Goal: Task Accomplishment & Management: Manage account settings

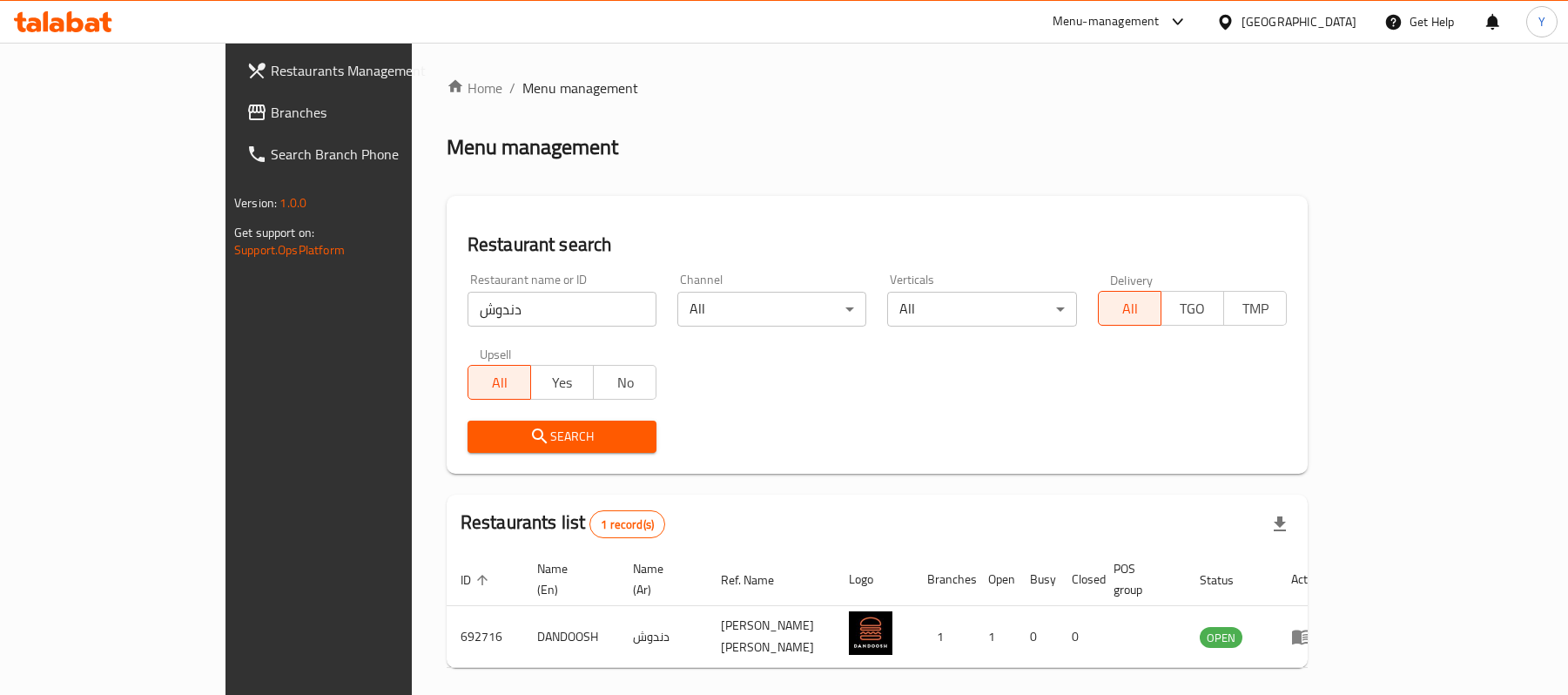
scroll to position [49, 0]
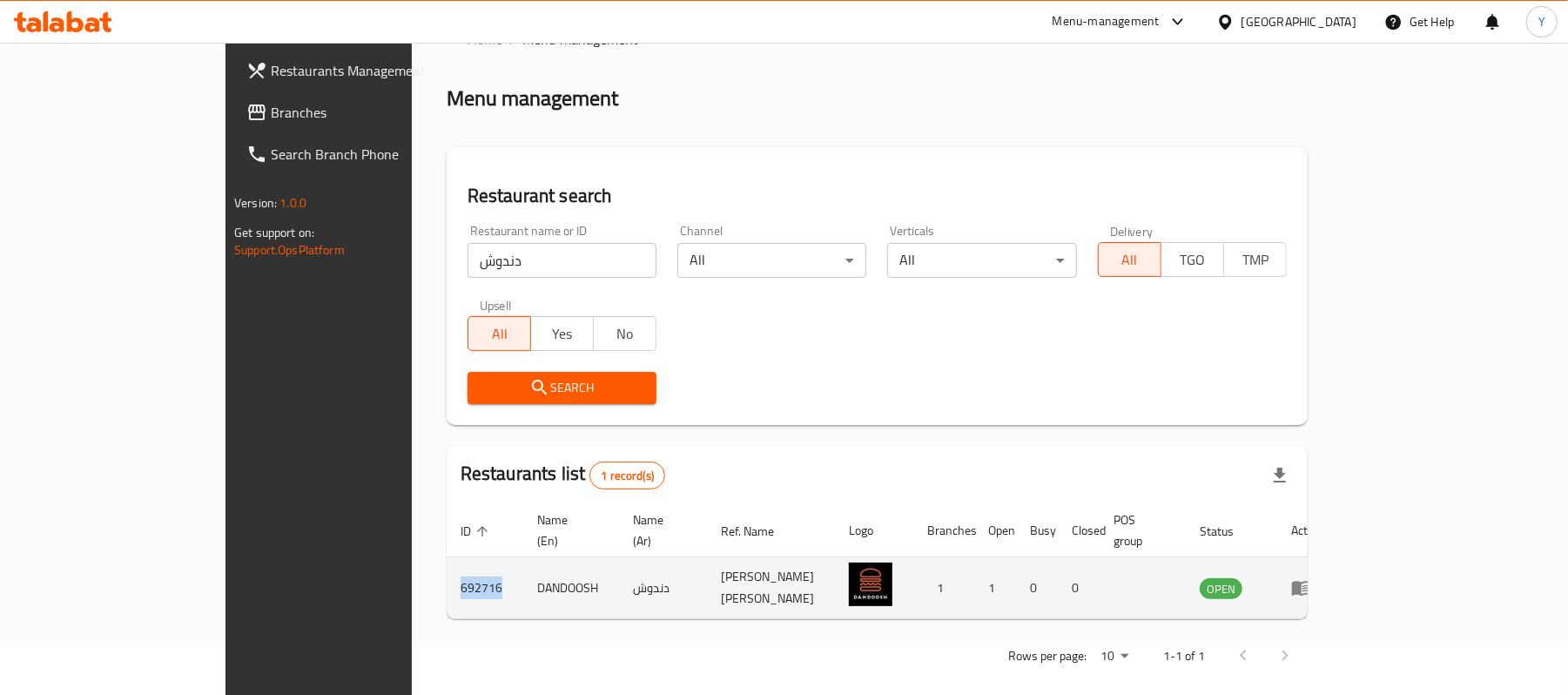
click at [1312, 577] on icon "enhanced table" at bounding box center [1302, 587] width 21 height 21
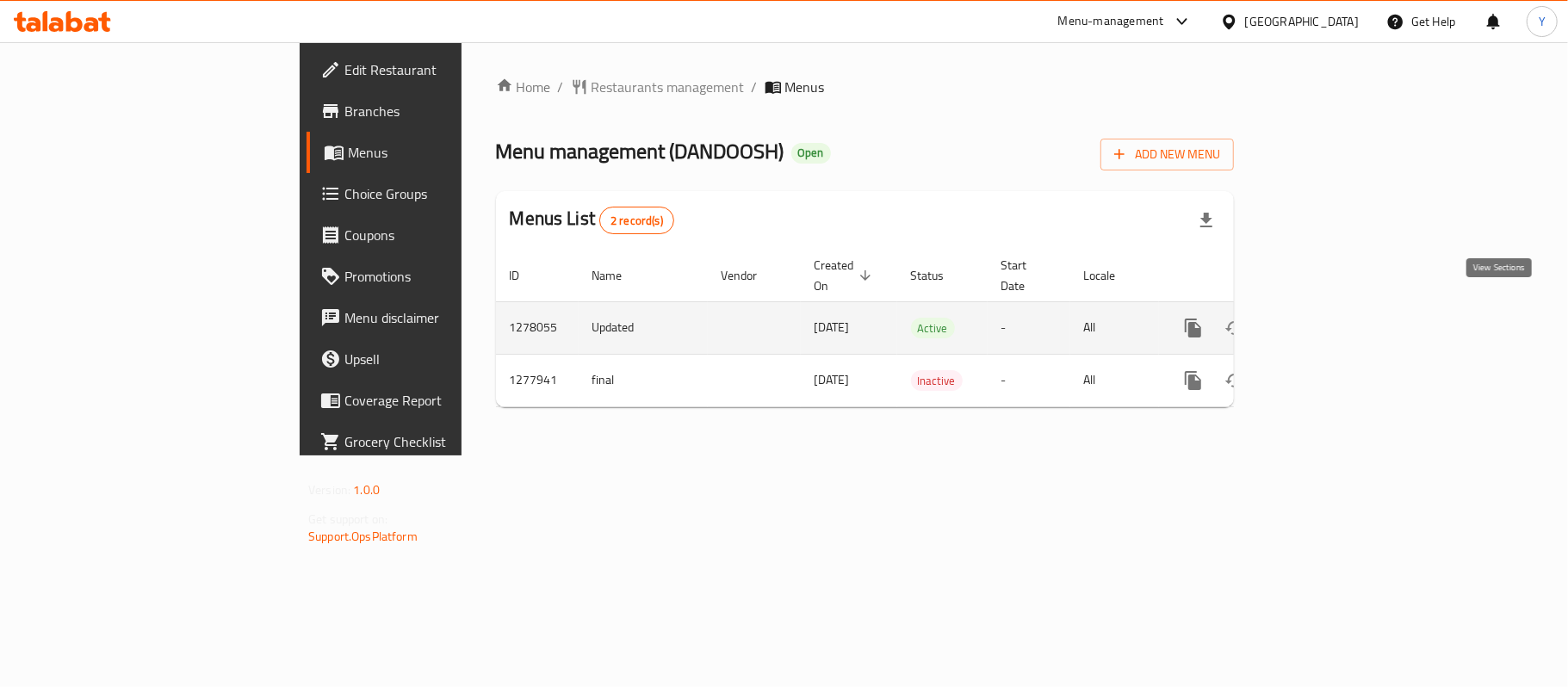
click at [1339, 320] on link "enhanced table" at bounding box center [1317, 327] width 42 height 42
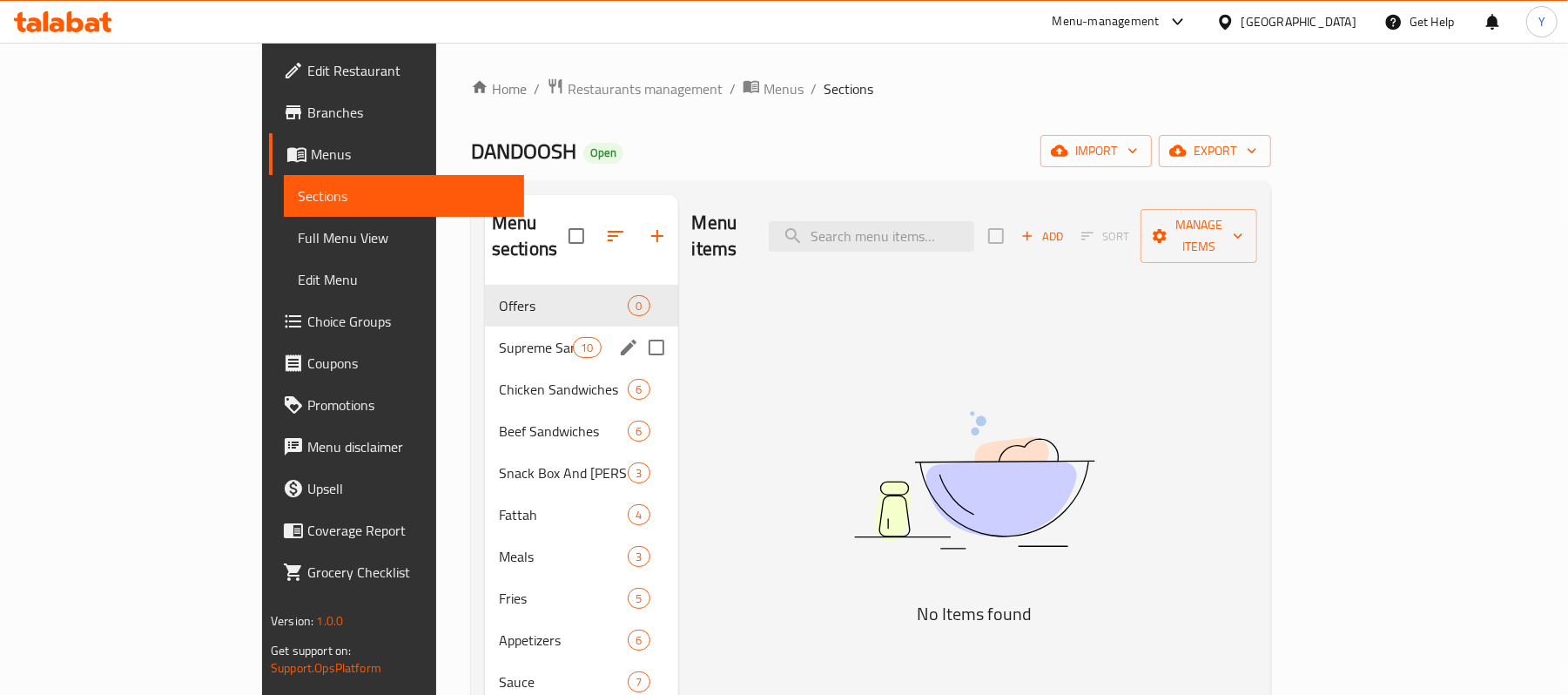
click at [498, 337] on span "Supreme Sandwiches" at bounding box center [535, 347] width 74 height 21
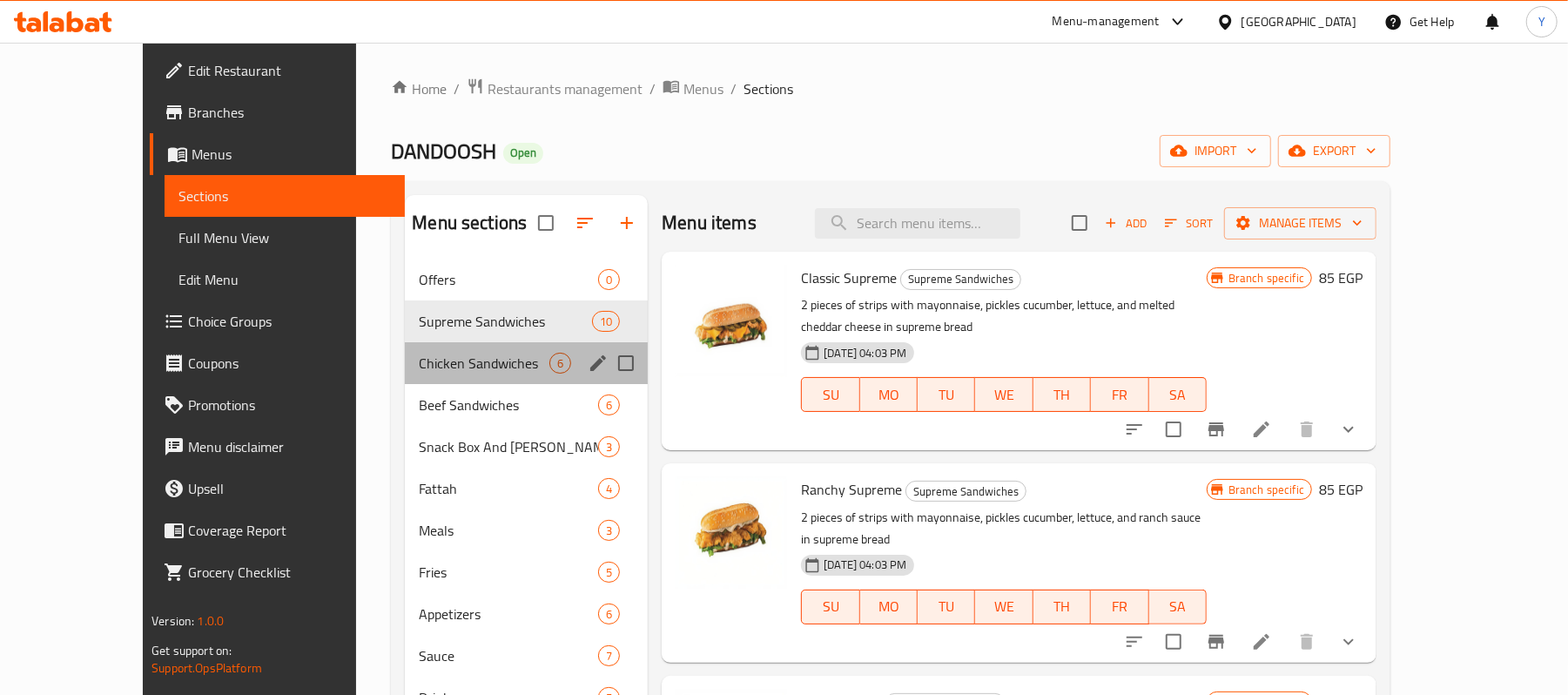
click at [465, 381] on div "Chicken Sandwiches 6" at bounding box center [526, 363] width 243 height 42
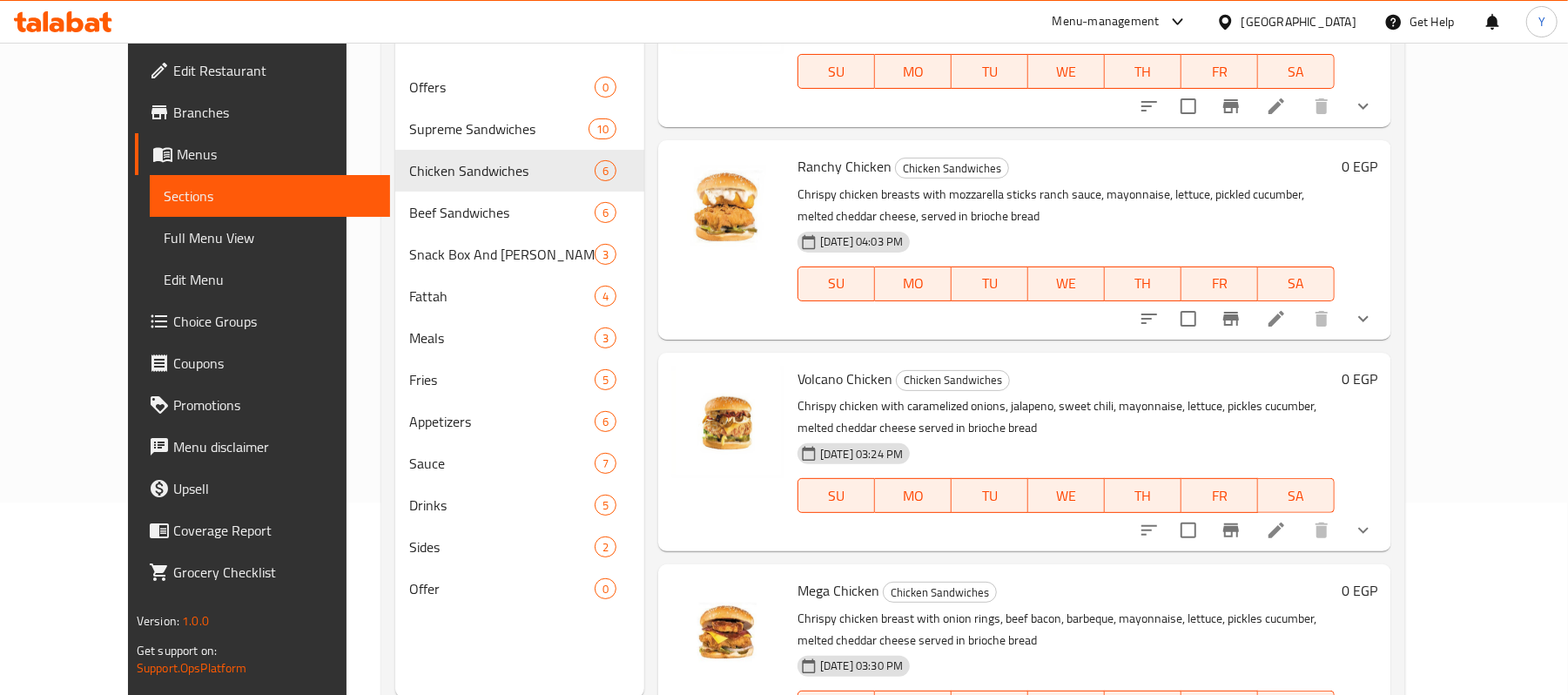
scroll to position [245, 0]
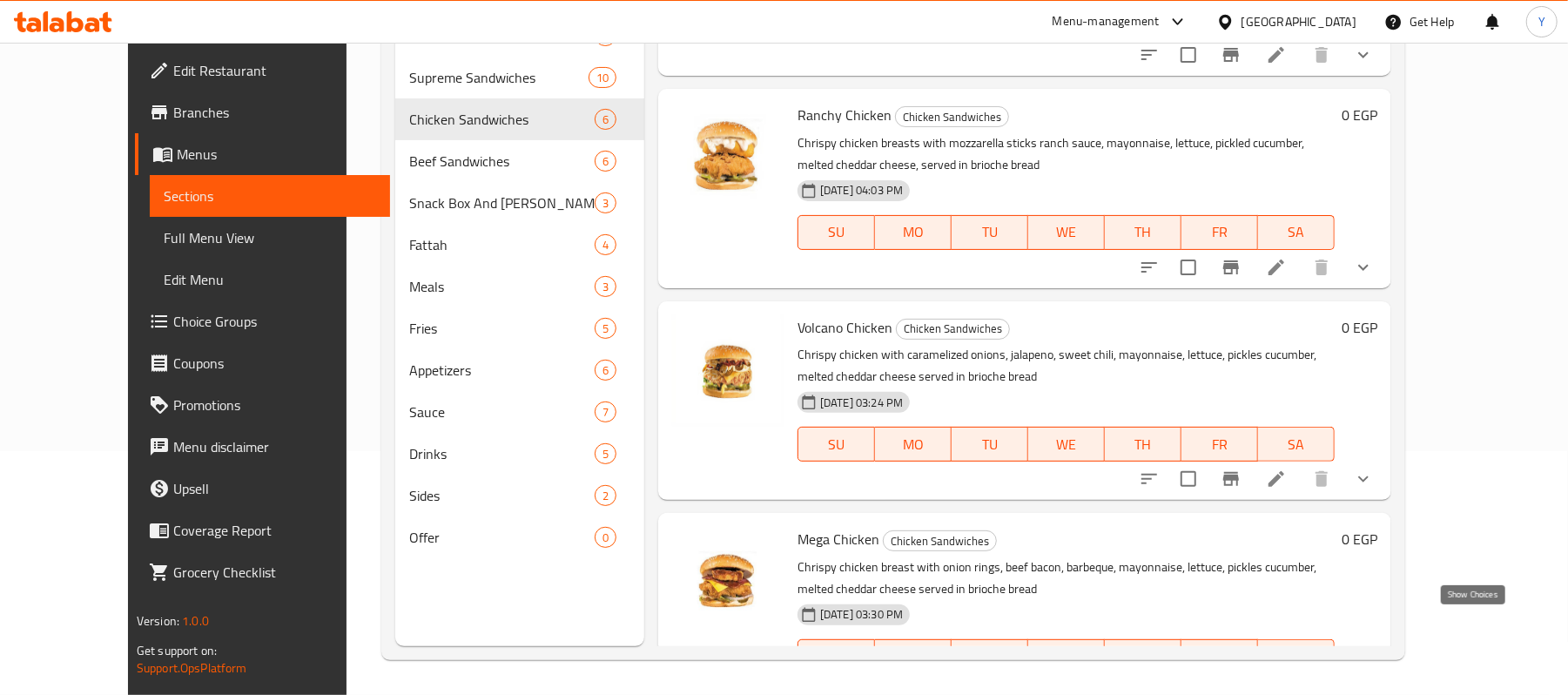
click at [1374, 681] on icon "show more" at bounding box center [1363, 691] width 21 height 21
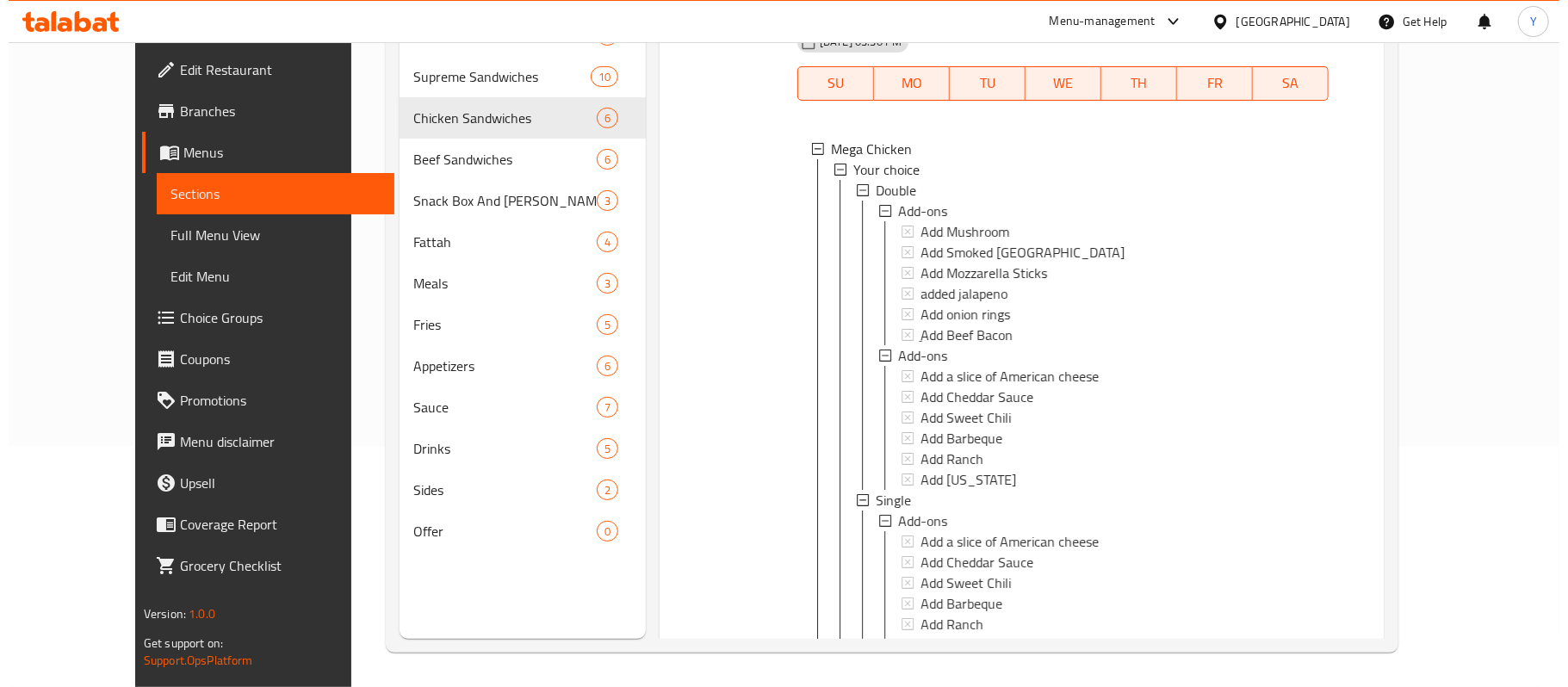
scroll to position [1129, 0]
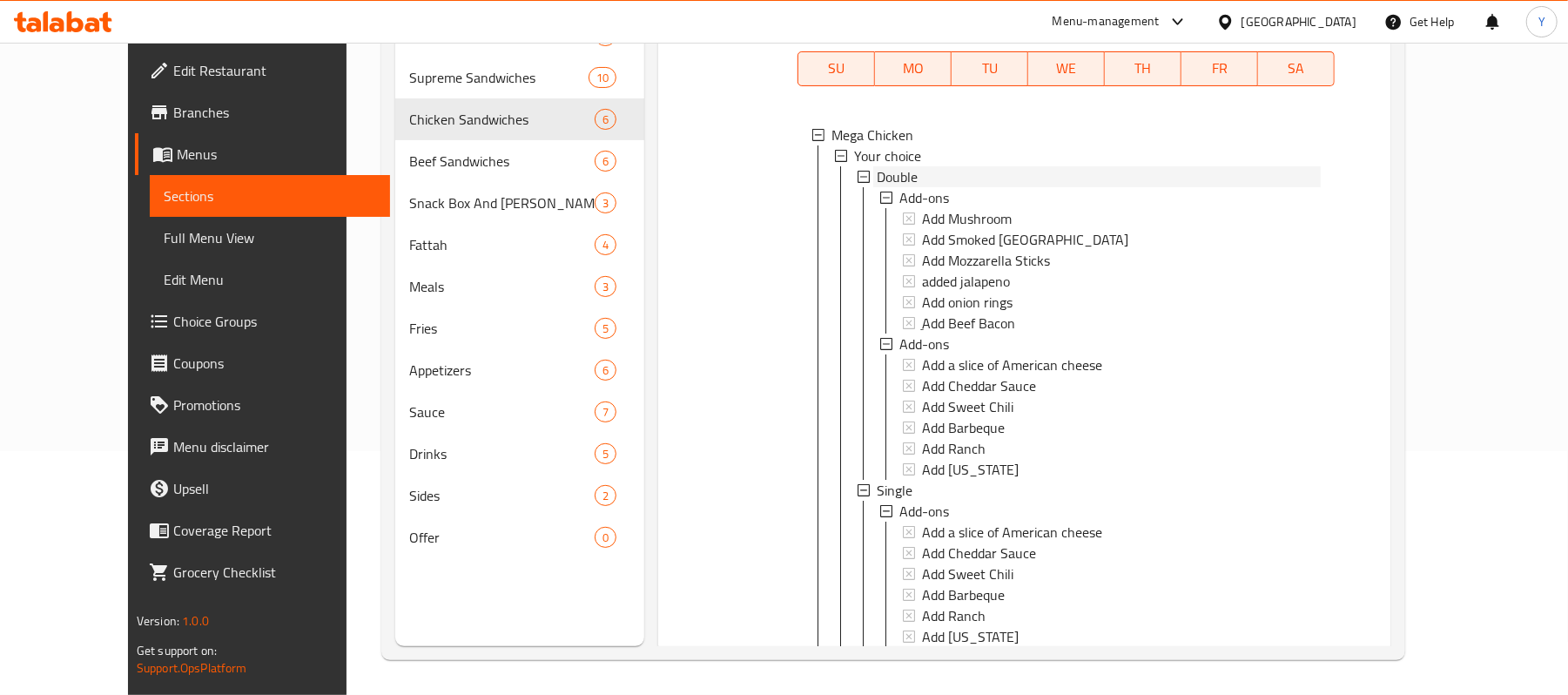
click at [907, 167] on div "Double" at bounding box center [1098, 177] width 444 height 21
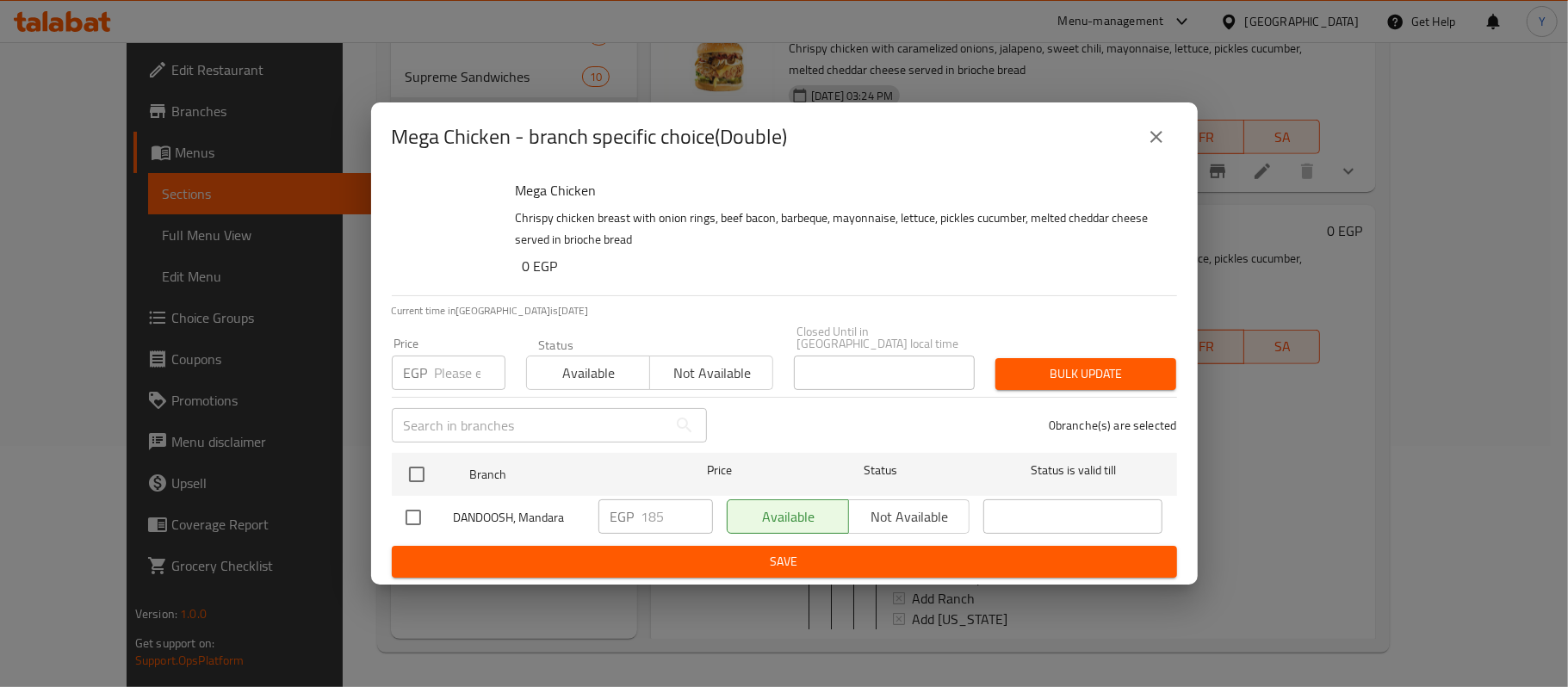
scroll to position [841, 0]
click at [1154, 141] on icon "close" at bounding box center [1156, 137] width 12 height 12
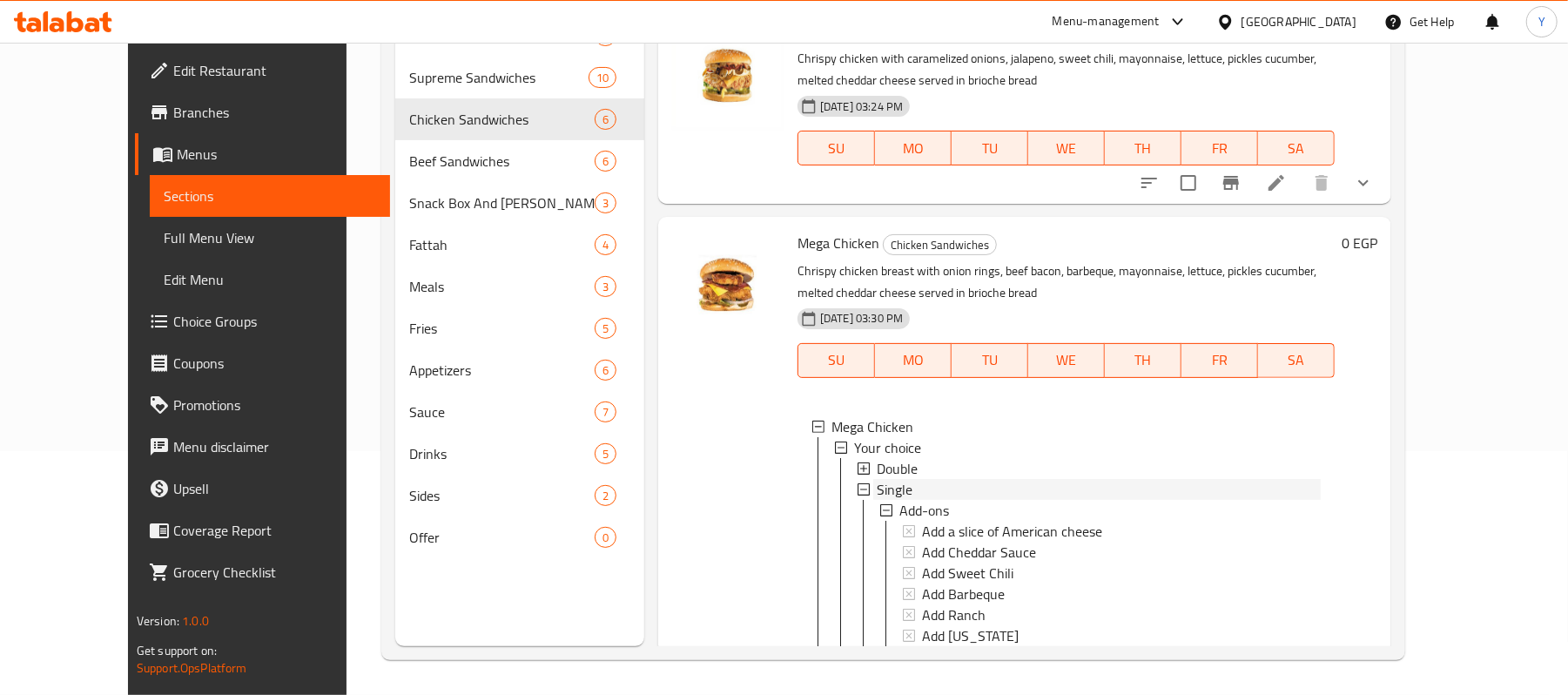
click at [924, 479] on div "Single" at bounding box center [1098, 489] width 444 height 21
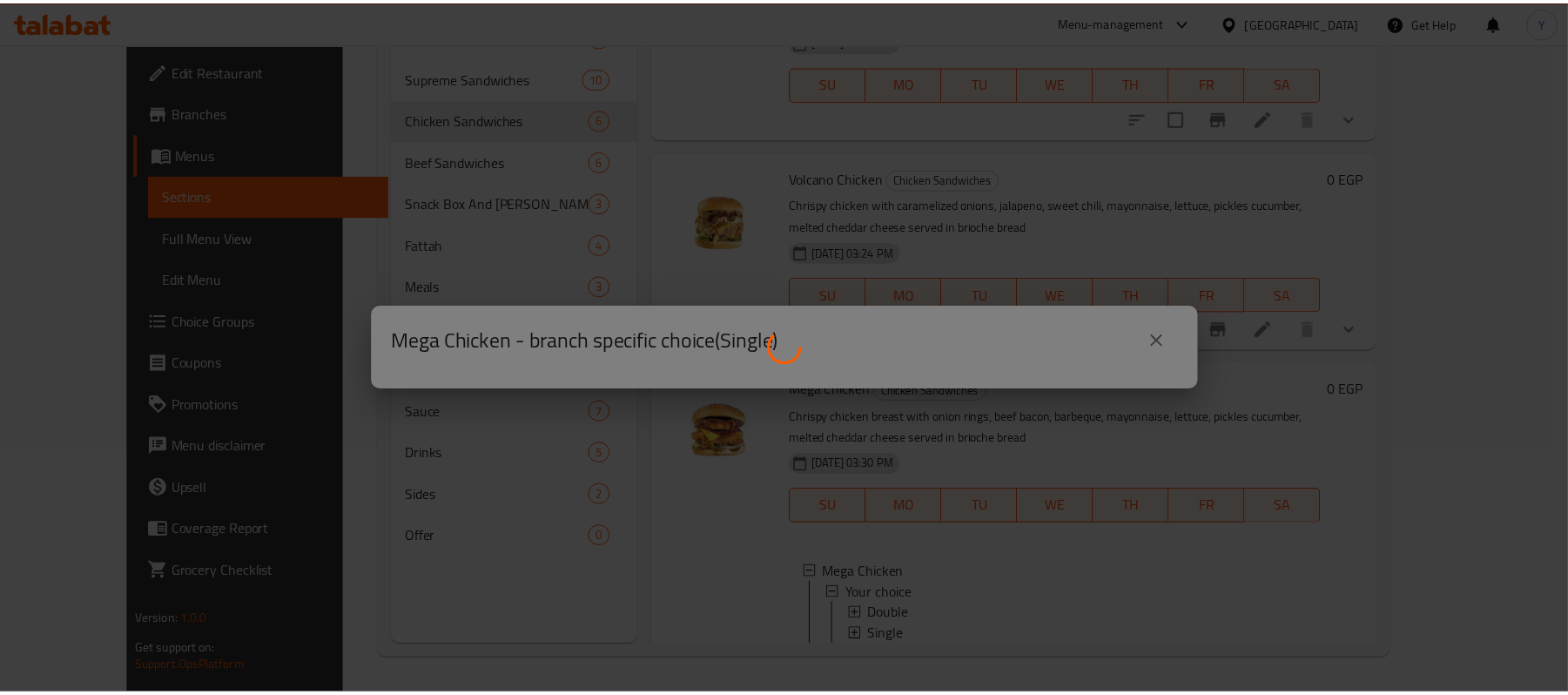
scroll to position [704, 0]
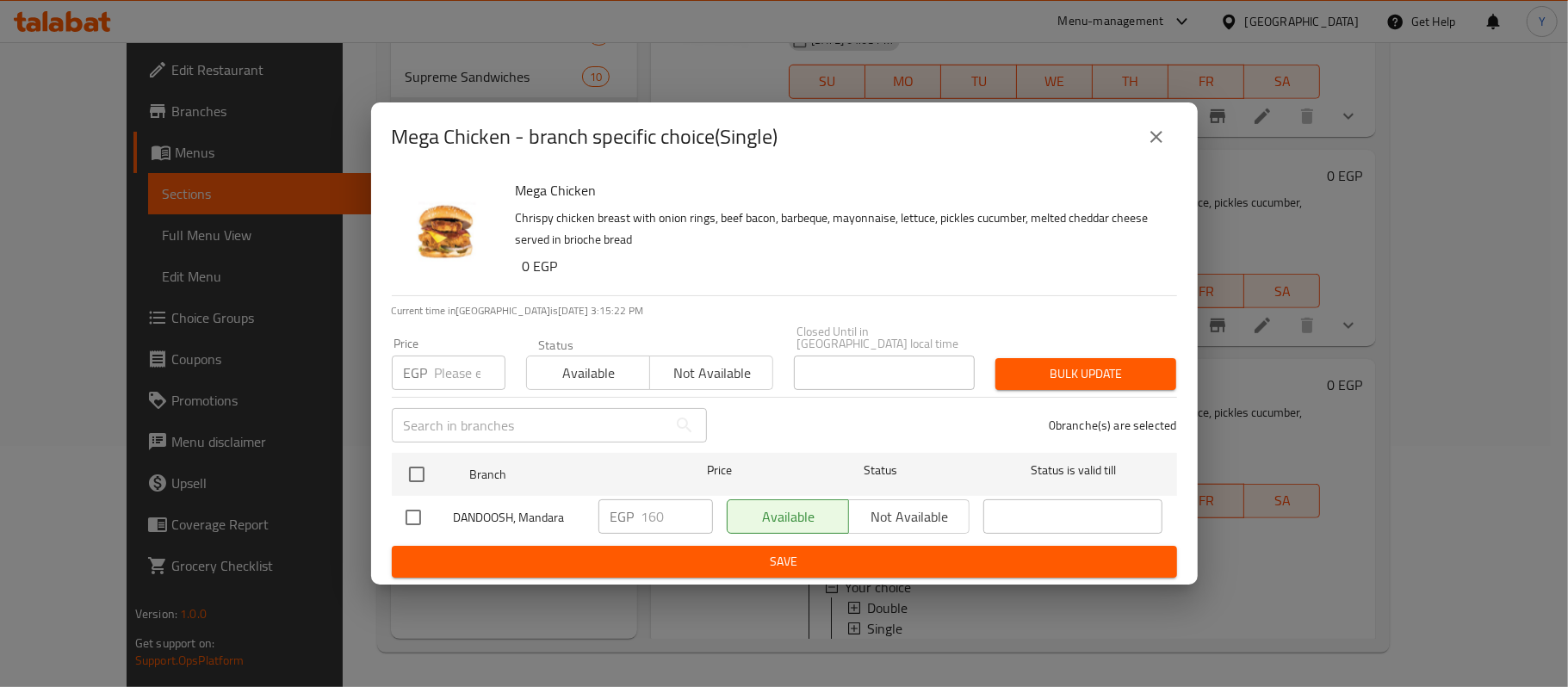
click at [1158, 143] on icon "close" at bounding box center [1156, 137] width 12 height 12
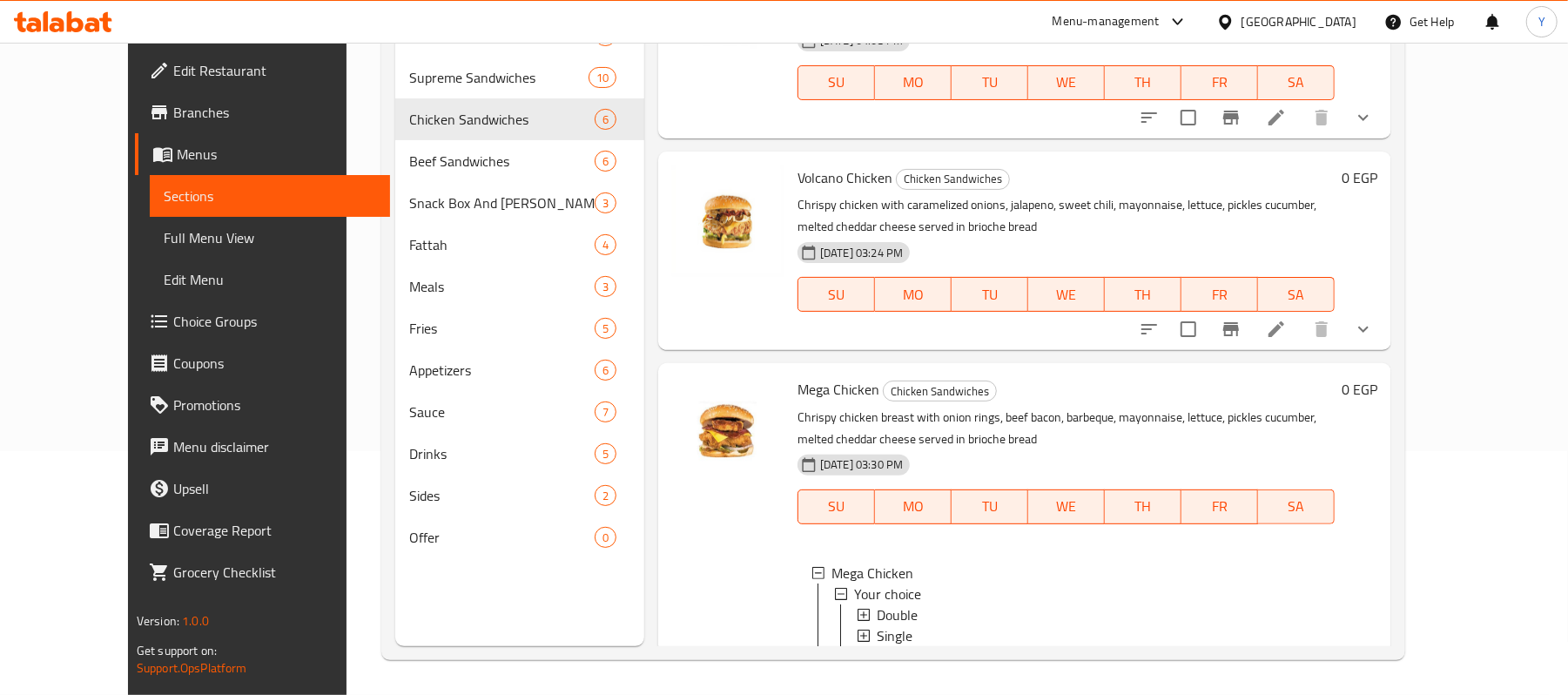
click at [876, 625] on span "Single" at bounding box center [894, 635] width 36 height 21
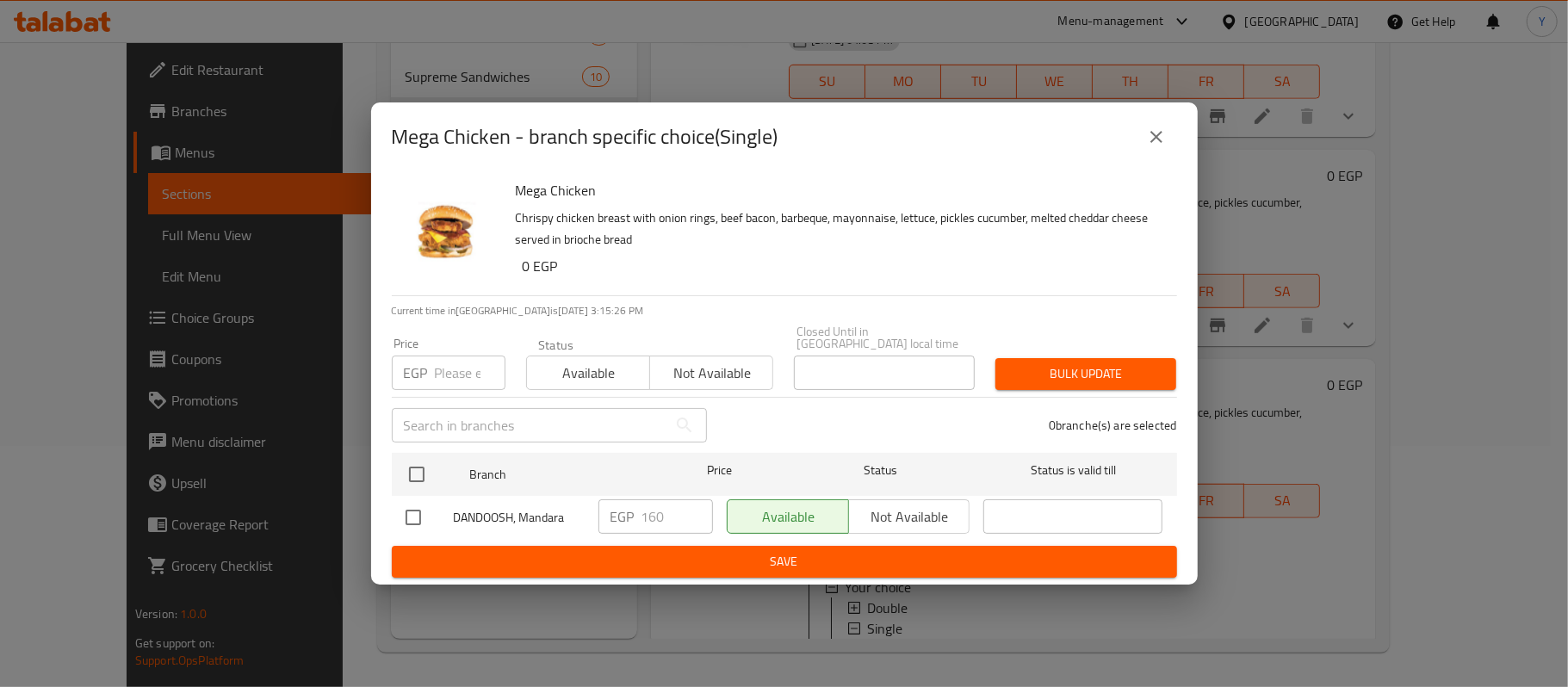
click at [1145, 155] on button "close" at bounding box center [1156, 137] width 42 height 42
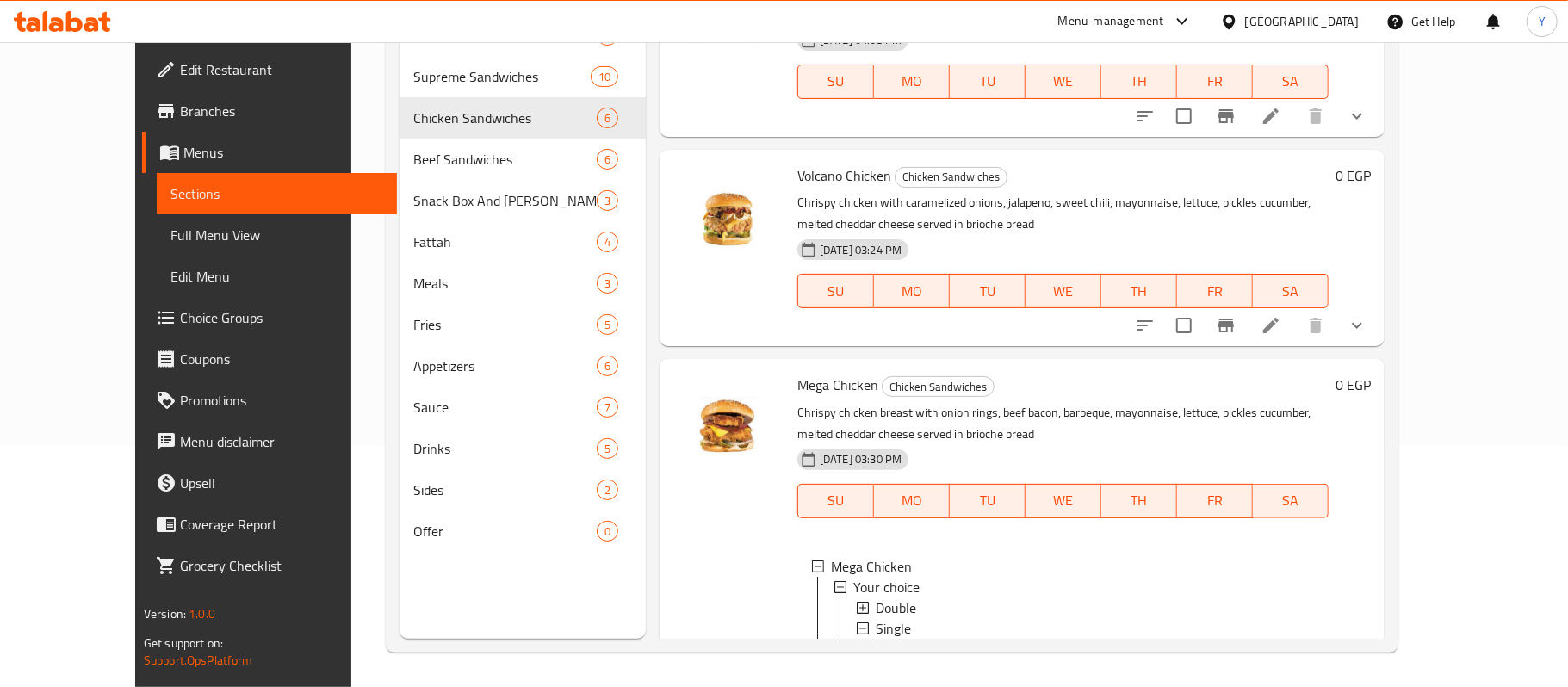
scroll to position [776, 0]
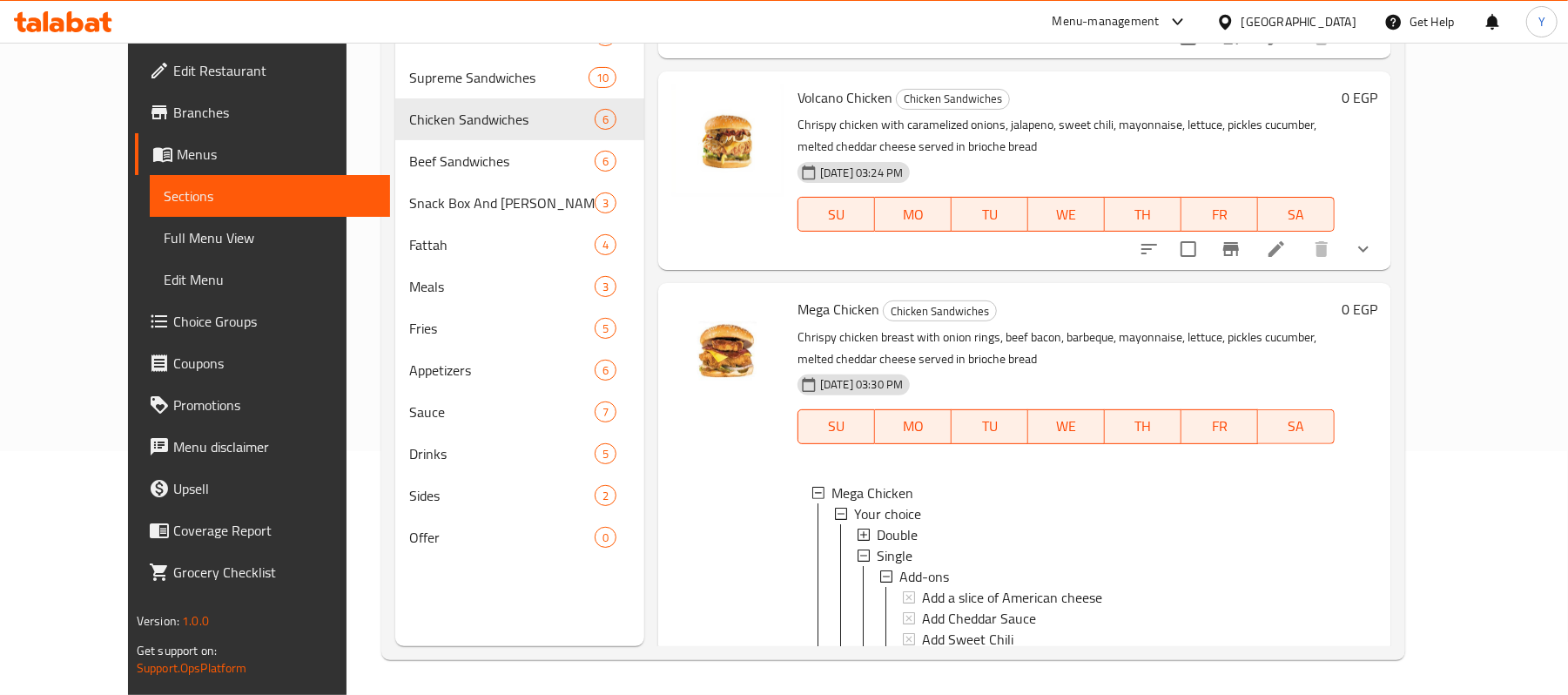
click at [876, 545] on span "Single" at bounding box center [894, 556] width 36 height 21
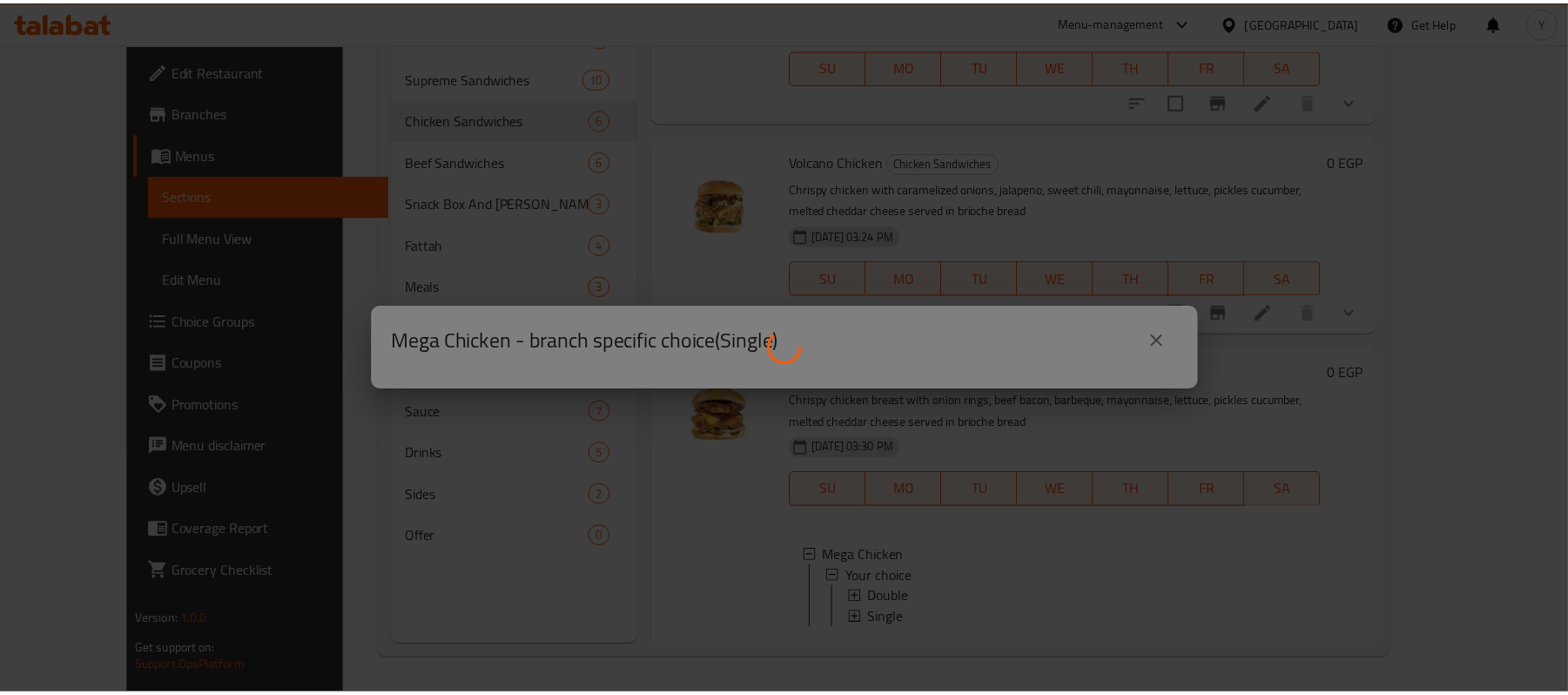
scroll to position [704, 0]
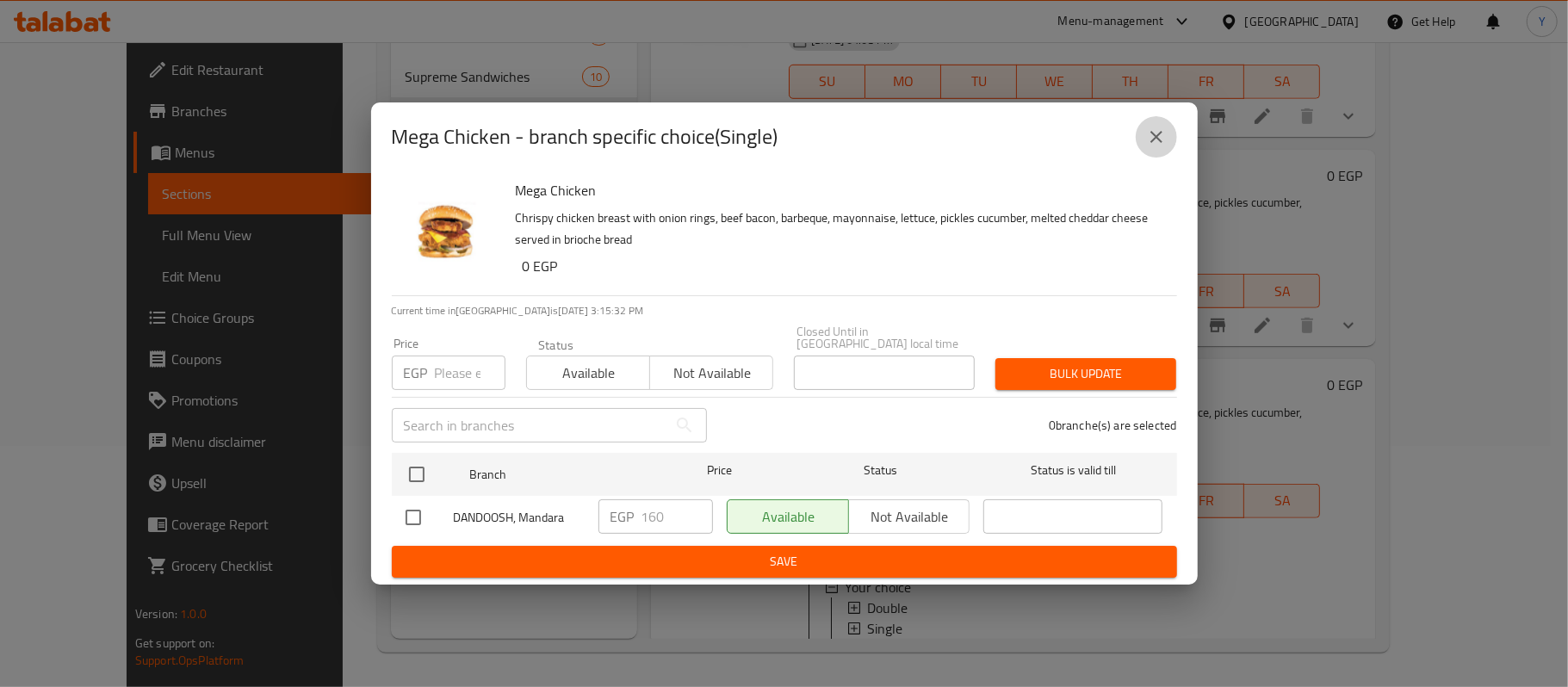
click at [1141, 143] on button "close" at bounding box center [1156, 137] width 42 height 42
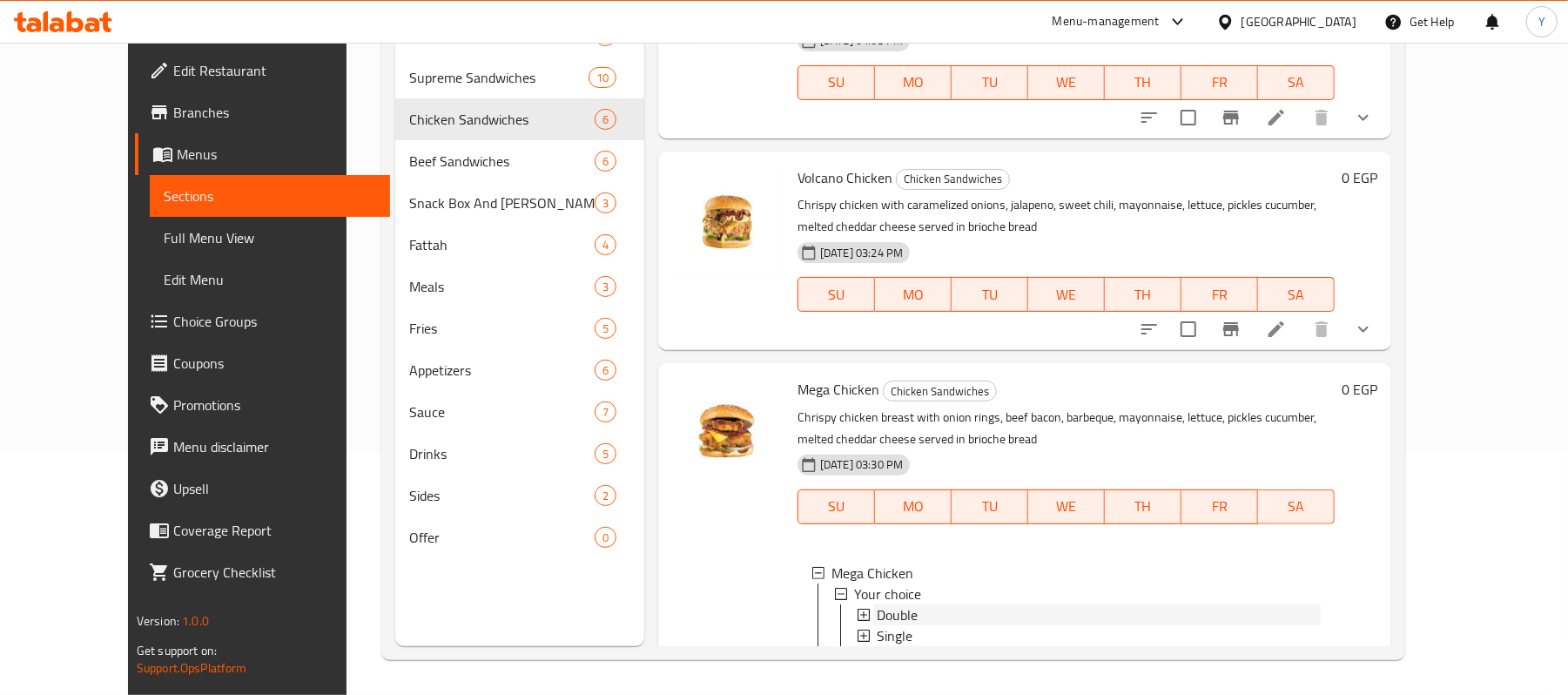
click at [891, 604] on div "Double" at bounding box center [1098, 615] width 444 height 21
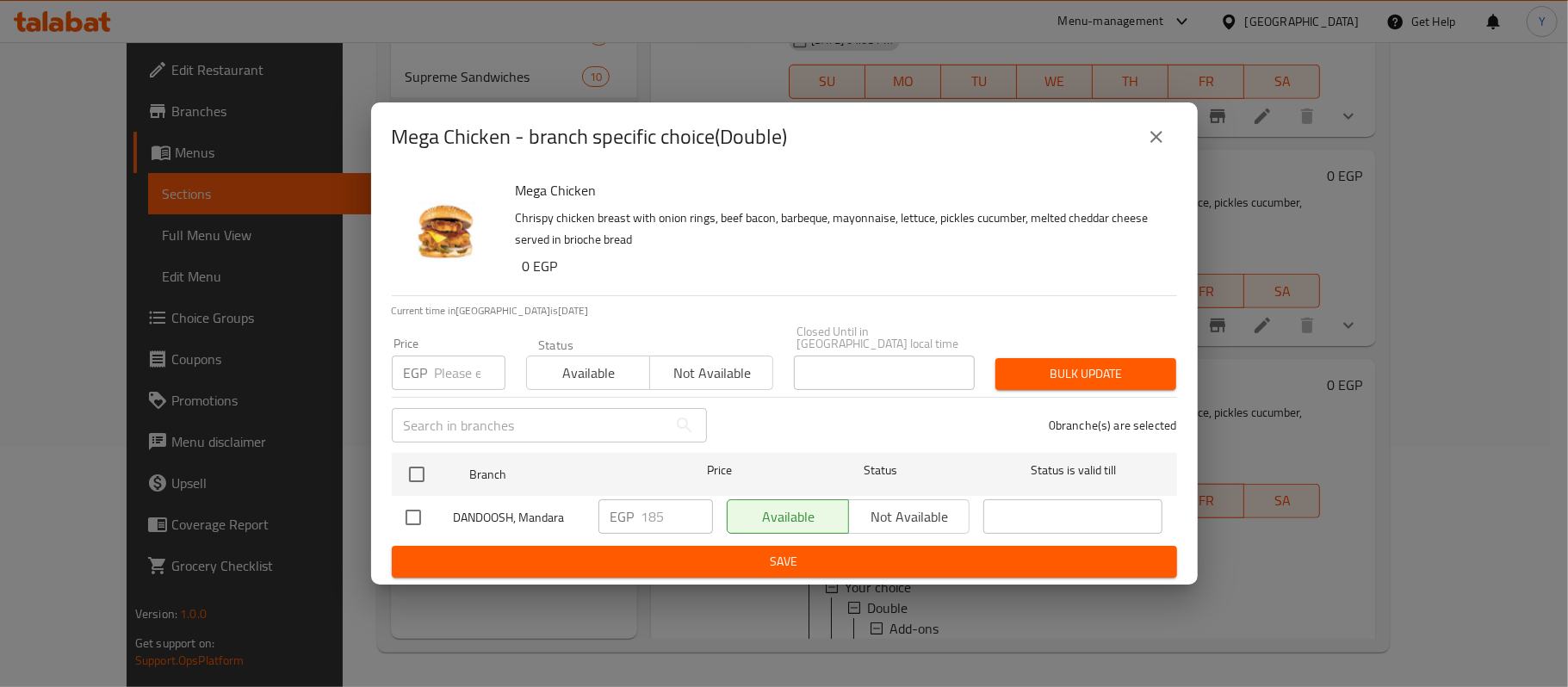
click at [431, 513] on div at bounding box center [429, 517] width 48 height 36
click at [425, 505] on input "checkbox" at bounding box center [413, 517] width 36 height 36
checkbox input "true"
click at [415, 510] on input "checkbox" at bounding box center [413, 517] width 36 height 36
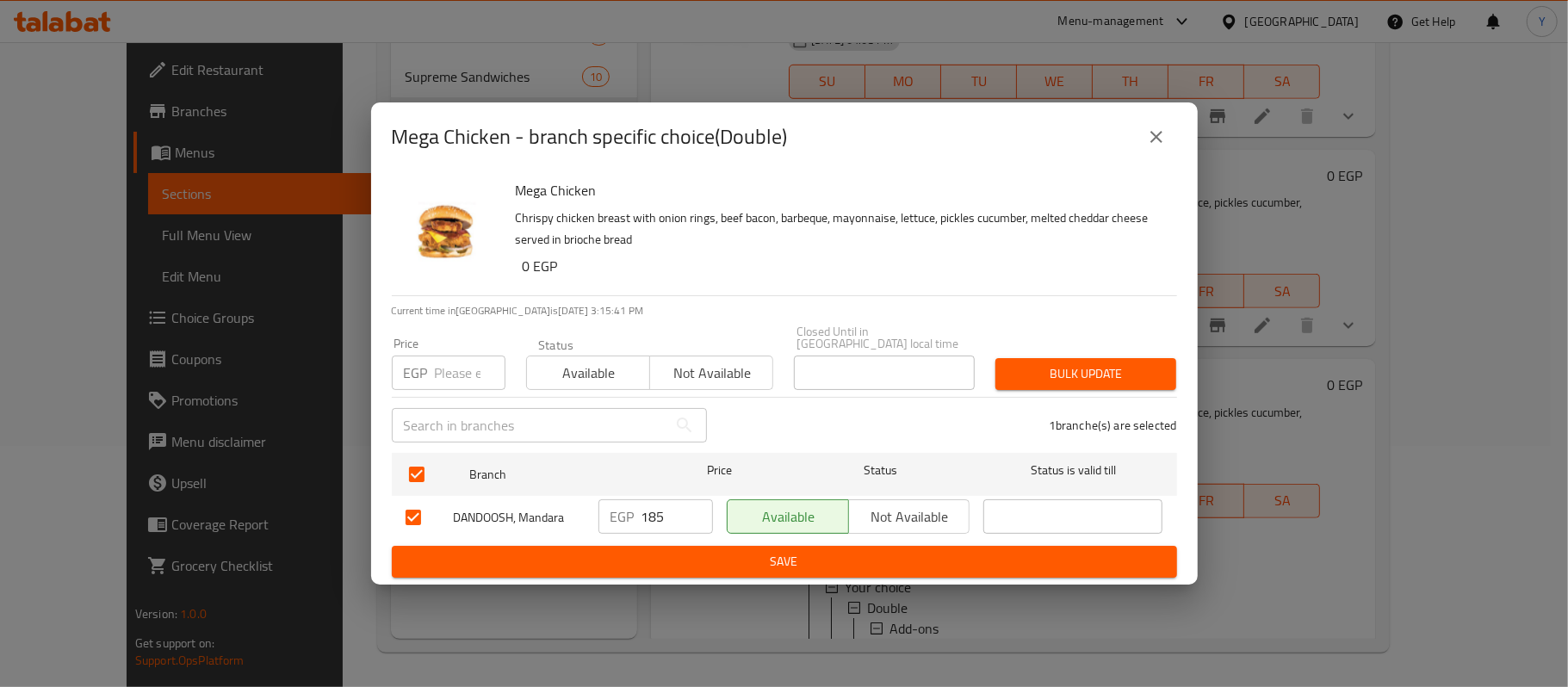
checkbox input "false"
click at [421, 517] on input "checkbox" at bounding box center [413, 517] width 36 height 36
checkbox input "true"
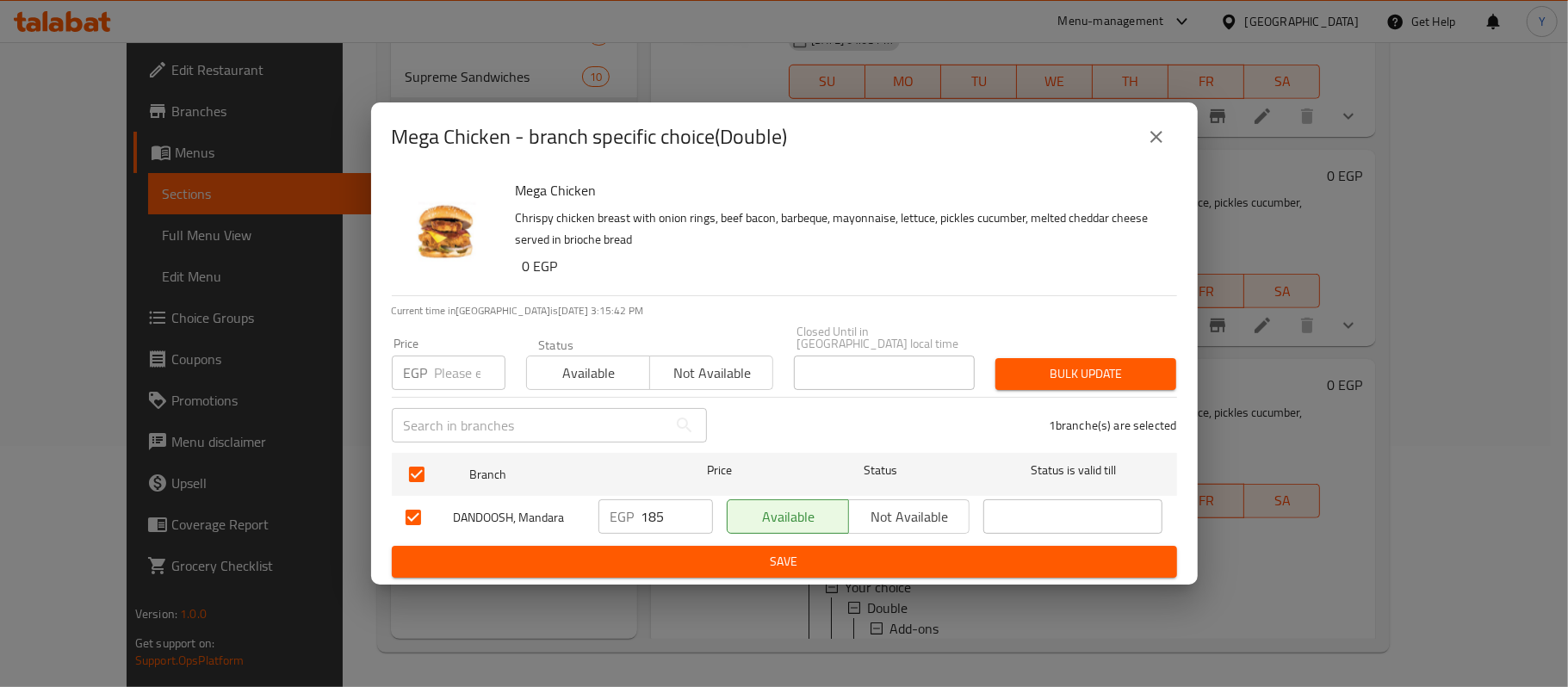
click at [642, 507] on input "185" at bounding box center [677, 516] width 71 height 34
type input "220"
click at [1168, 348] on div "Bulk update" at bounding box center [1086, 374] width 202 height 53
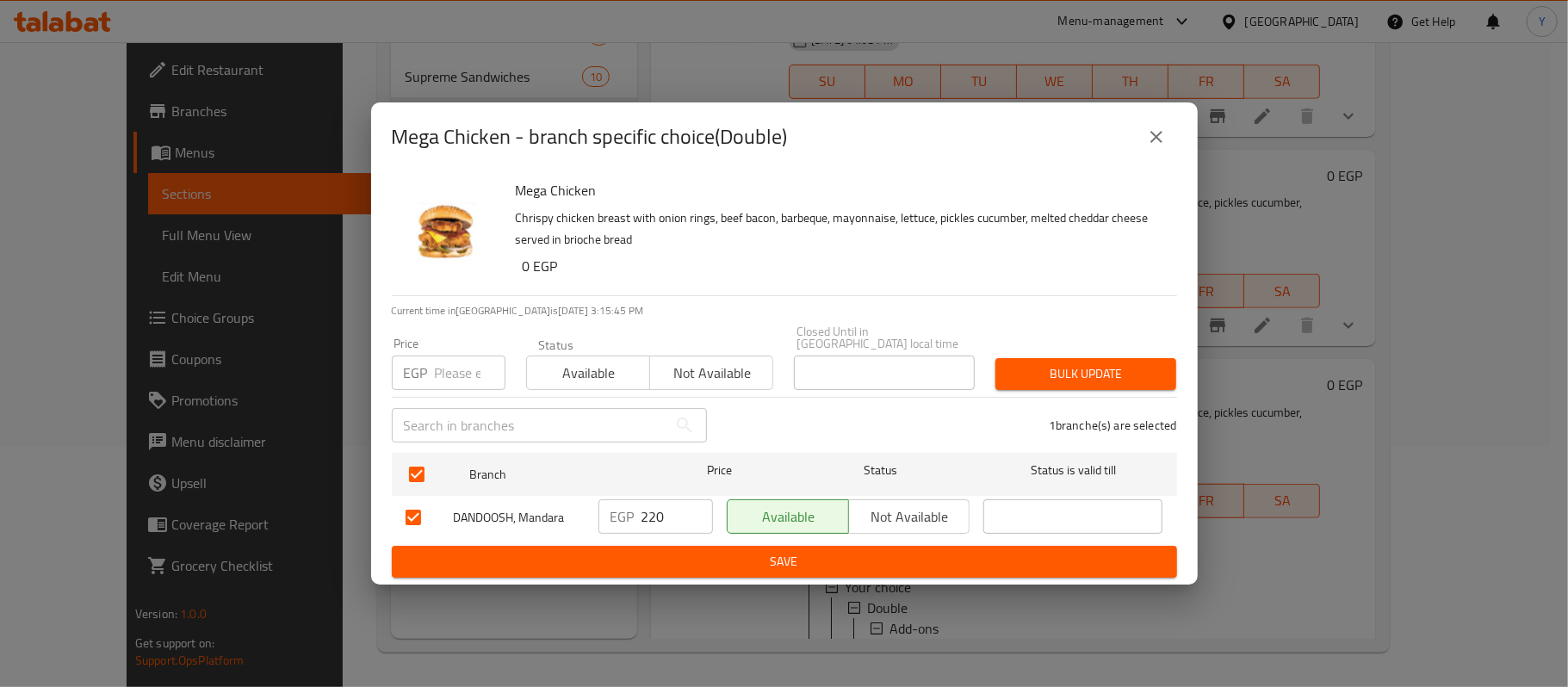
click at [1163, 358] on button "Bulk update" at bounding box center [1085, 374] width 180 height 31
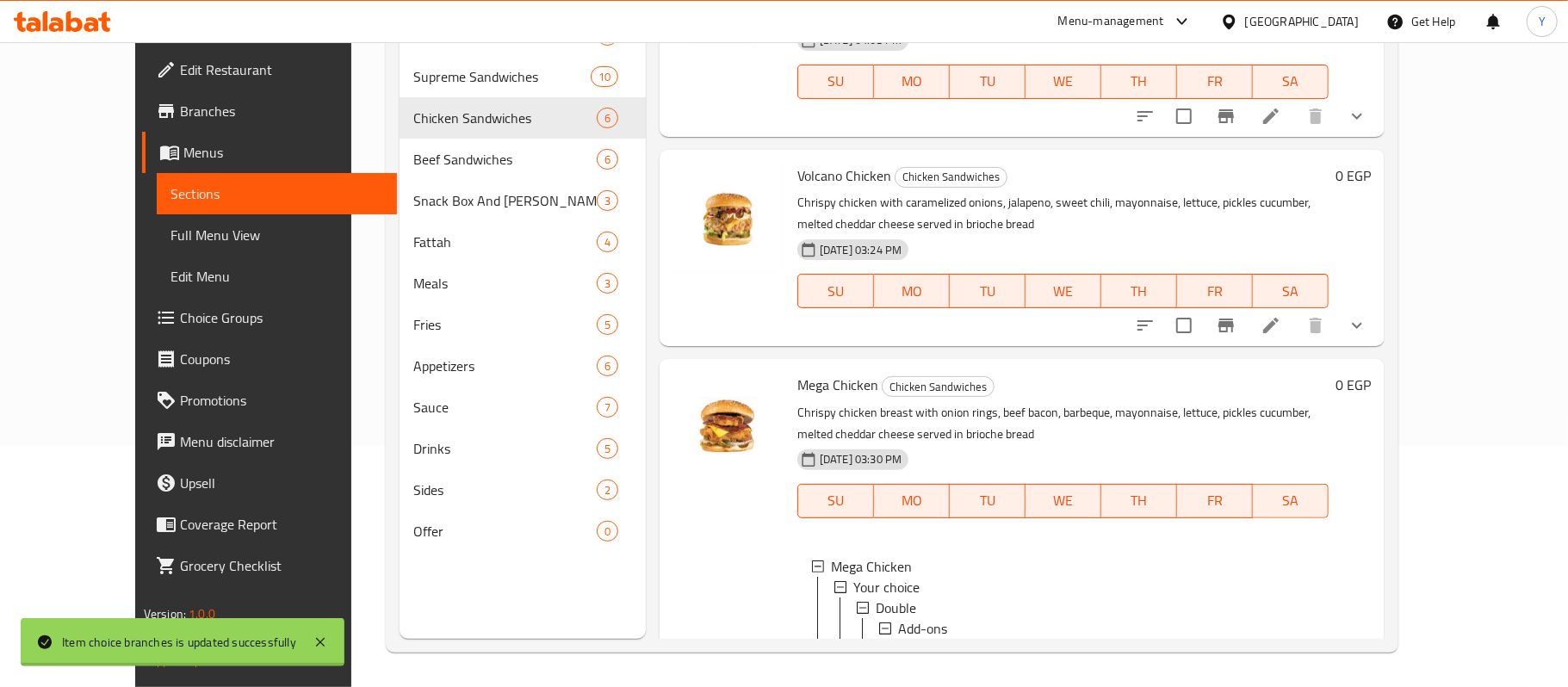
scroll to position [900, 0]
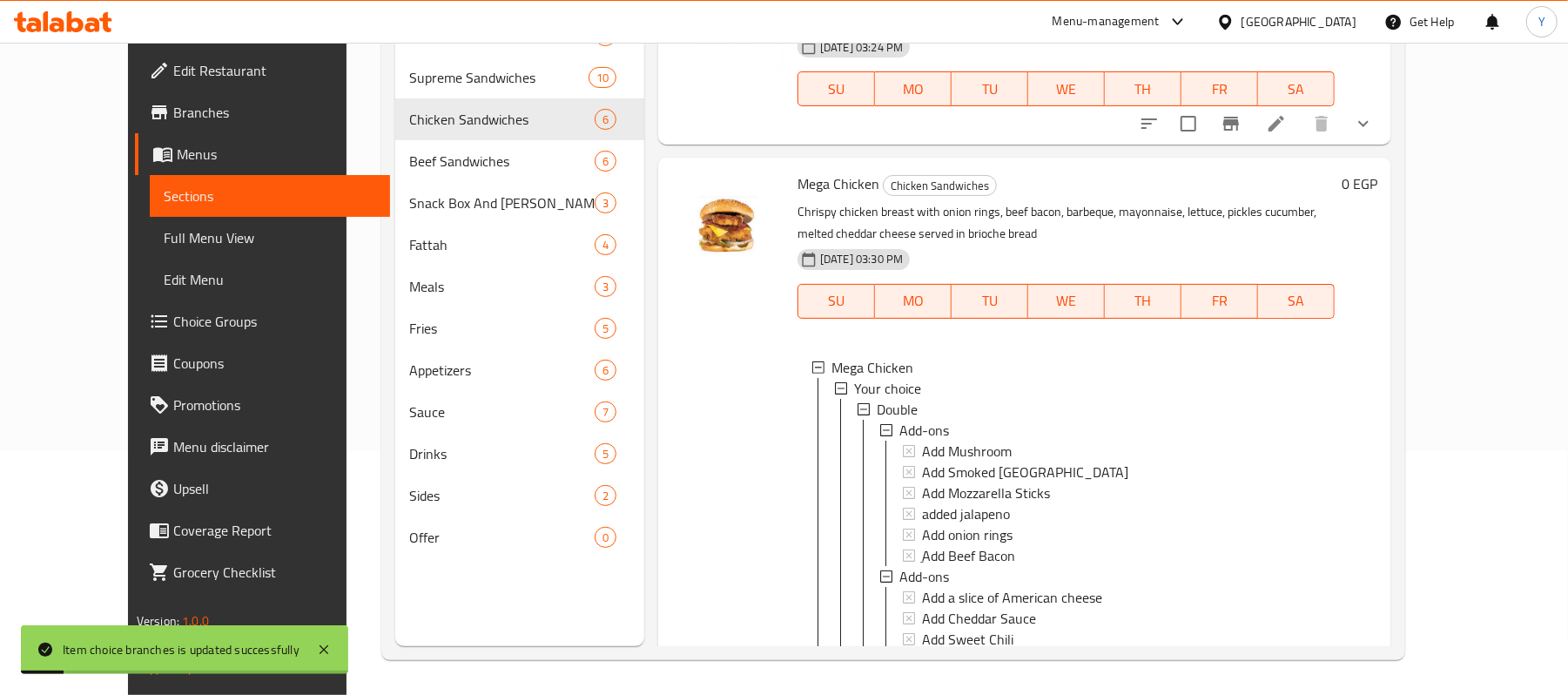
click at [986, 398] on div "Double" at bounding box center [1098, 409] width 444 height 21
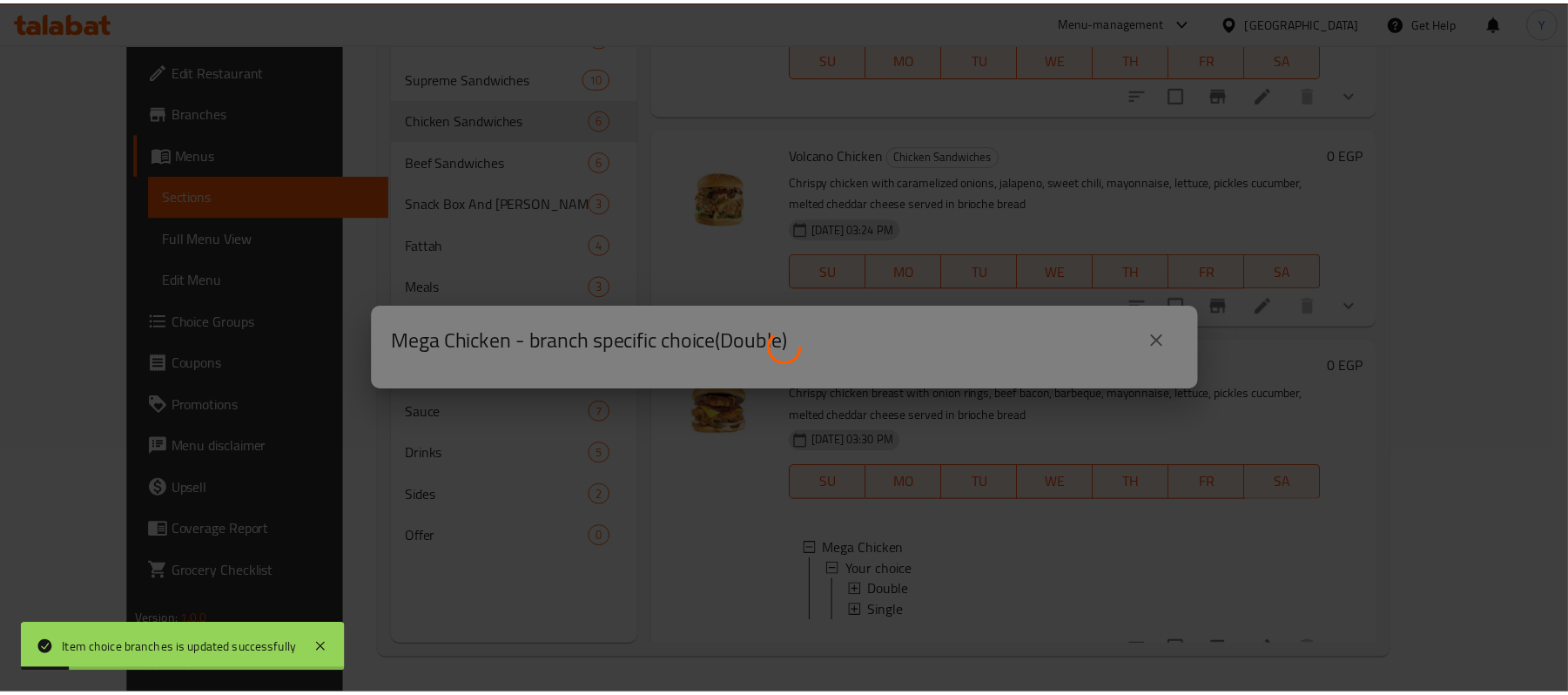
scroll to position [704, 0]
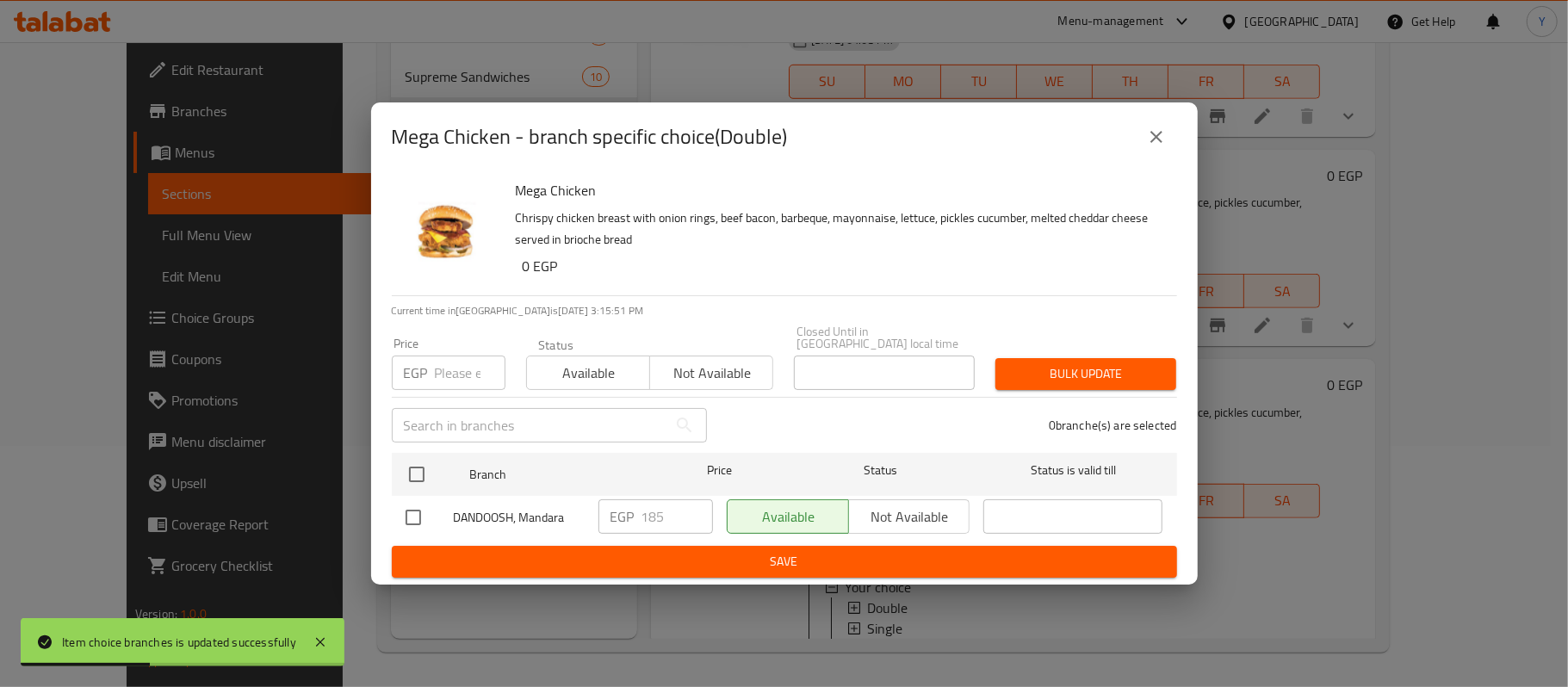
click at [1144, 167] on div "Mega Chicken - branch specific choice(Double)" at bounding box center [784, 137] width 827 height 68
click at [1158, 147] on icon "close" at bounding box center [1156, 137] width 20 height 20
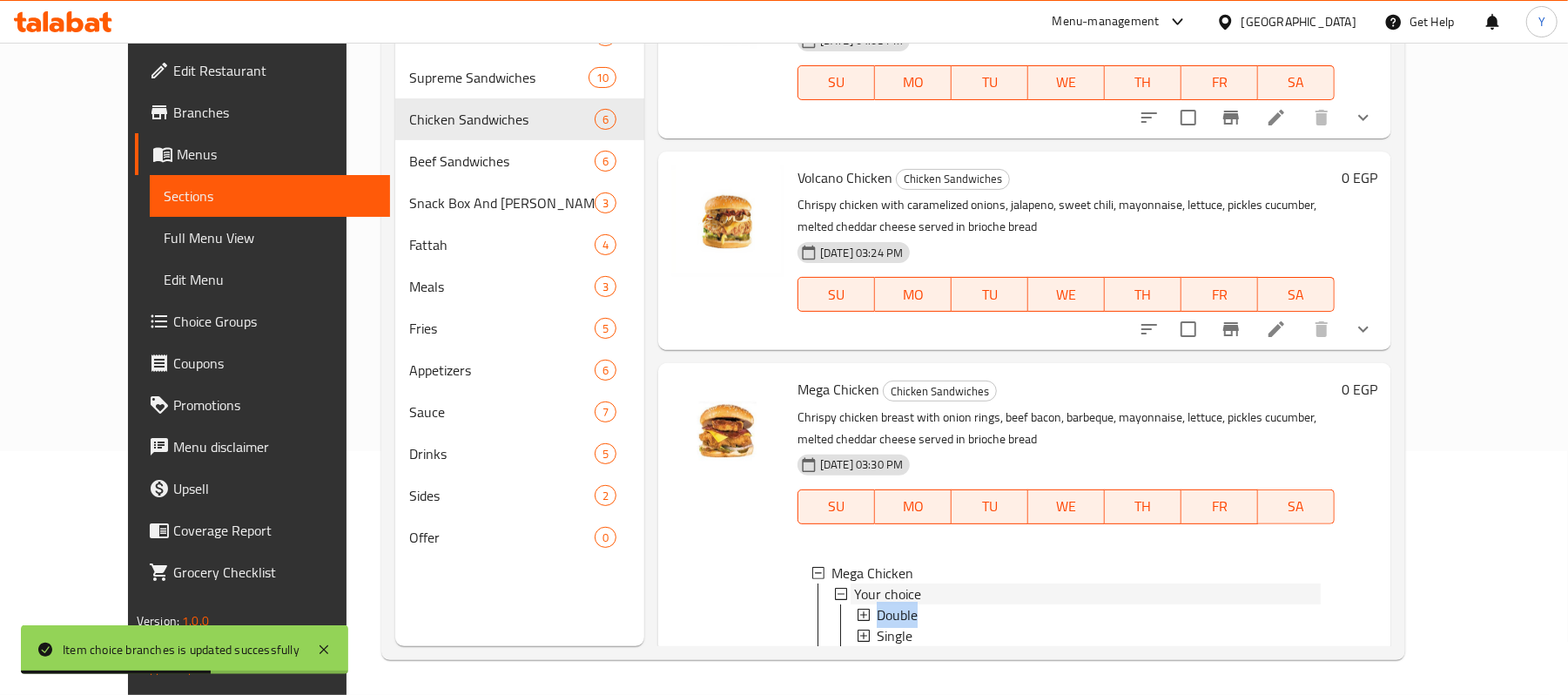
click at [891, 584] on li "Your choice Double Single" at bounding box center [1077, 615] width 486 height 63
click at [899, 604] on div "Double" at bounding box center [1098, 615] width 444 height 21
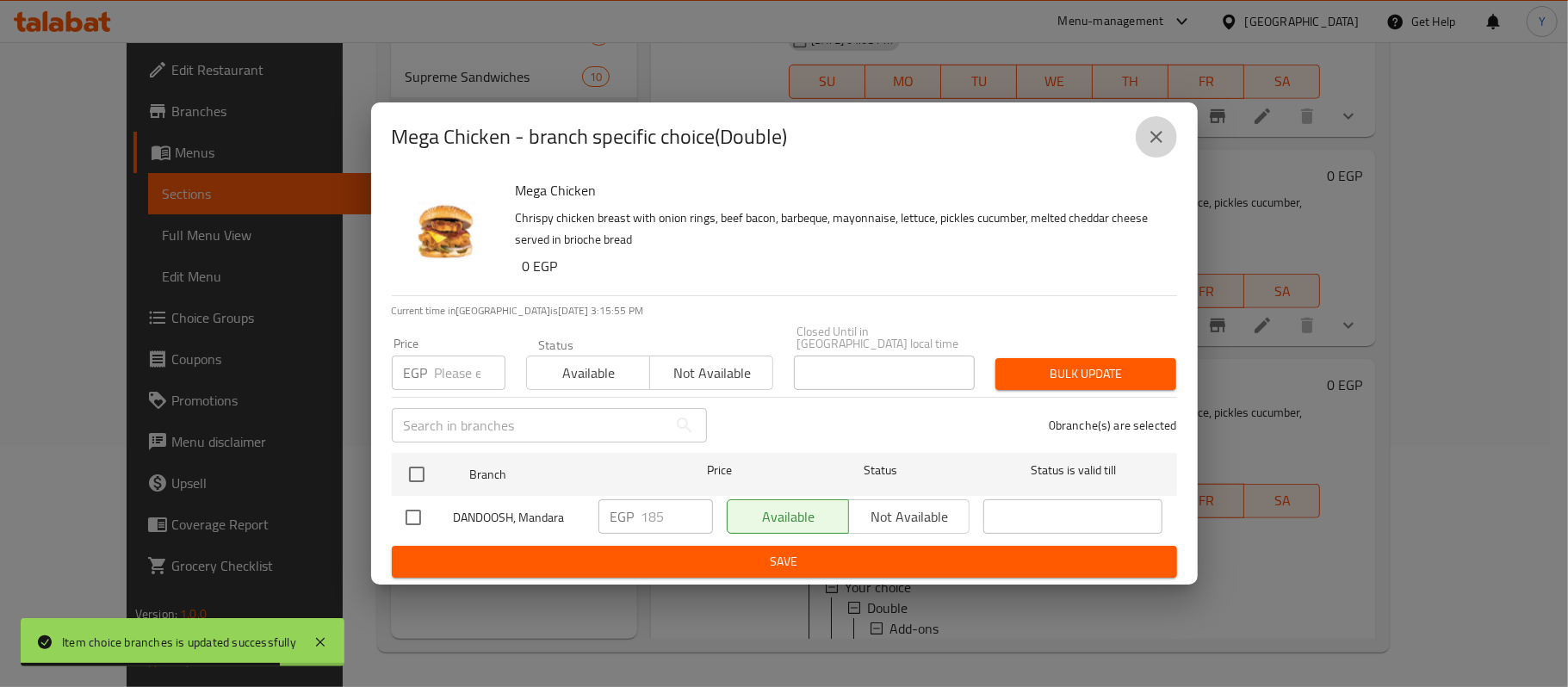
click at [1157, 147] on icon "close" at bounding box center [1156, 137] width 20 height 20
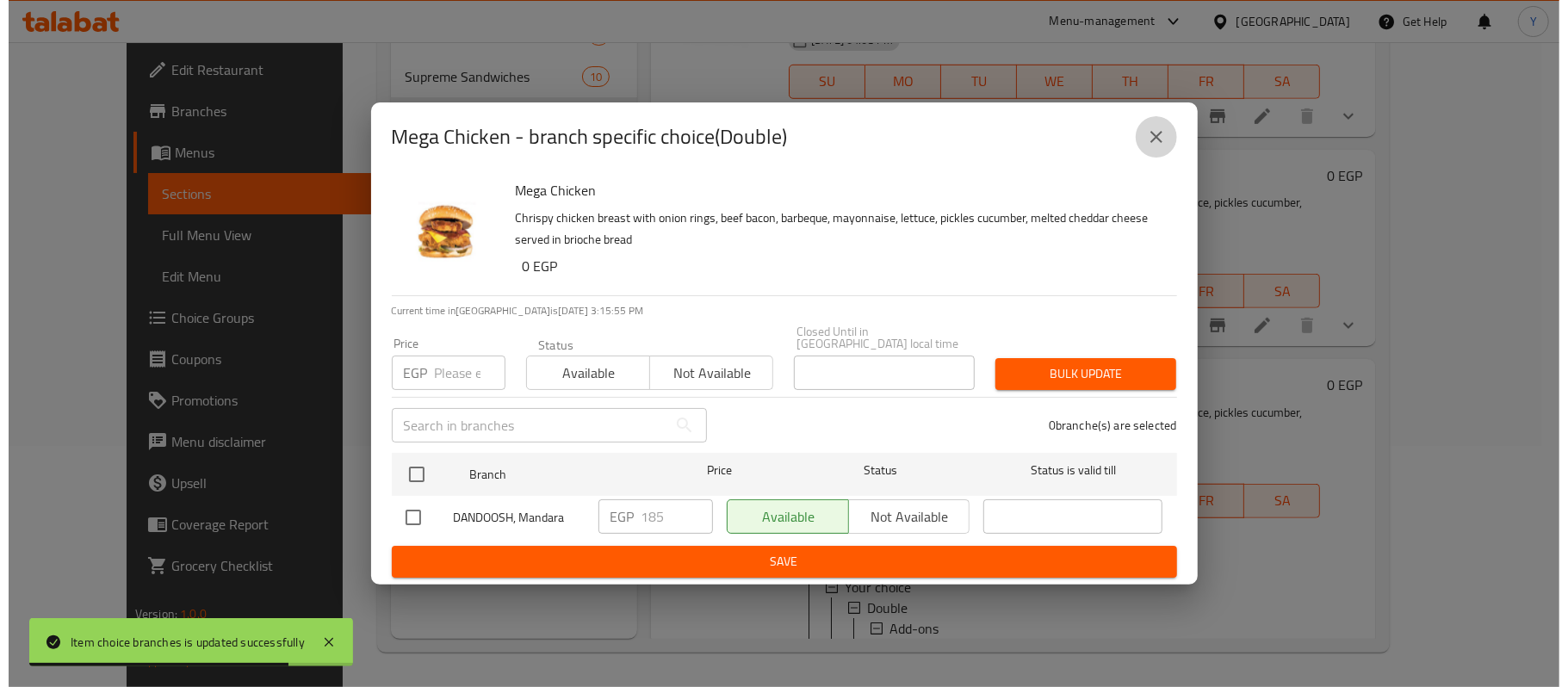
scroll to position [900, 0]
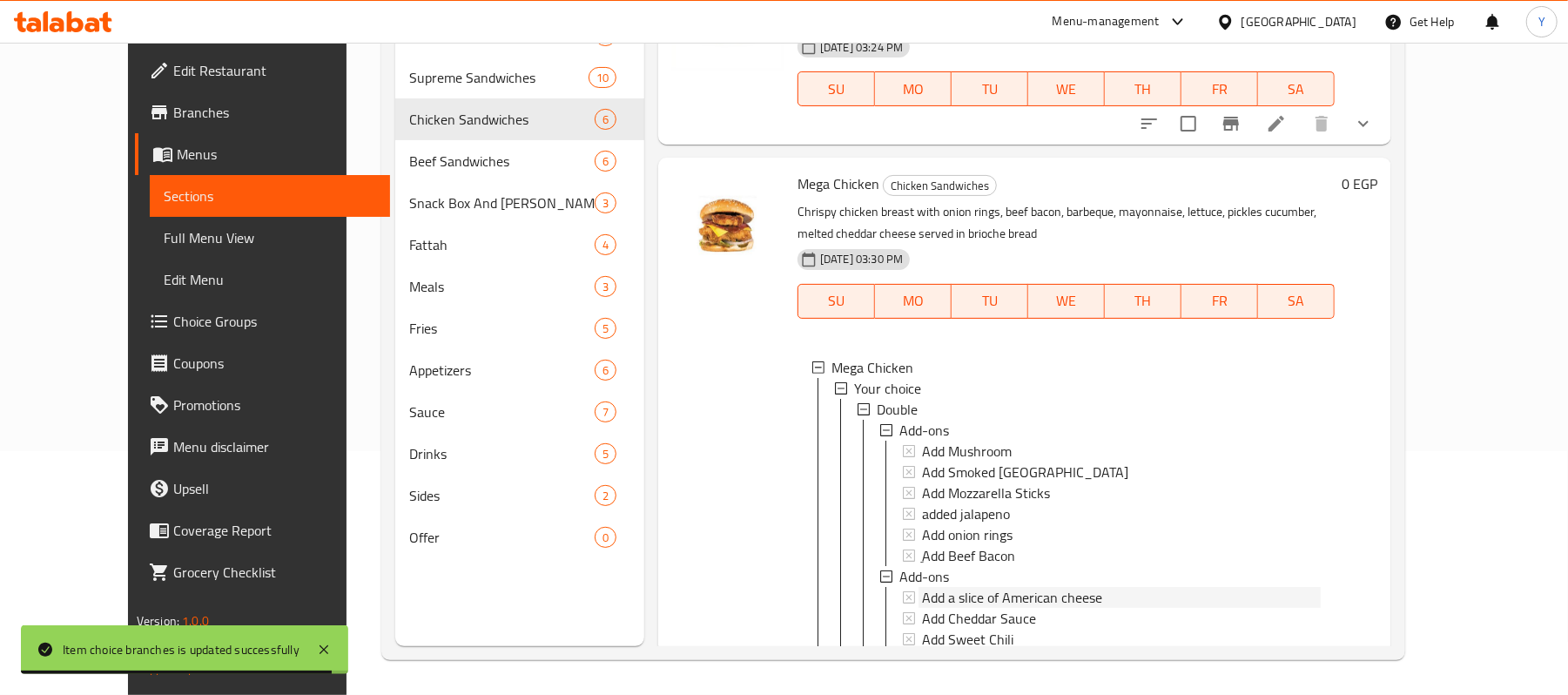
click at [922, 586] on span "Add a slice of American cheese" at bounding box center [1012, 597] width 180 height 21
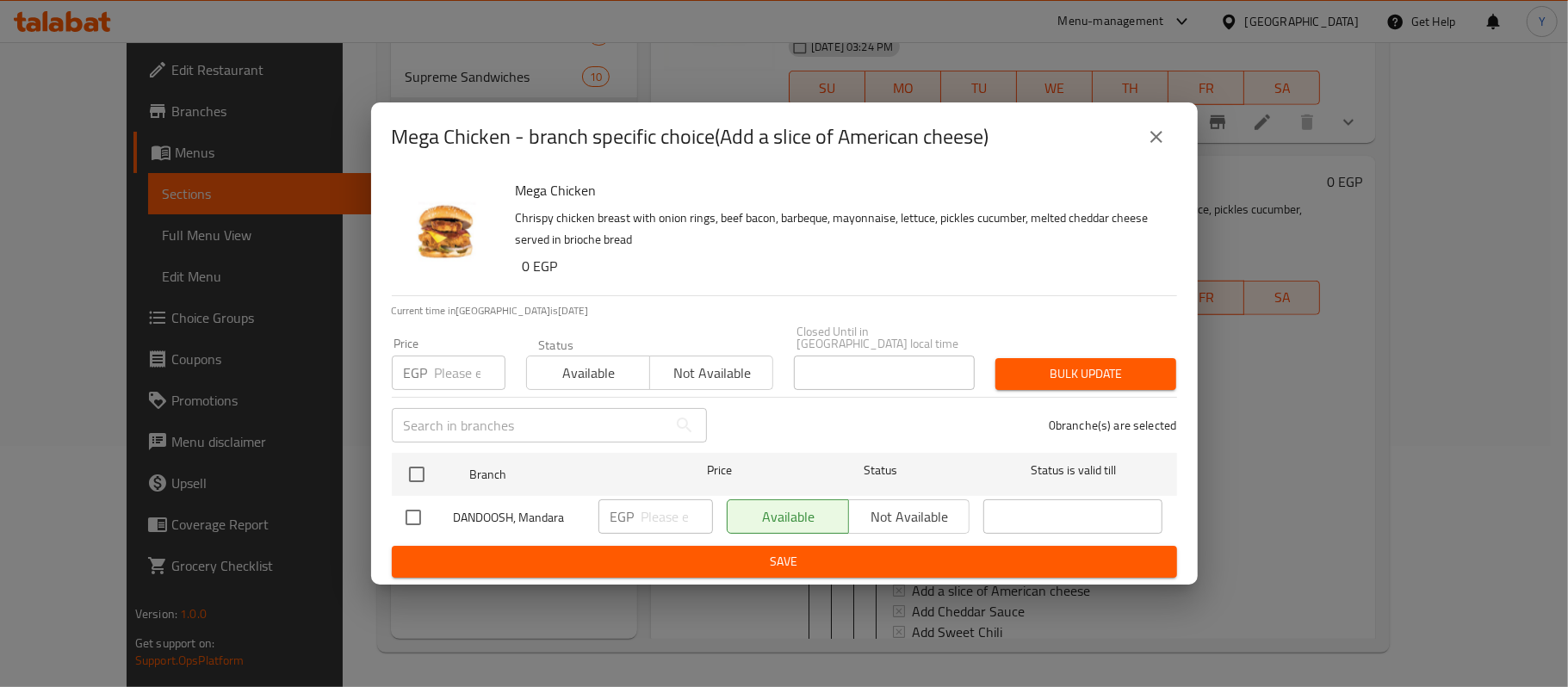
click at [1163, 143] on icon "close" at bounding box center [1156, 137] width 20 height 20
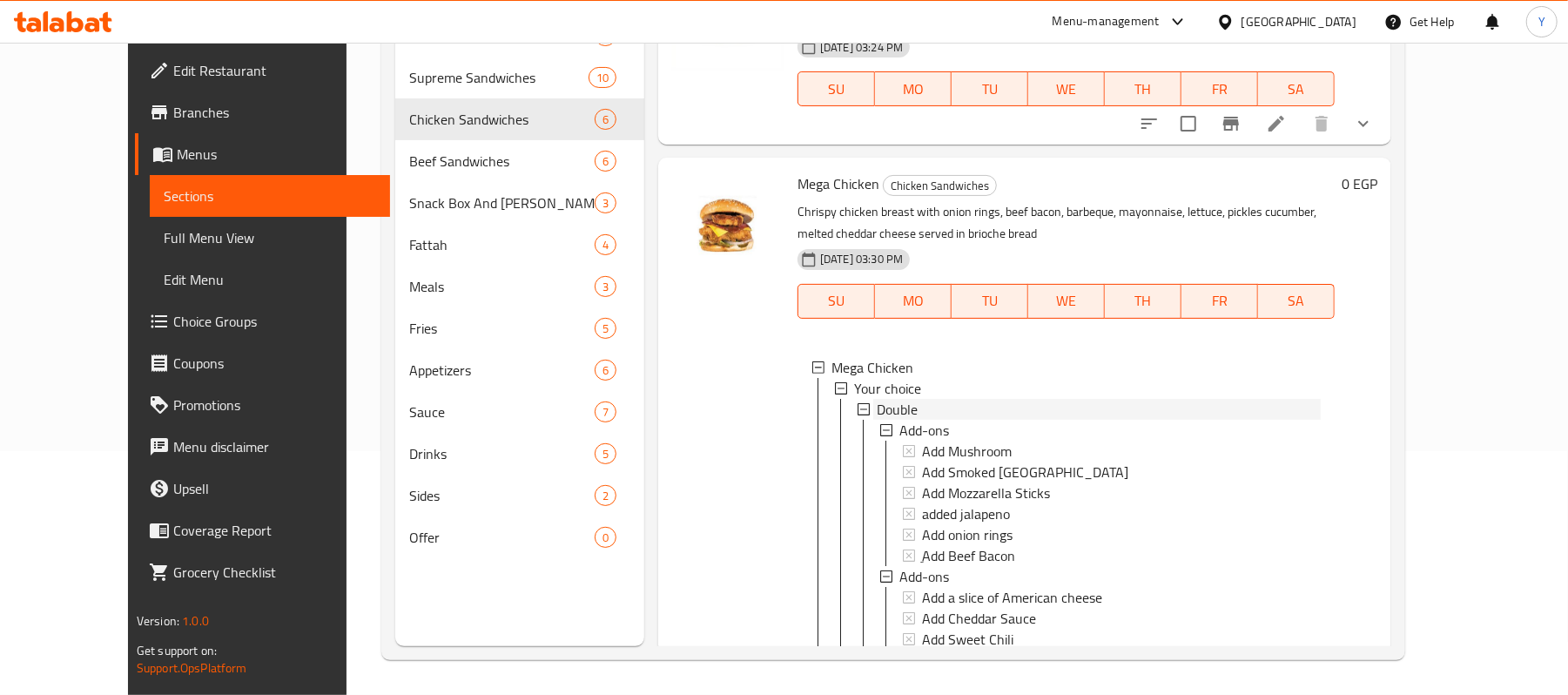
click at [975, 398] on div "Double" at bounding box center [1098, 409] width 444 height 21
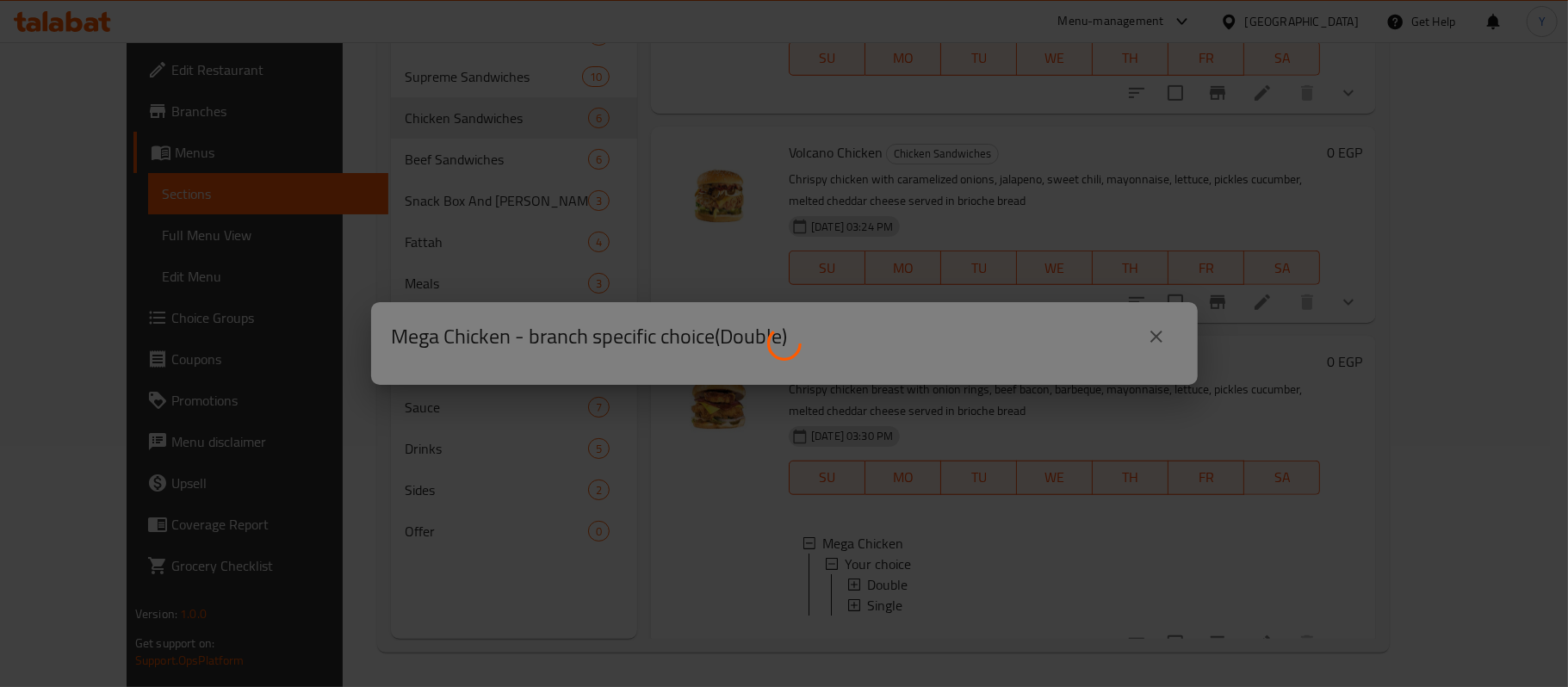
scroll to position [696, 0]
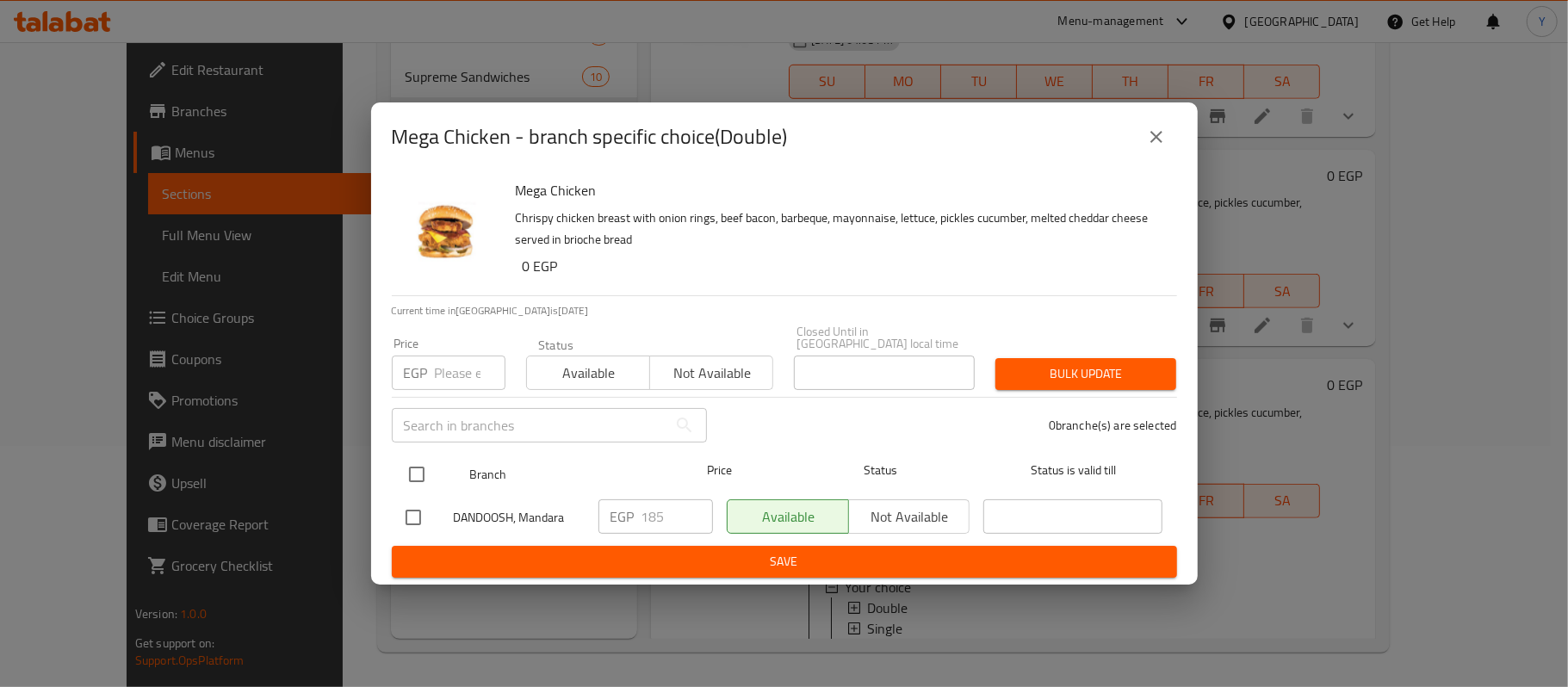
click at [425, 460] on input "checkbox" at bounding box center [416, 473] width 36 height 36
checkbox input "true"
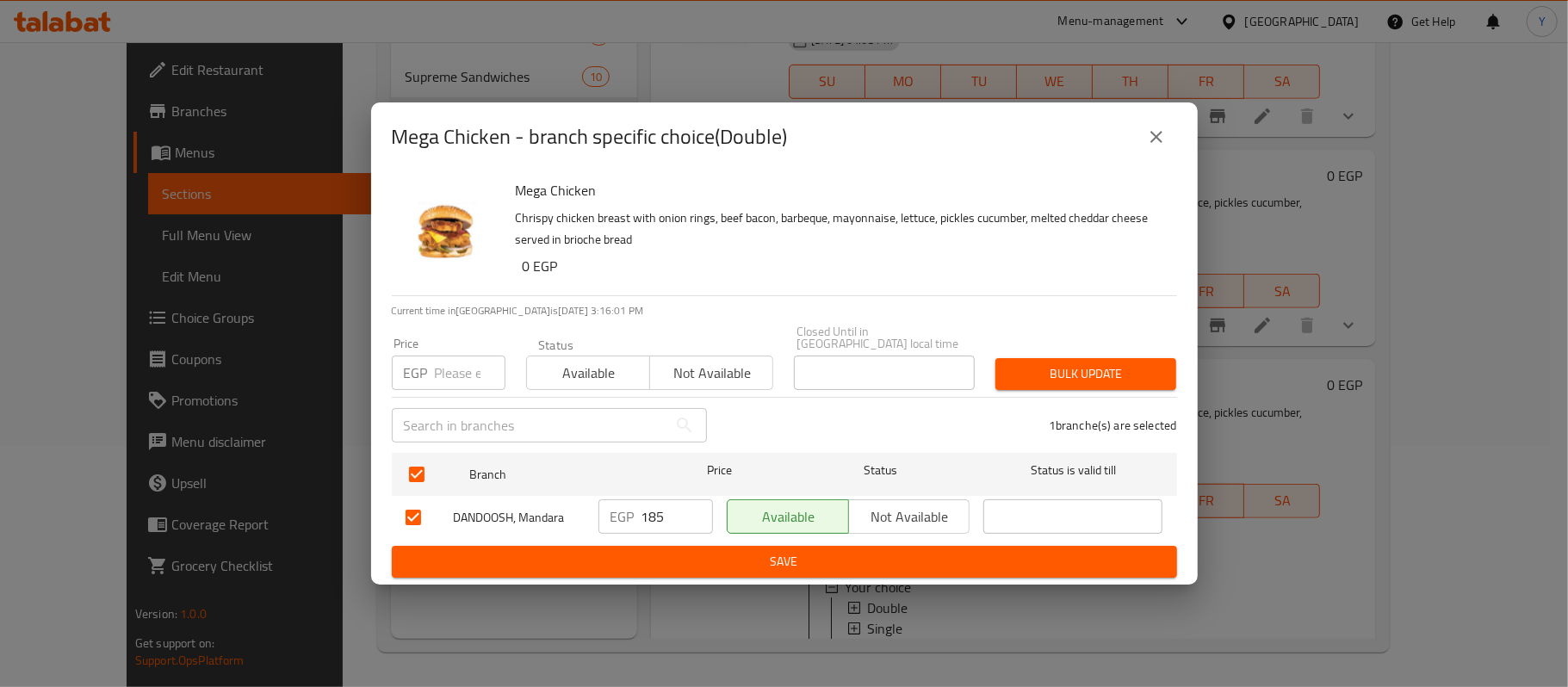
click at [660, 509] on input "185" at bounding box center [677, 516] width 71 height 34
click at [463, 369] on input "number" at bounding box center [470, 372] width 70 height 34
type input "220"
click at [1113, 350] on div "Bulk update" at bounding box center [1086, 374] width 202 height 53
drag, startPoint x: 1127, startPoint y: 360, endPoint x: 1142, endPoint y: 365, distance: 15.8
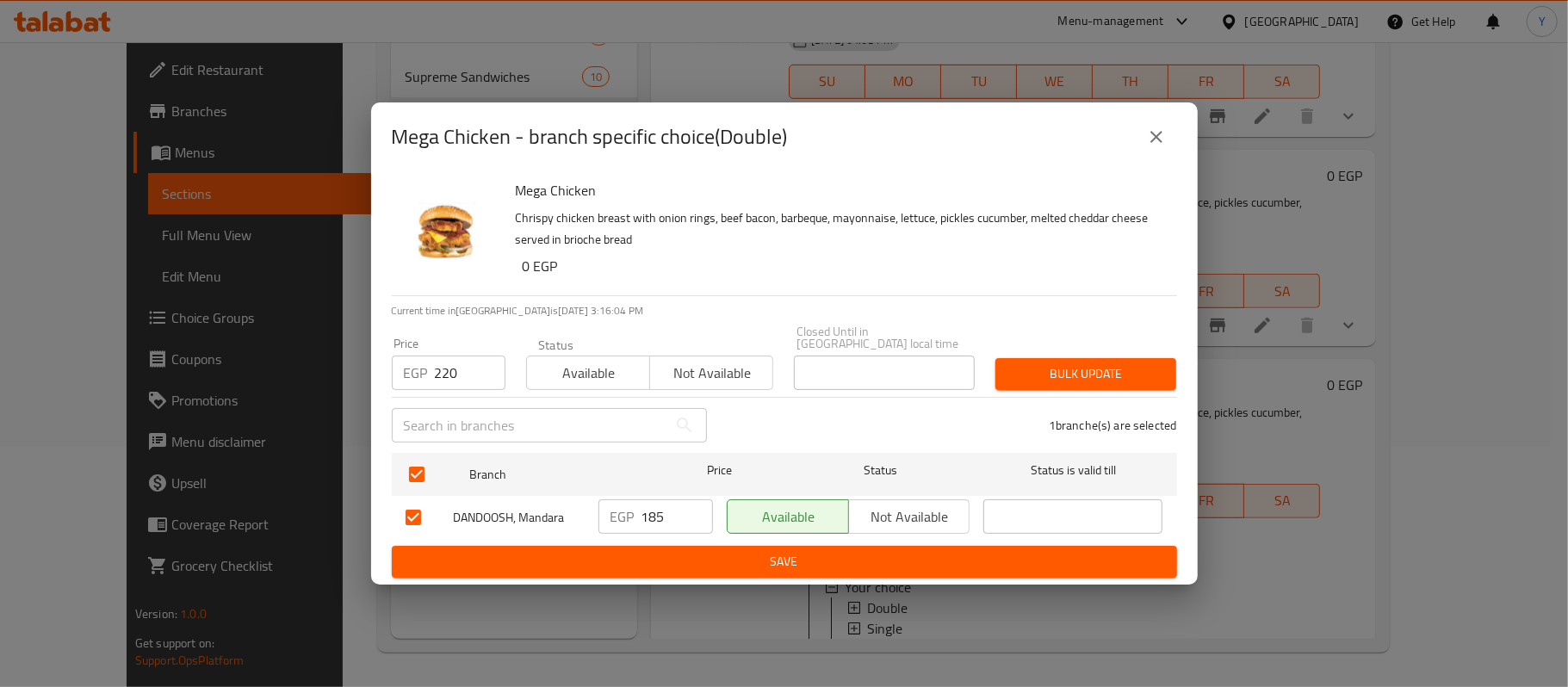
click at [1133, 366] on span "Bulk update" at bounding box center [1086, 374] width 154 height 21
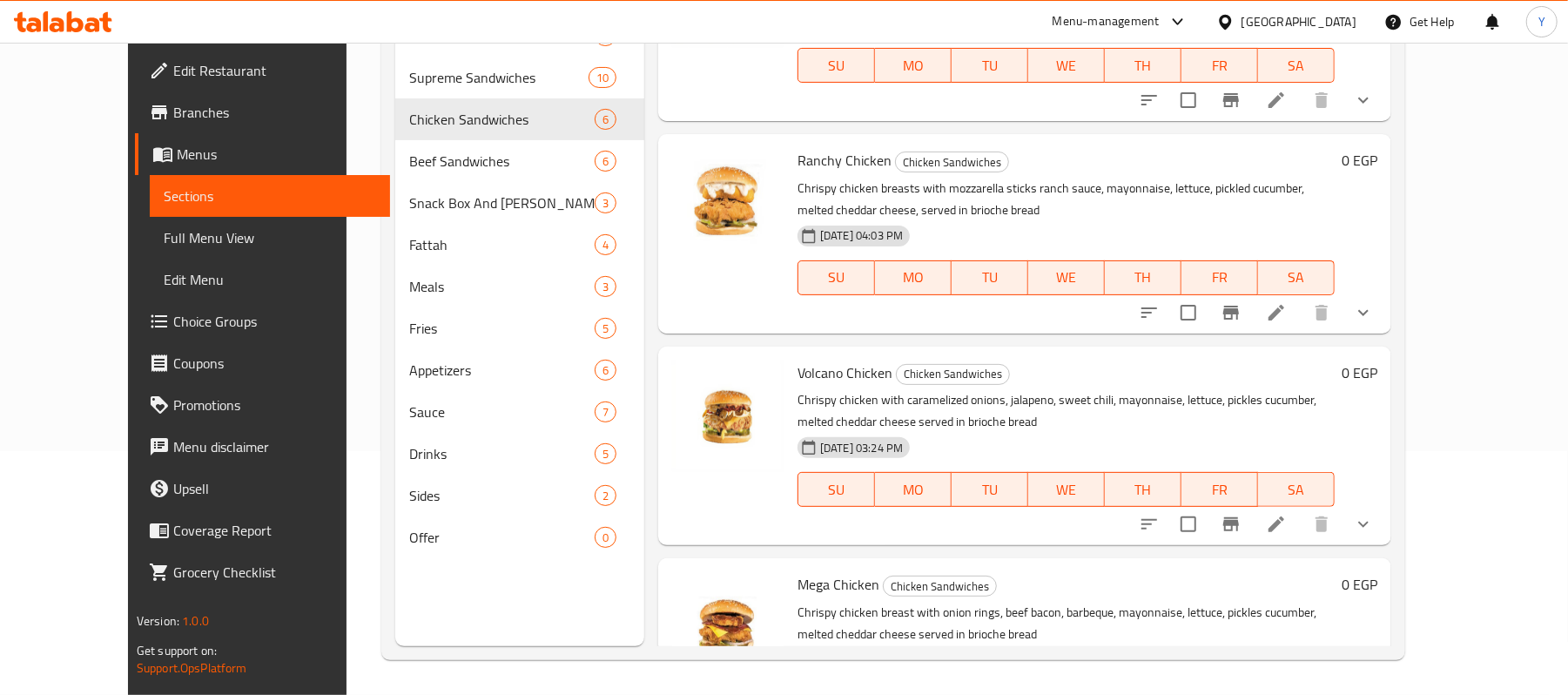
scroll to position [555, 0]
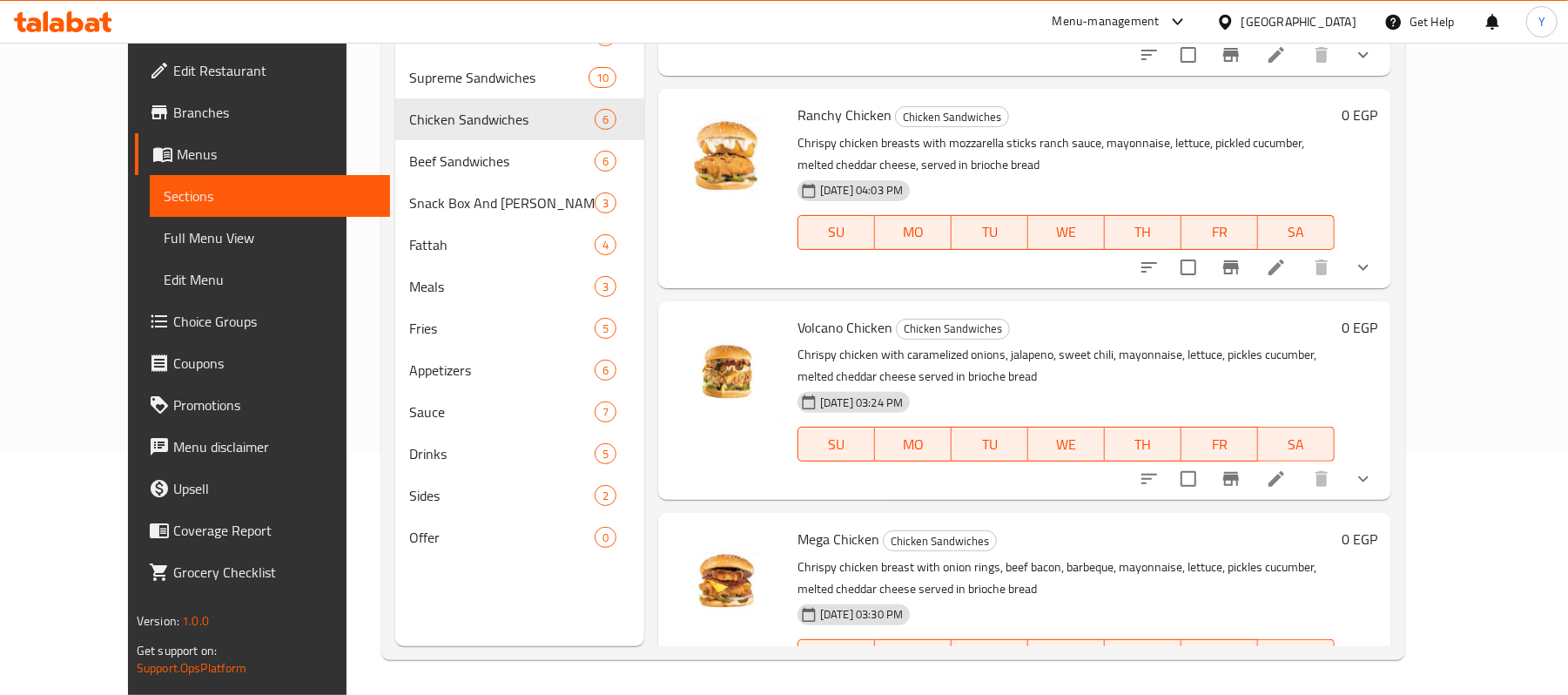
click at [1374, 681] on icon "show more" at bounding box center [1363, 691] width 21 height 21
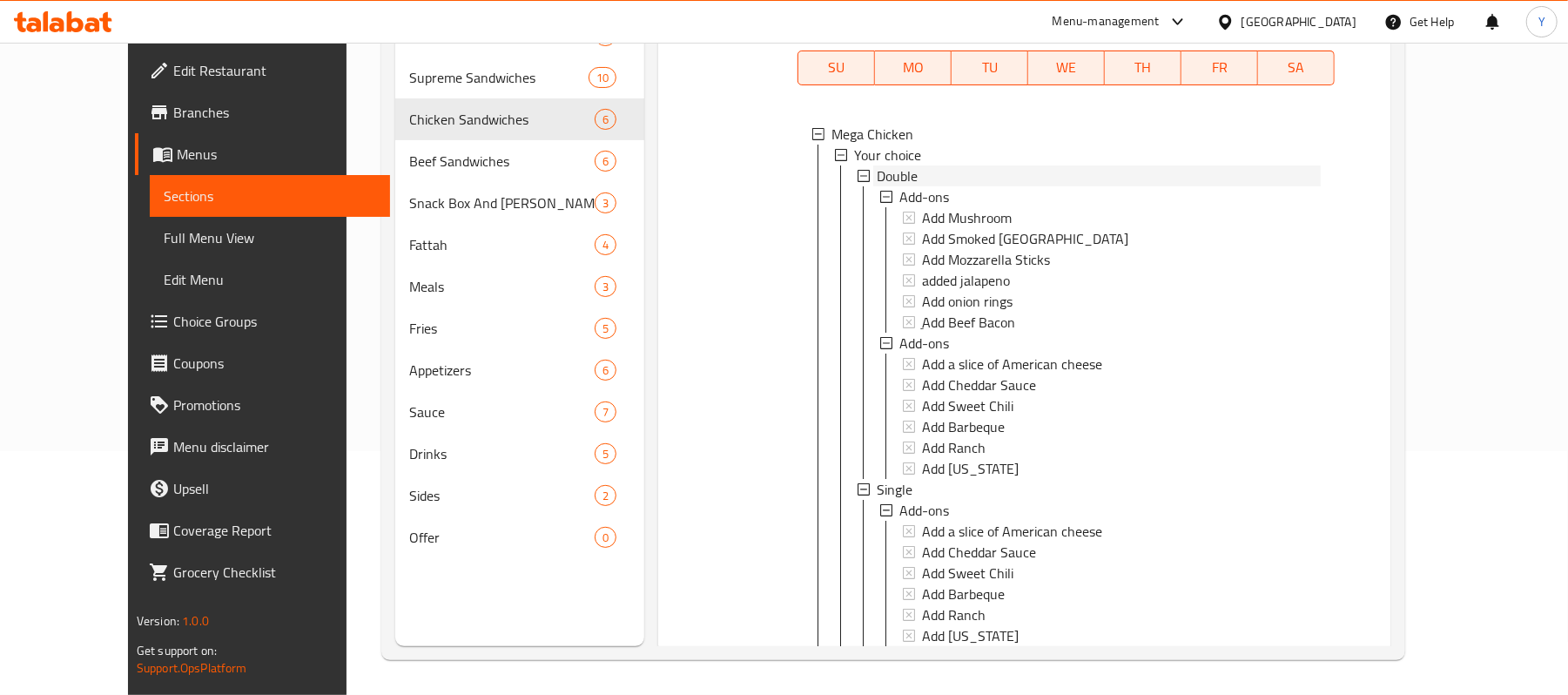
click at [938, 166] on div "Double" at bounding box center [1098, 176] width 444 height 21
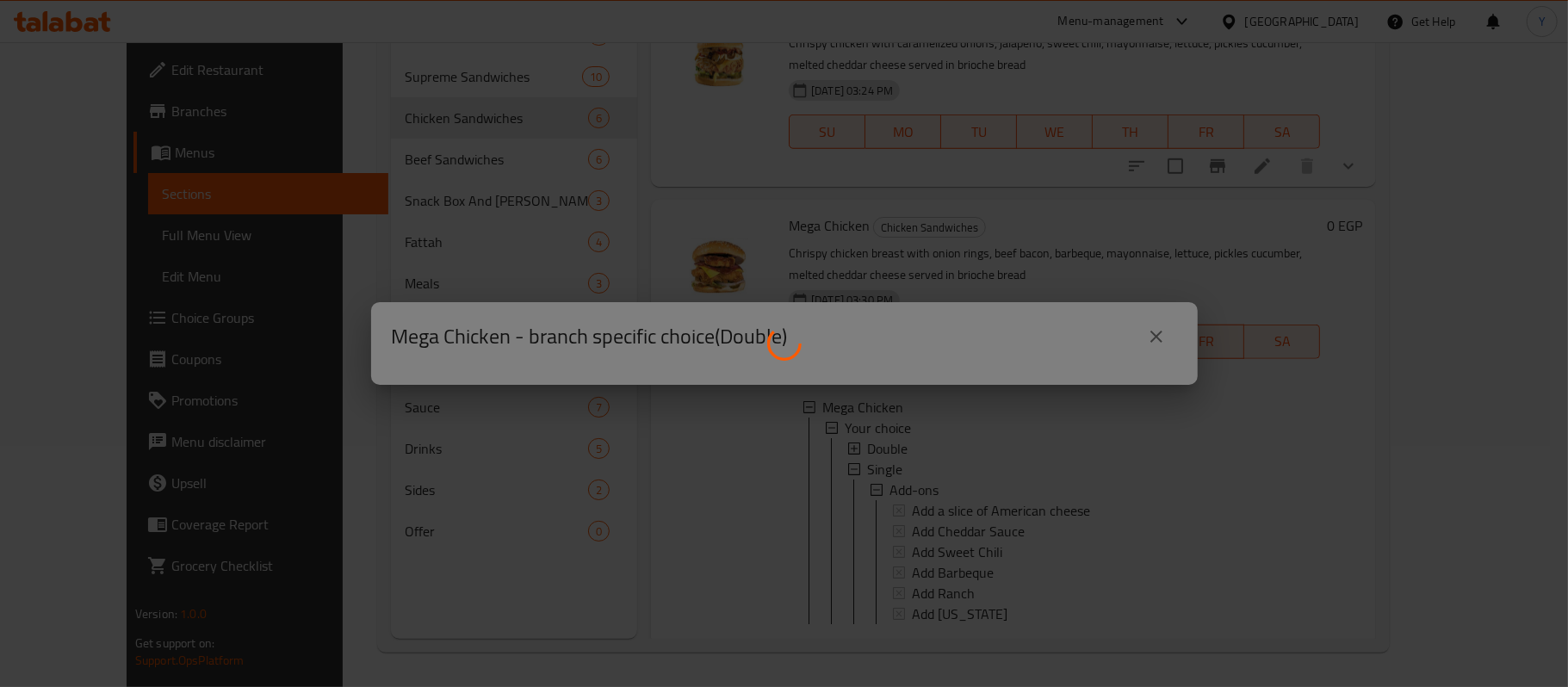
scroll to position [841, 0]
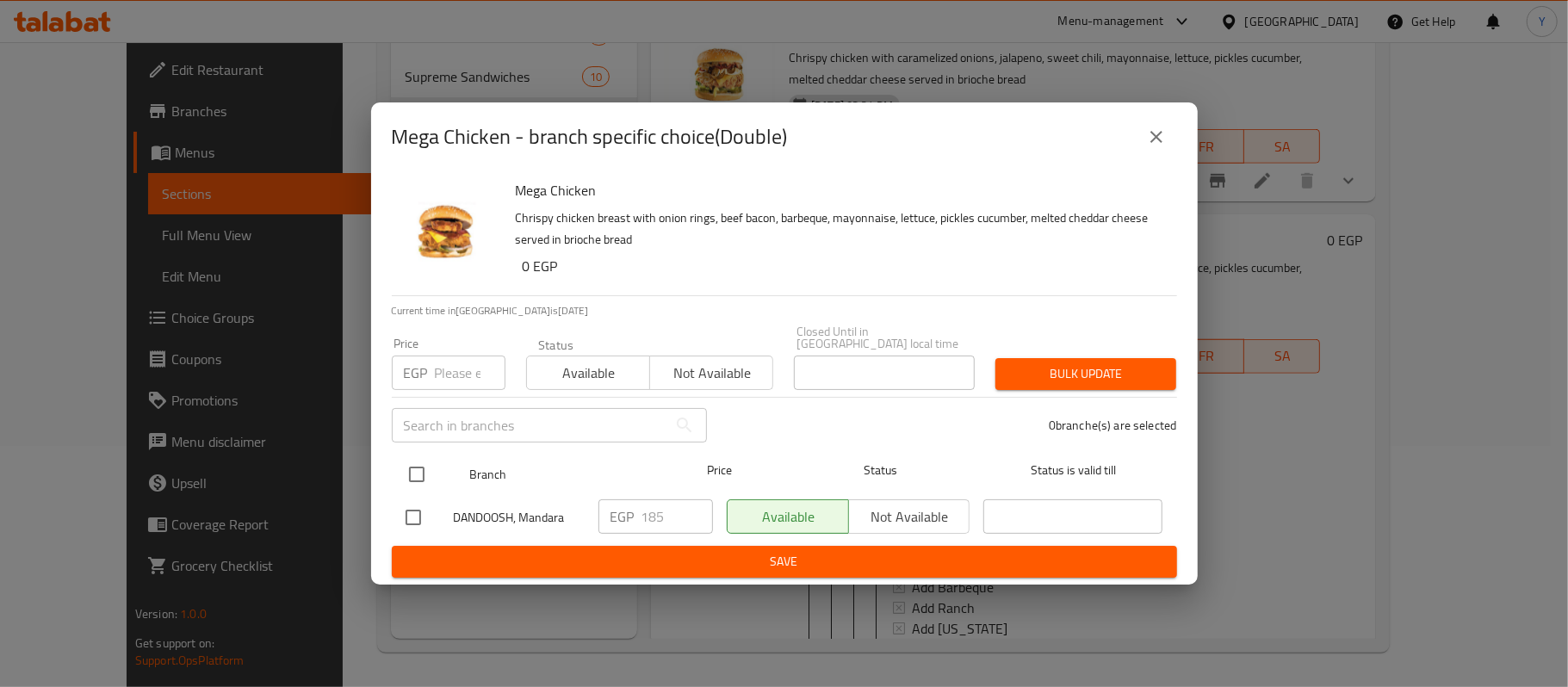
drag, startPoint x: 404, startPoint y: 458, endPoint x: 414, endPoint y: 461, distance: 10.4
click at [412, 461] on input "checkbox" at bounding box center [416, 473] width 36 height 36
checkbox input "true"
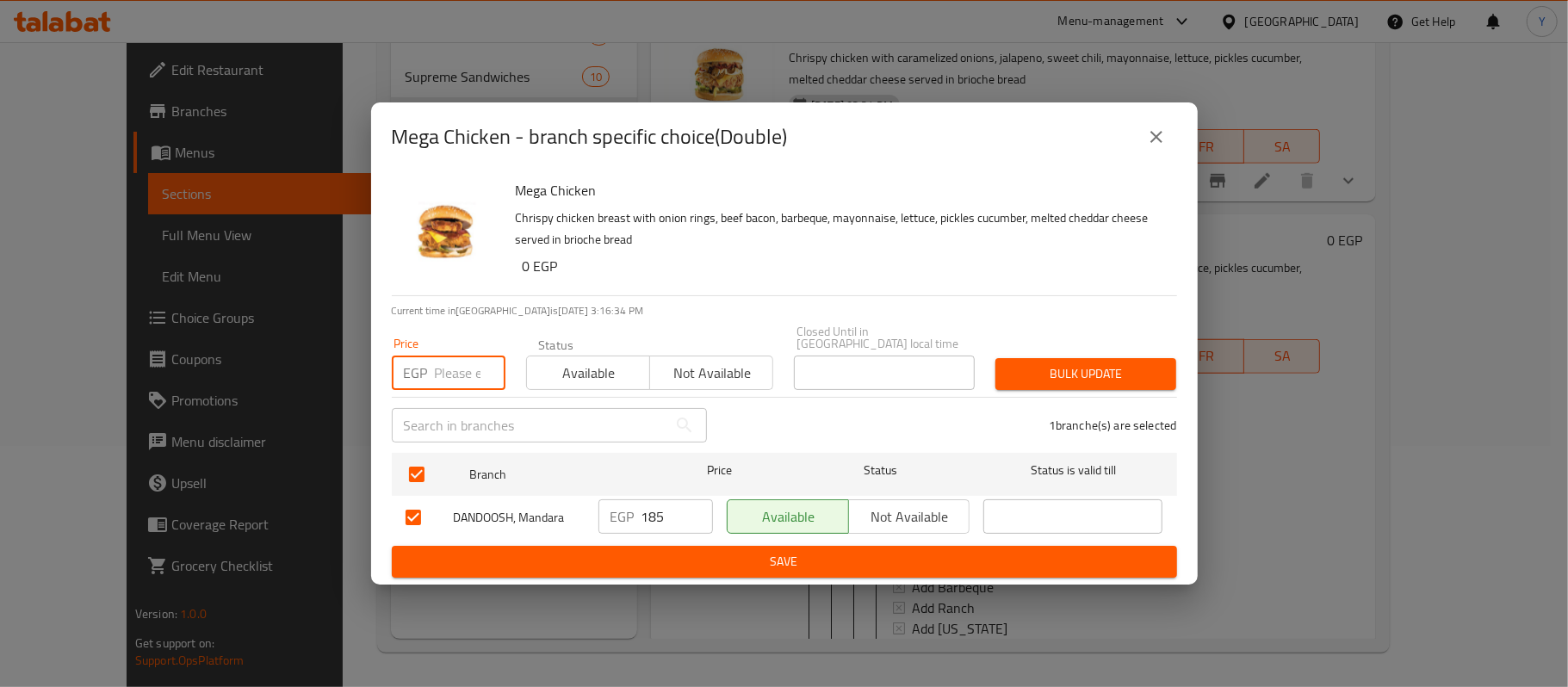
click at [444, 362] on input "number" at bounding box center [470, 372] width 70 height 34
type input "220"
click at [1120, 358] on button "Bulk update" at bounding box center [1085, 374] width 180 height 31
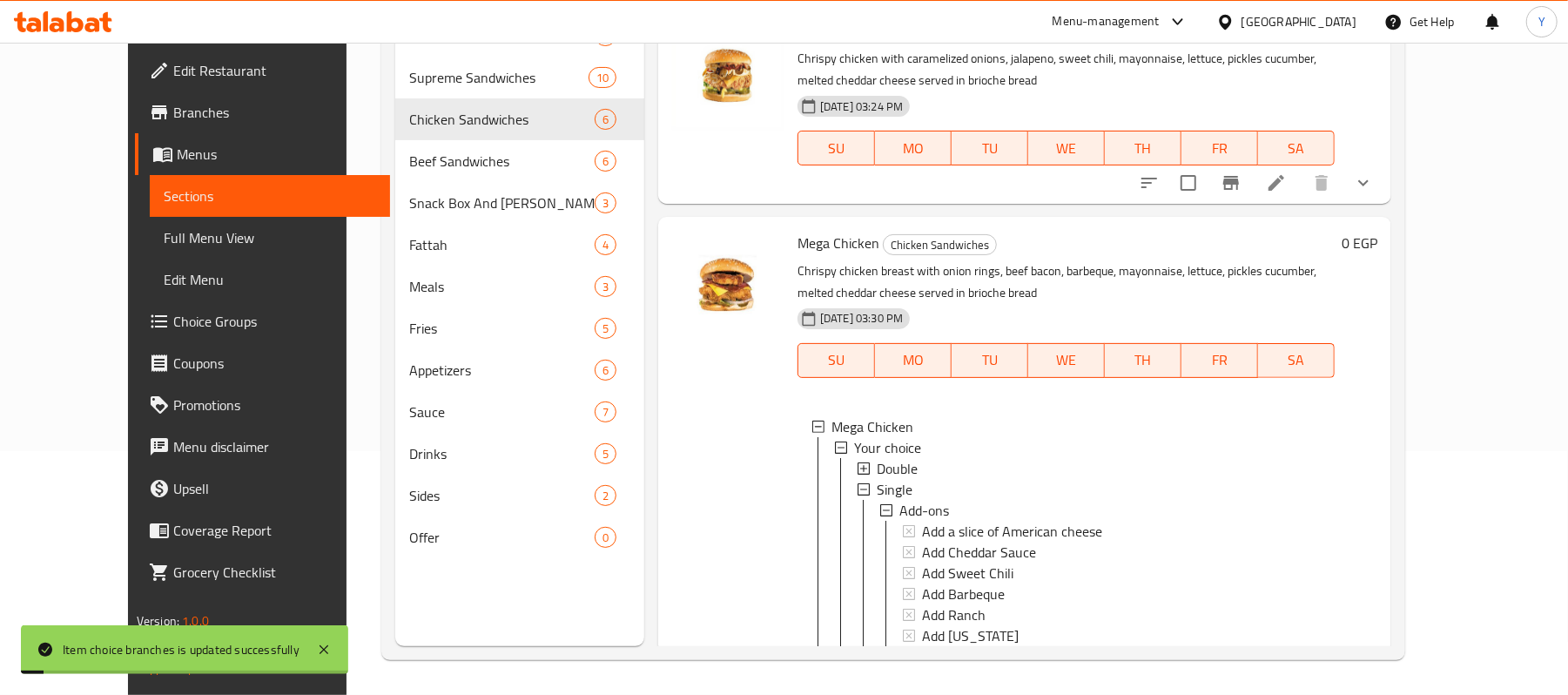
click at [975, 458] on div "Double" at bounding box center [1098, 469] width 444 height 21
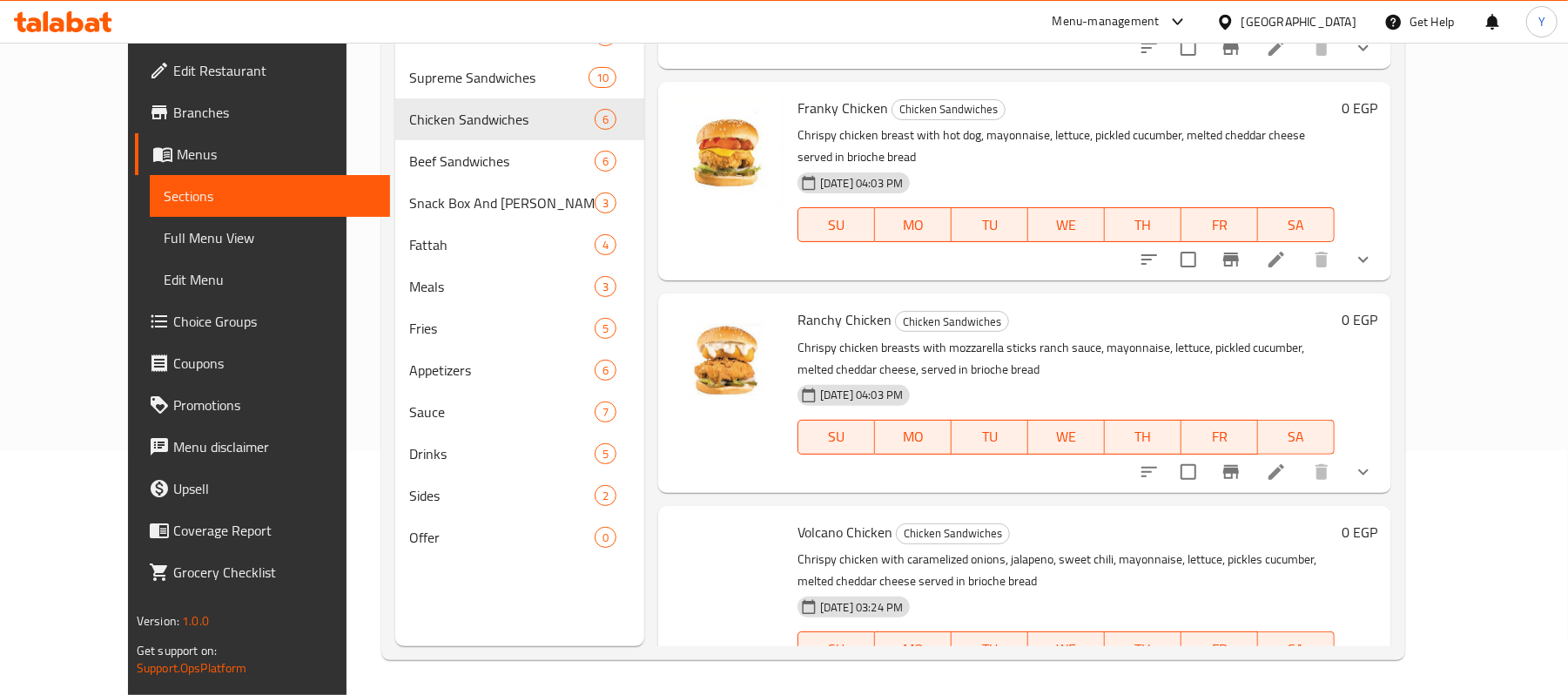
scroll to position [555, 0]
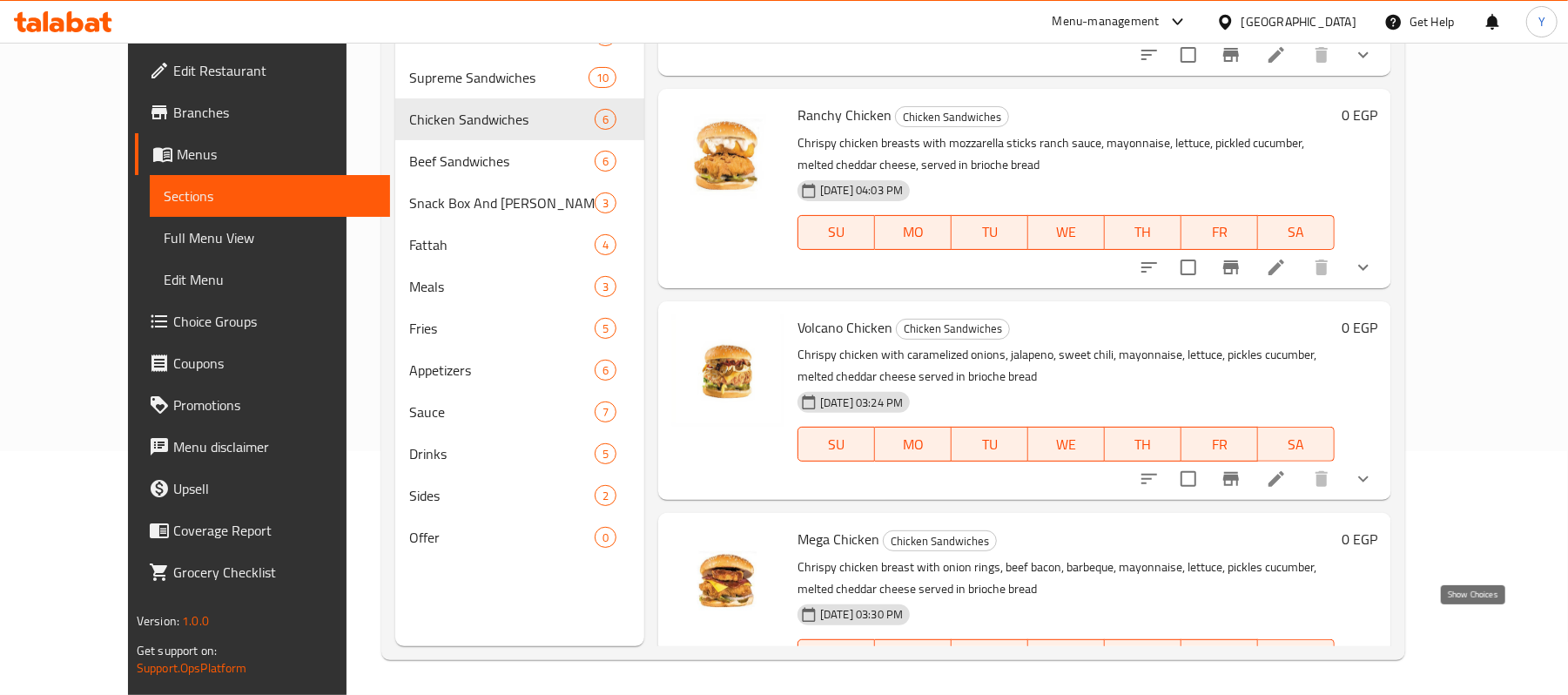
click at [1374, 681] on icon "show more" at bounding box center [1363, 691] width 21 height 21
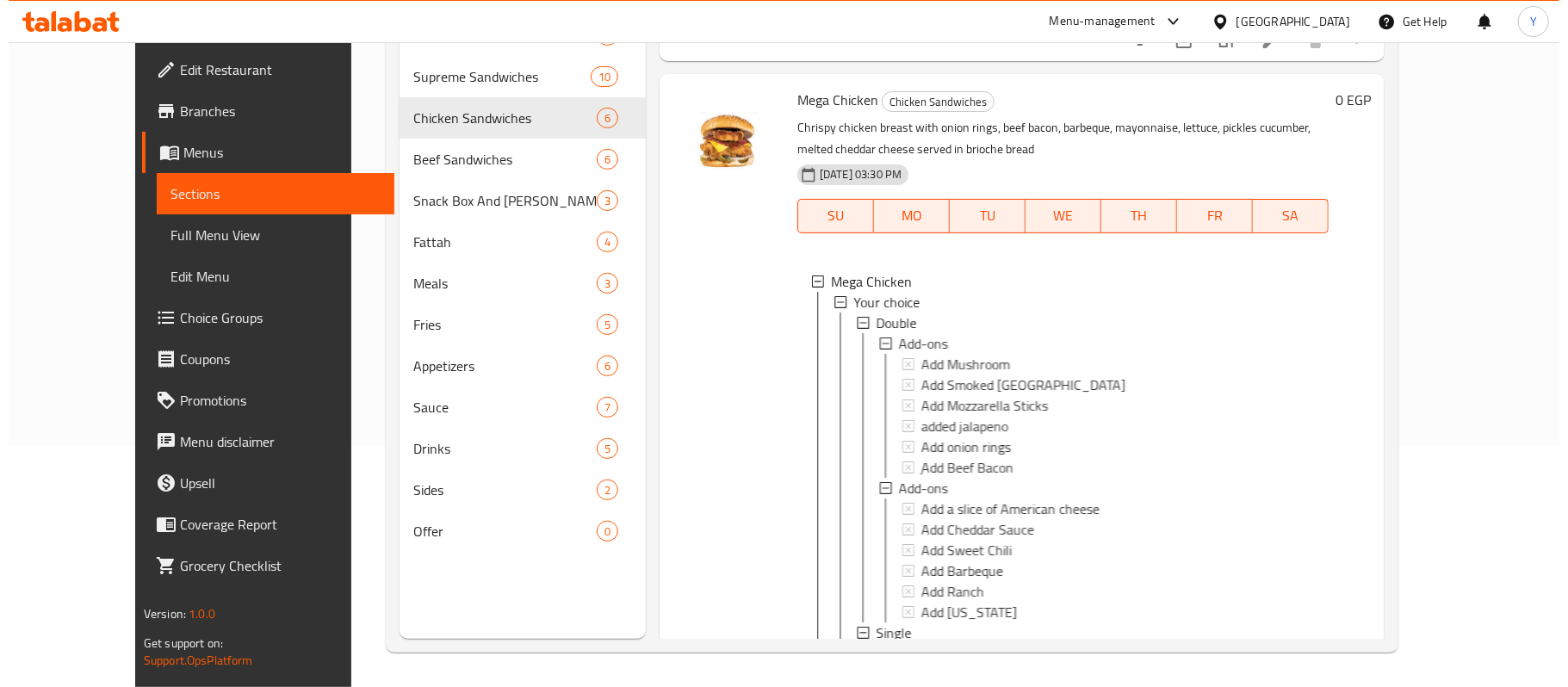
scroll to position [1112, 0]
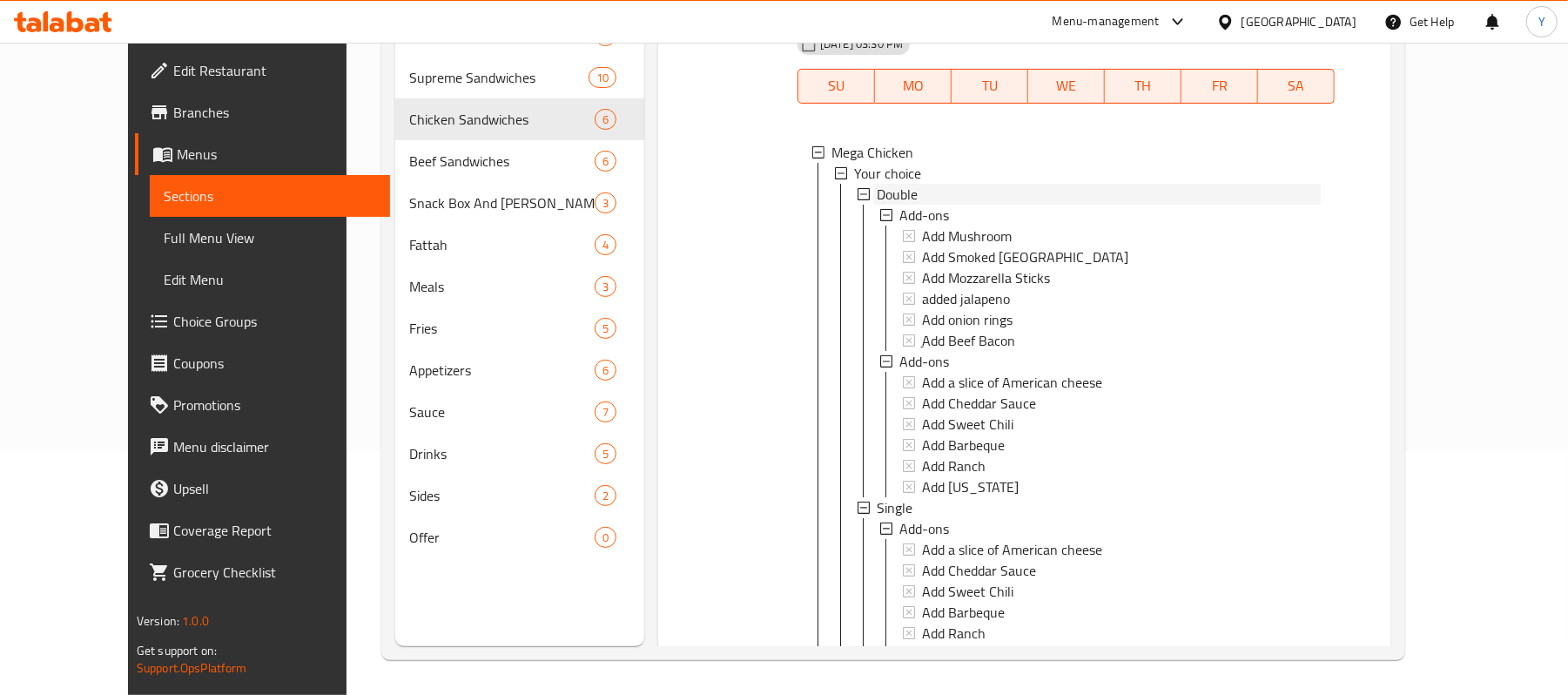
click at [949, 183] on div "Double" at bounding box center [1098, 194] width 444 height 21
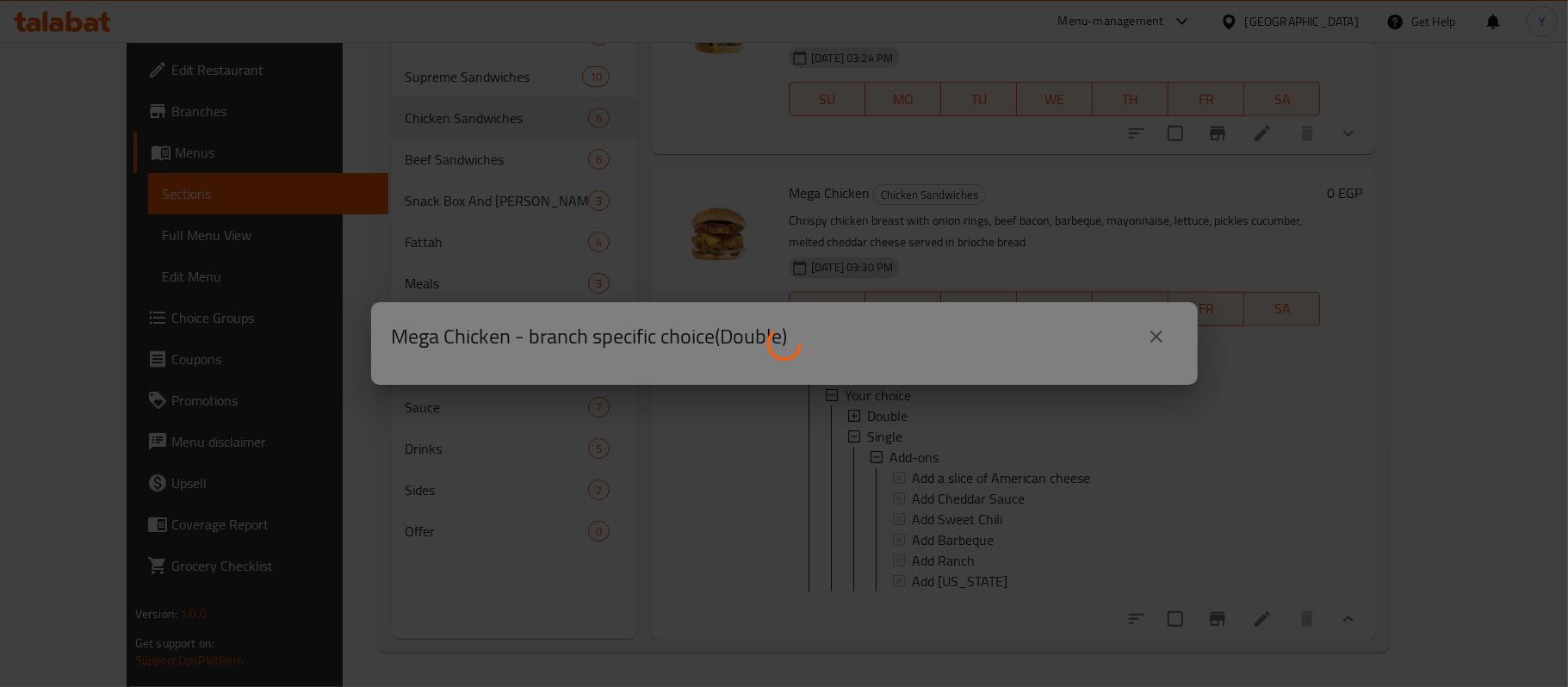
scroll to position [841, 0]
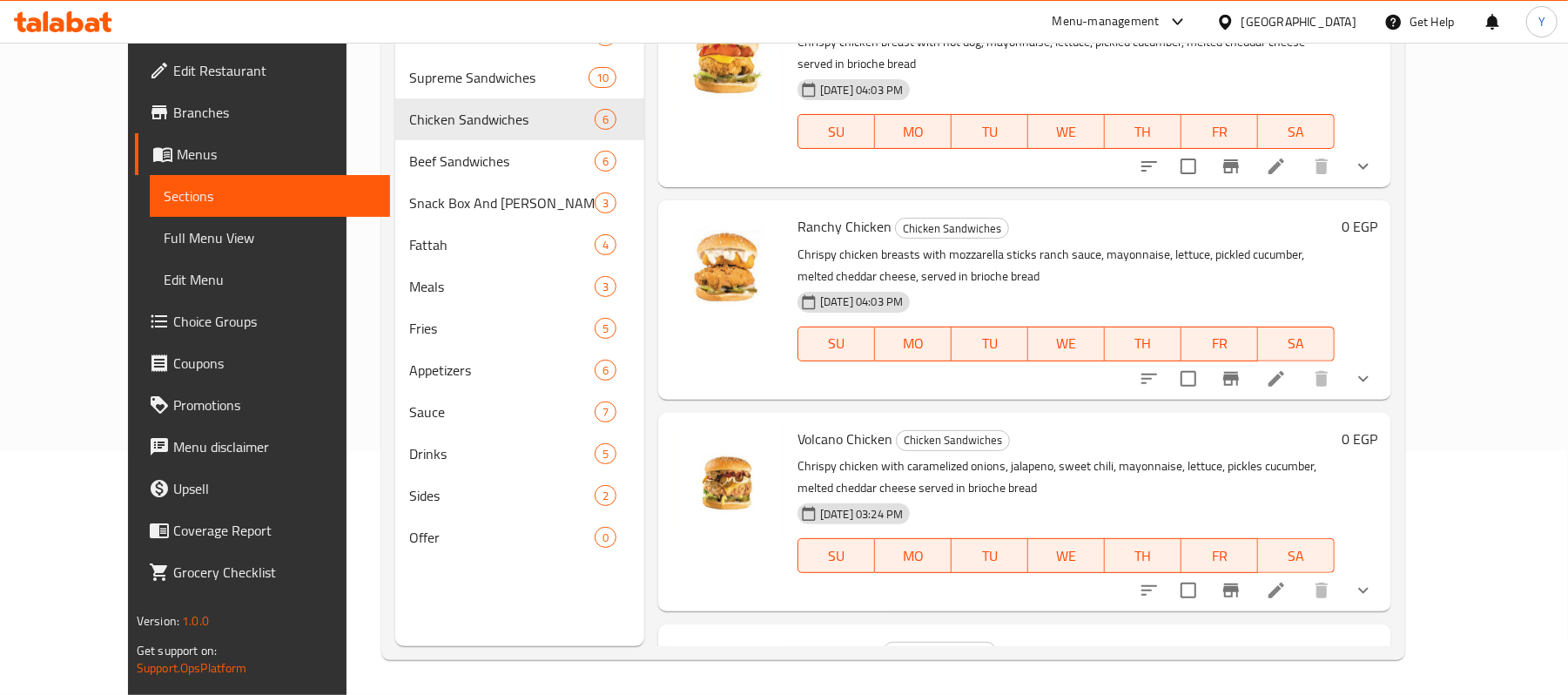
scroll to position [555, 0]
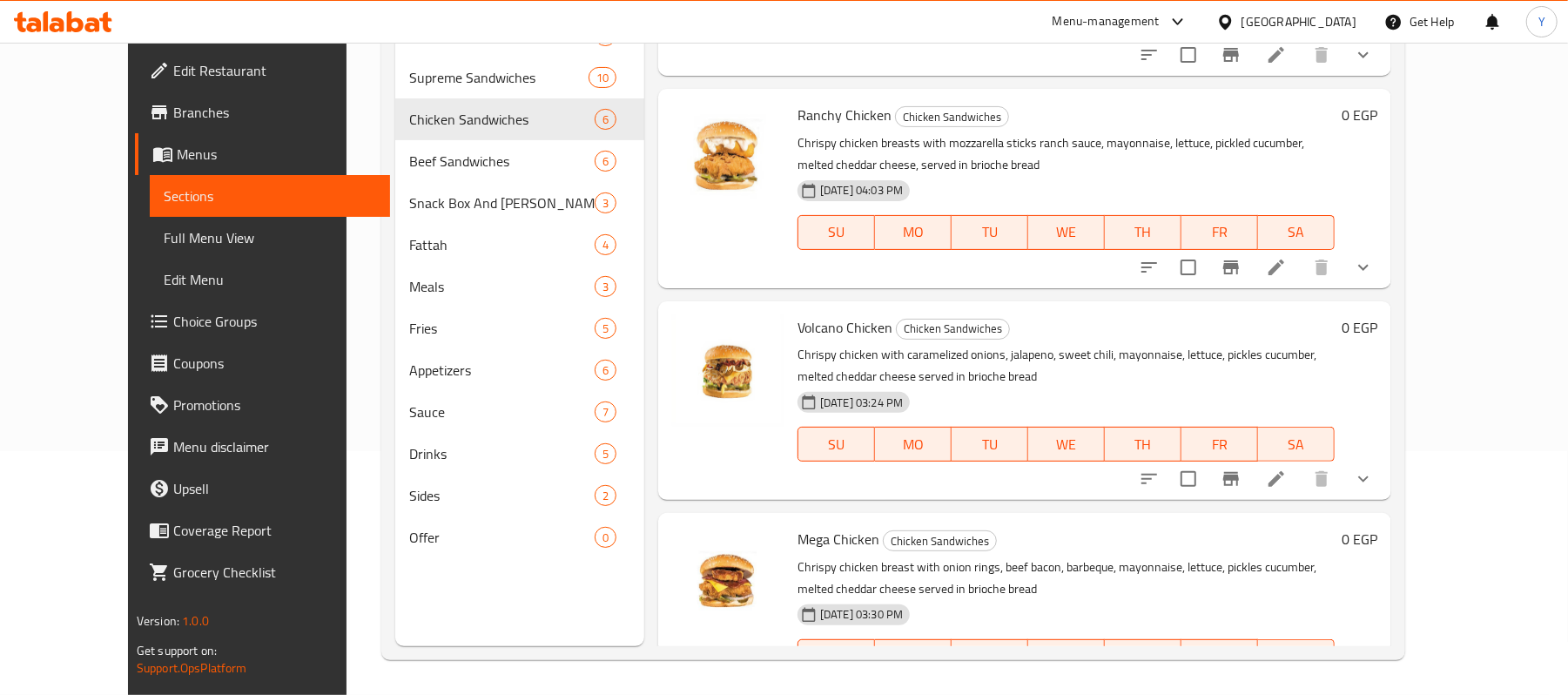
click at [1374, 681] on icon "show more" at bounding box center [1363, 691] width 21 height 21
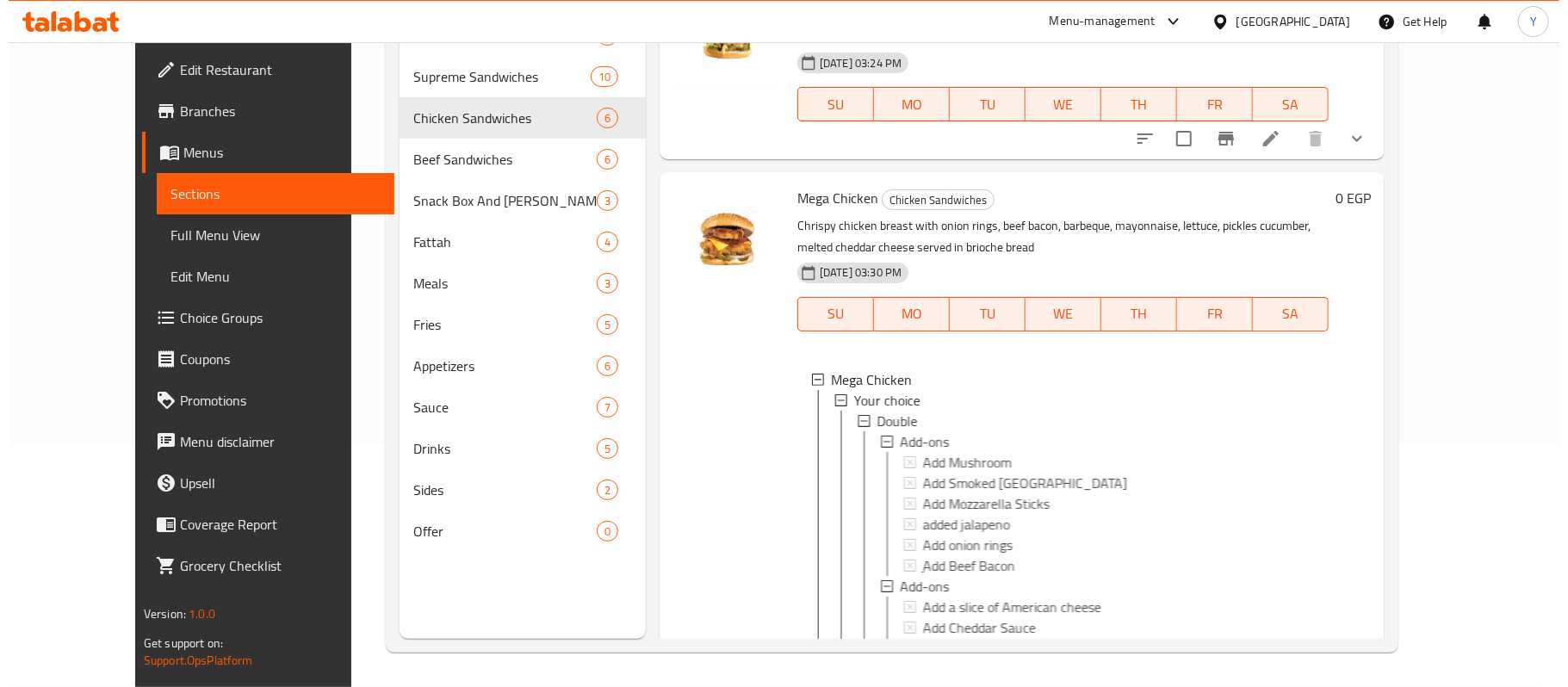
scroll to position [1129, 0]
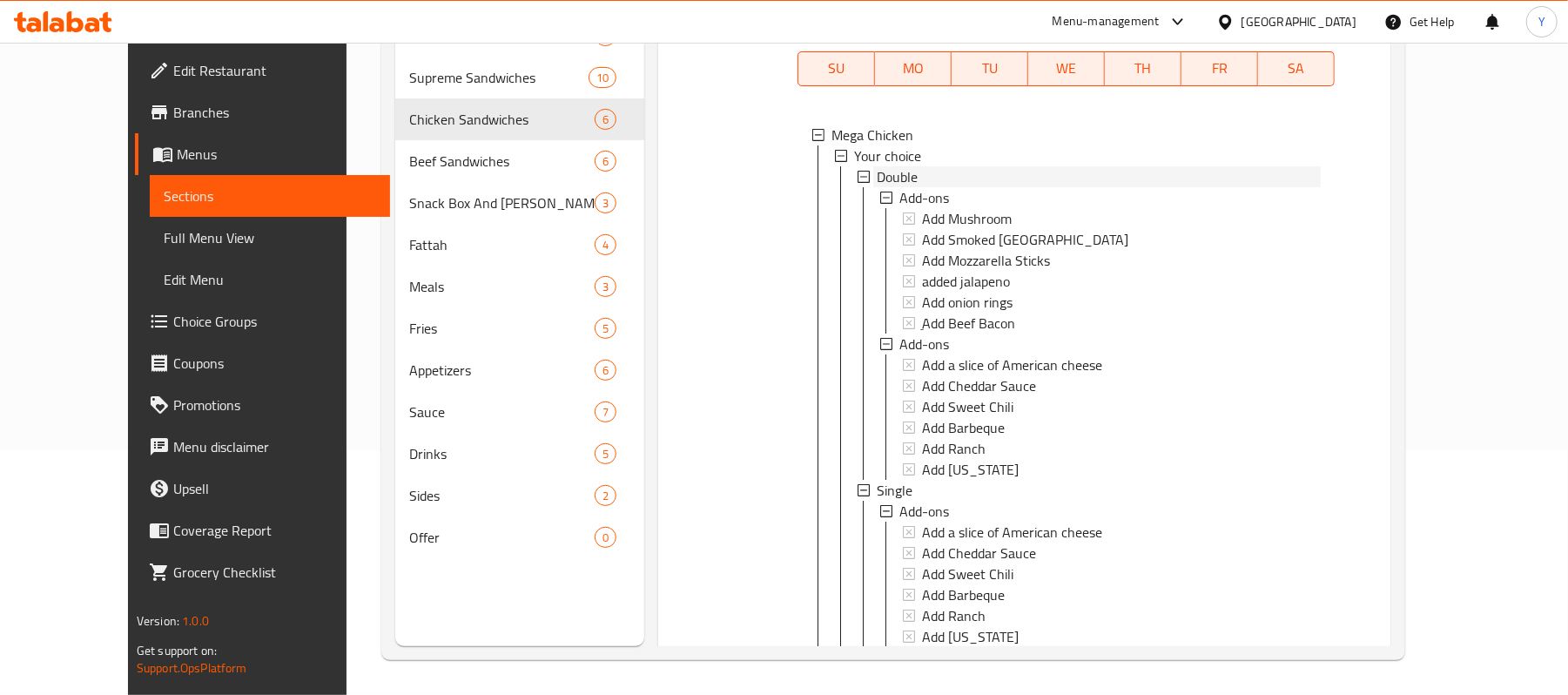
click at [876, 167] on span "Double" at bounding box center [897, 177] width 41 height 21
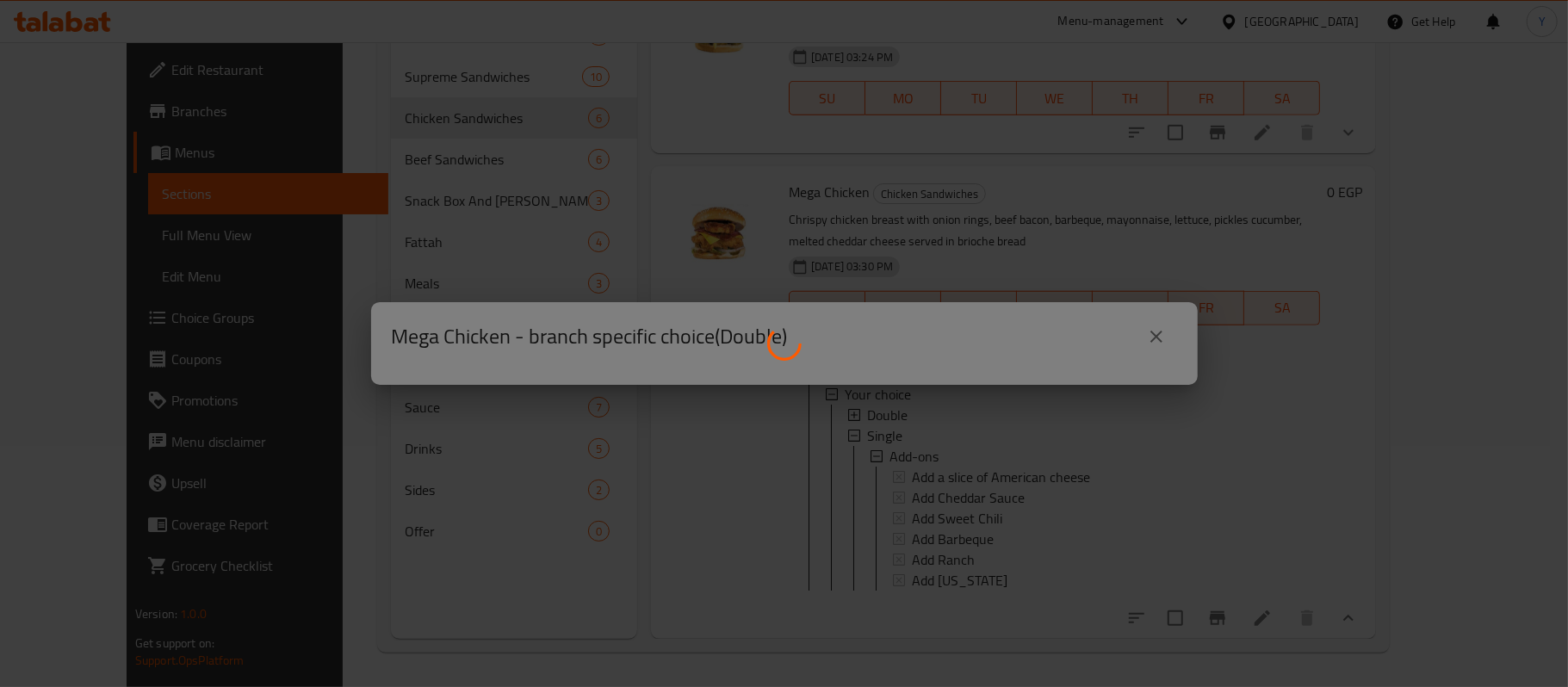
scroll to position [841, 0]
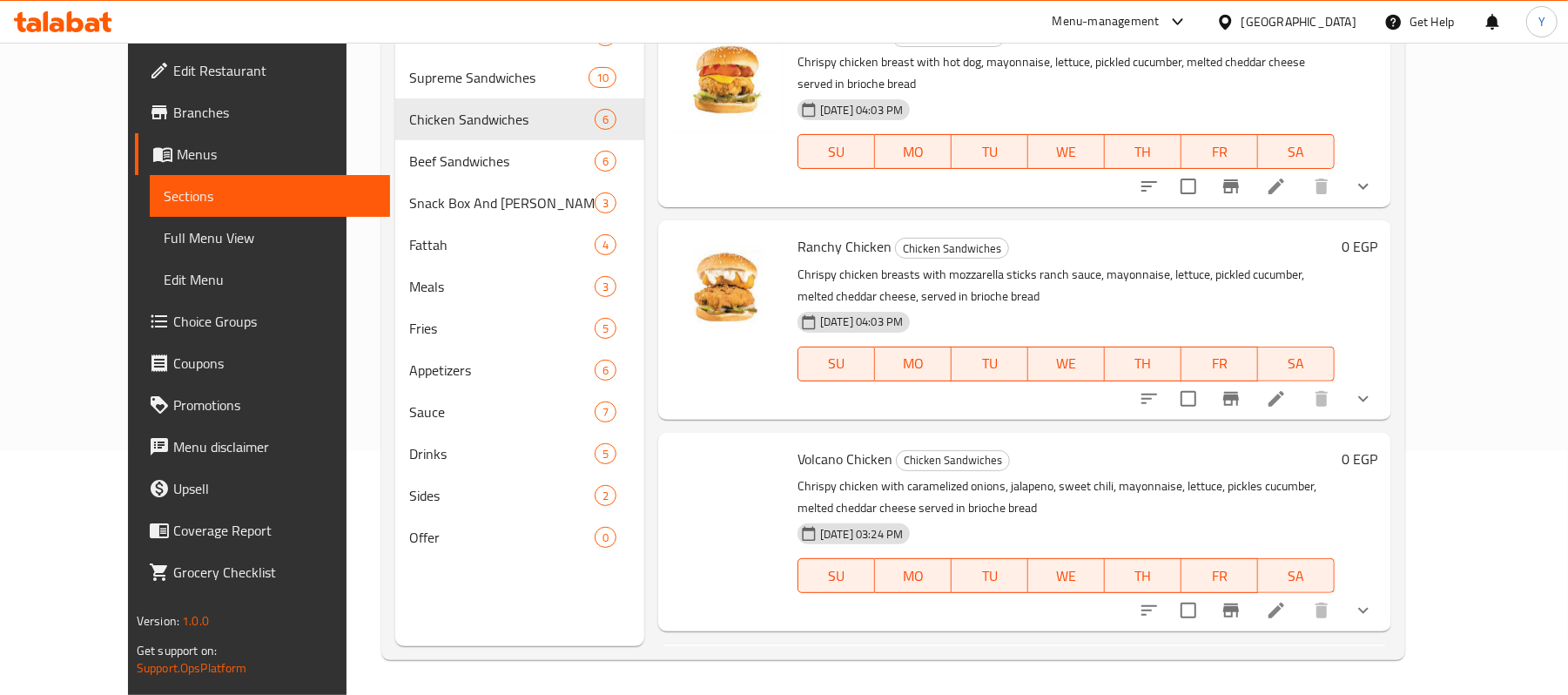
scroll to position [555, 0]
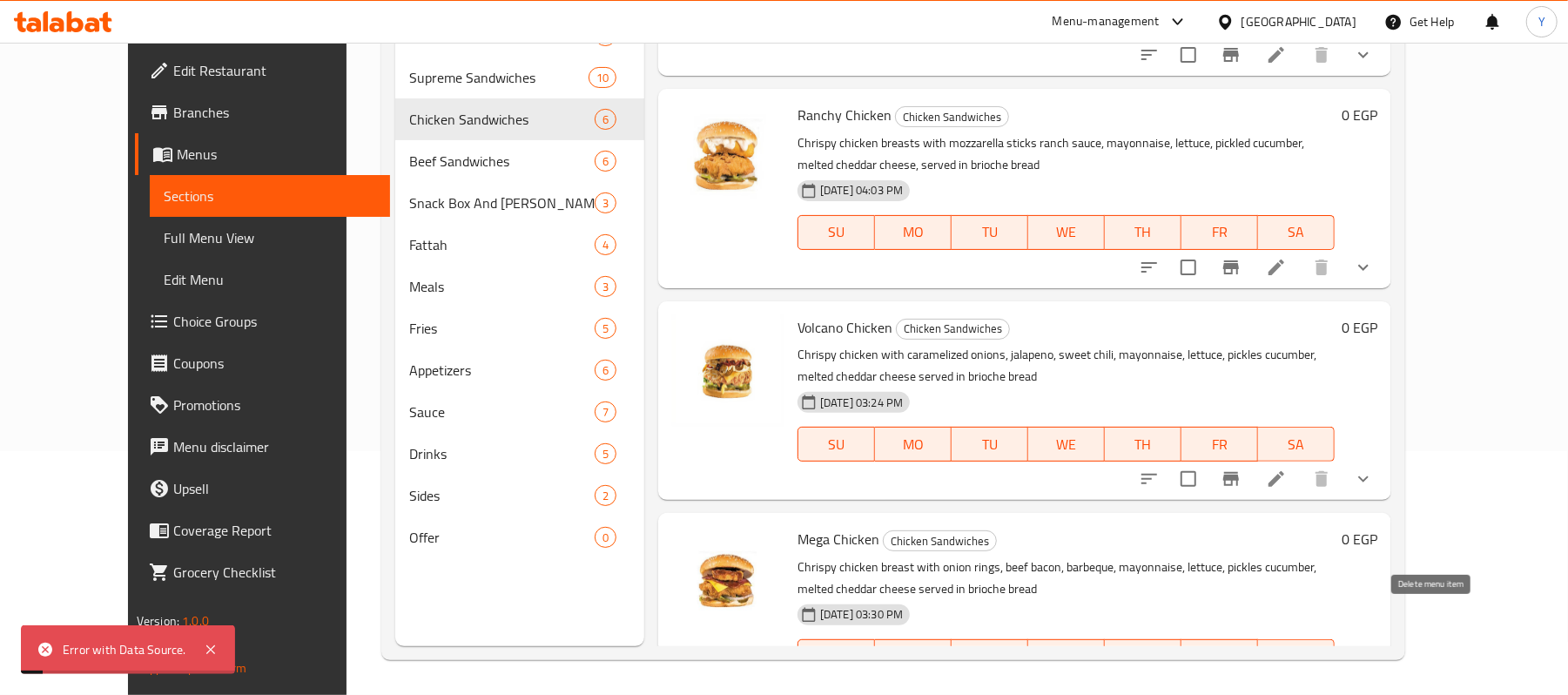
click at [1374, 681] on icon "show more" at bounding box center [1363, 691] width 21 height 21
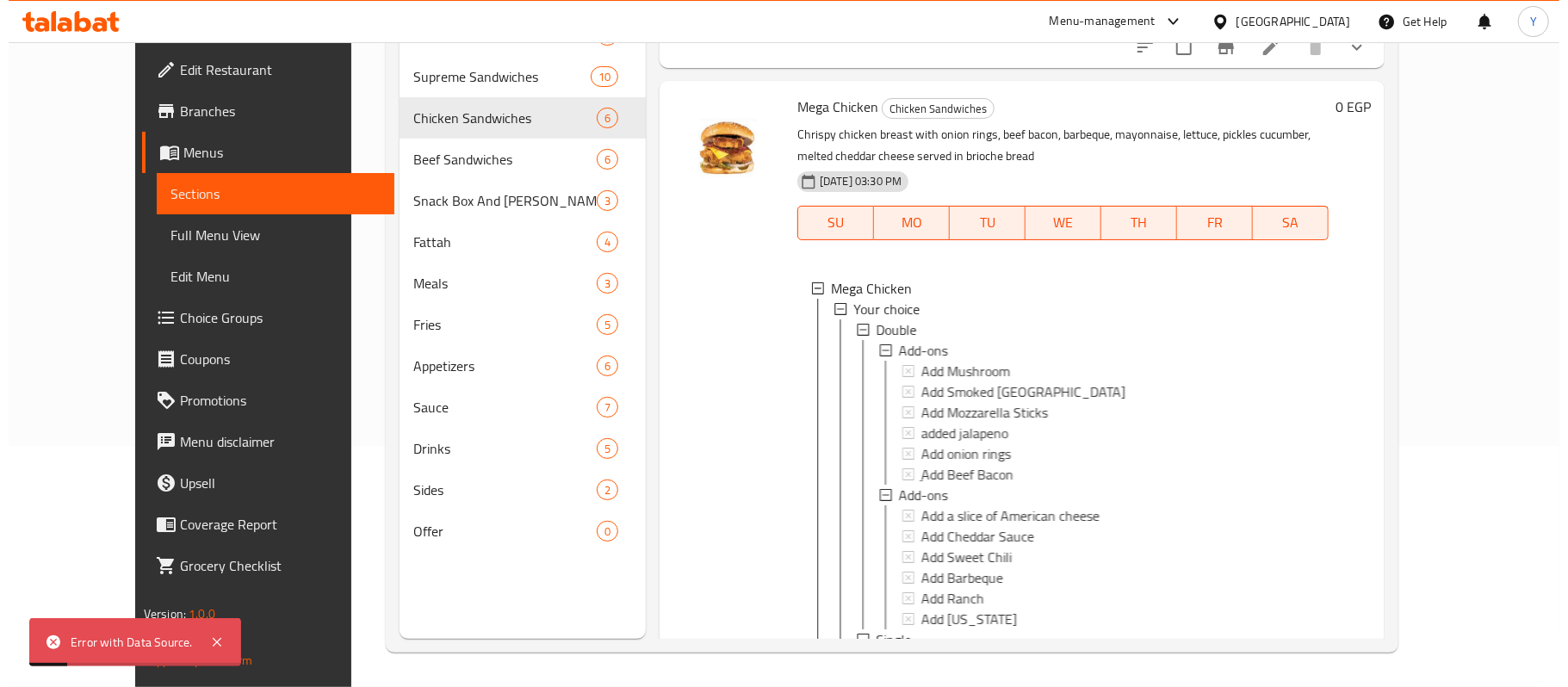
scroll to position [1103, 0]
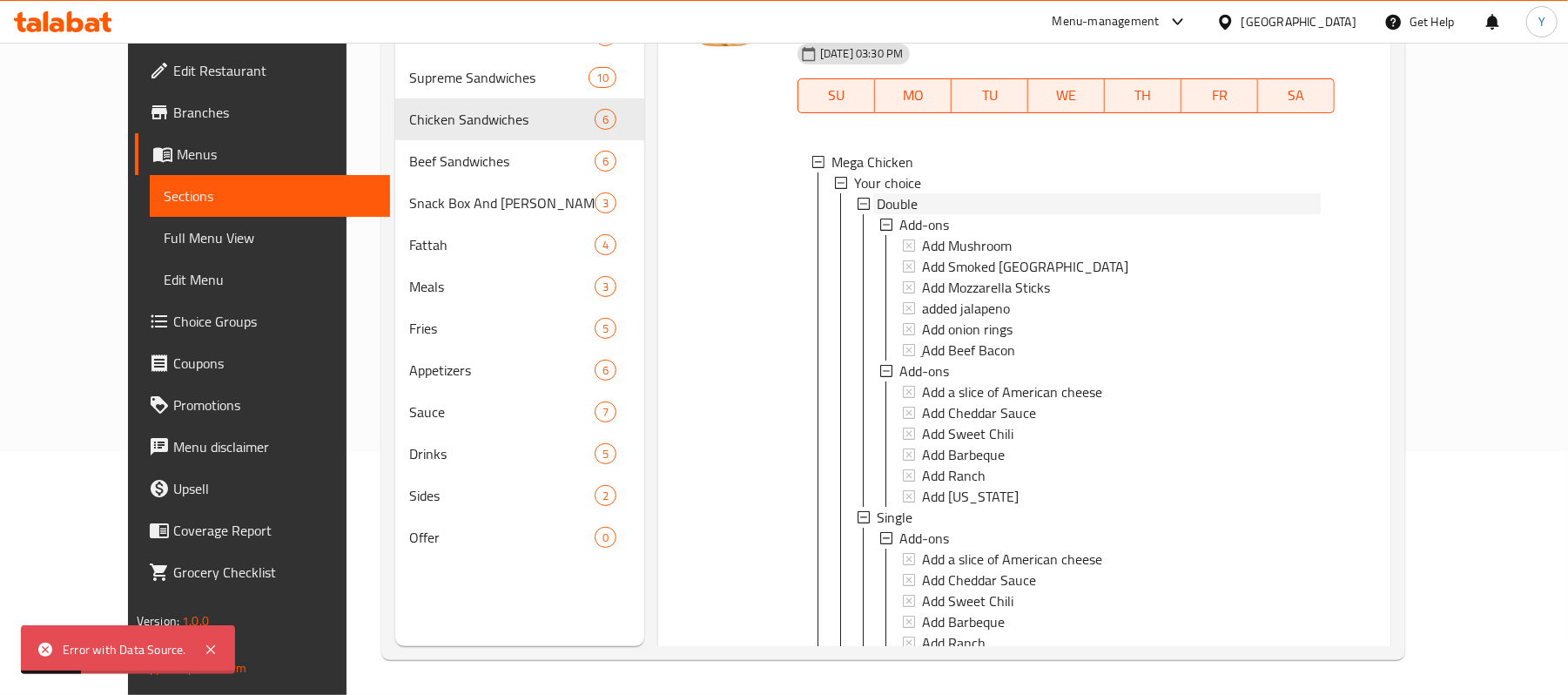
click at [1007, 194] on div "Double" at bounding box center [1098, 204] width 444 height 21
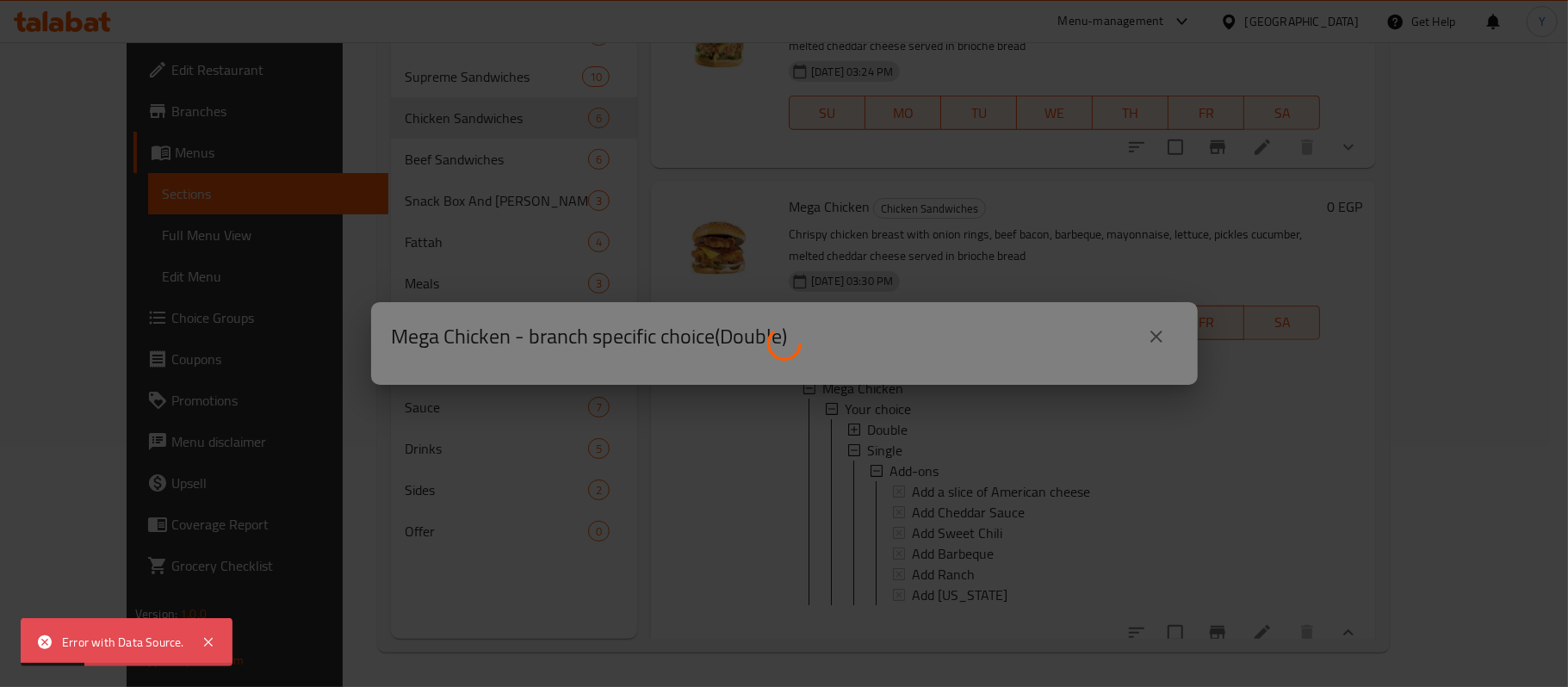
scroll to position [841, 0]
click at [1161, 324] on div at bounding box center [784, 343] width 1568 height 687
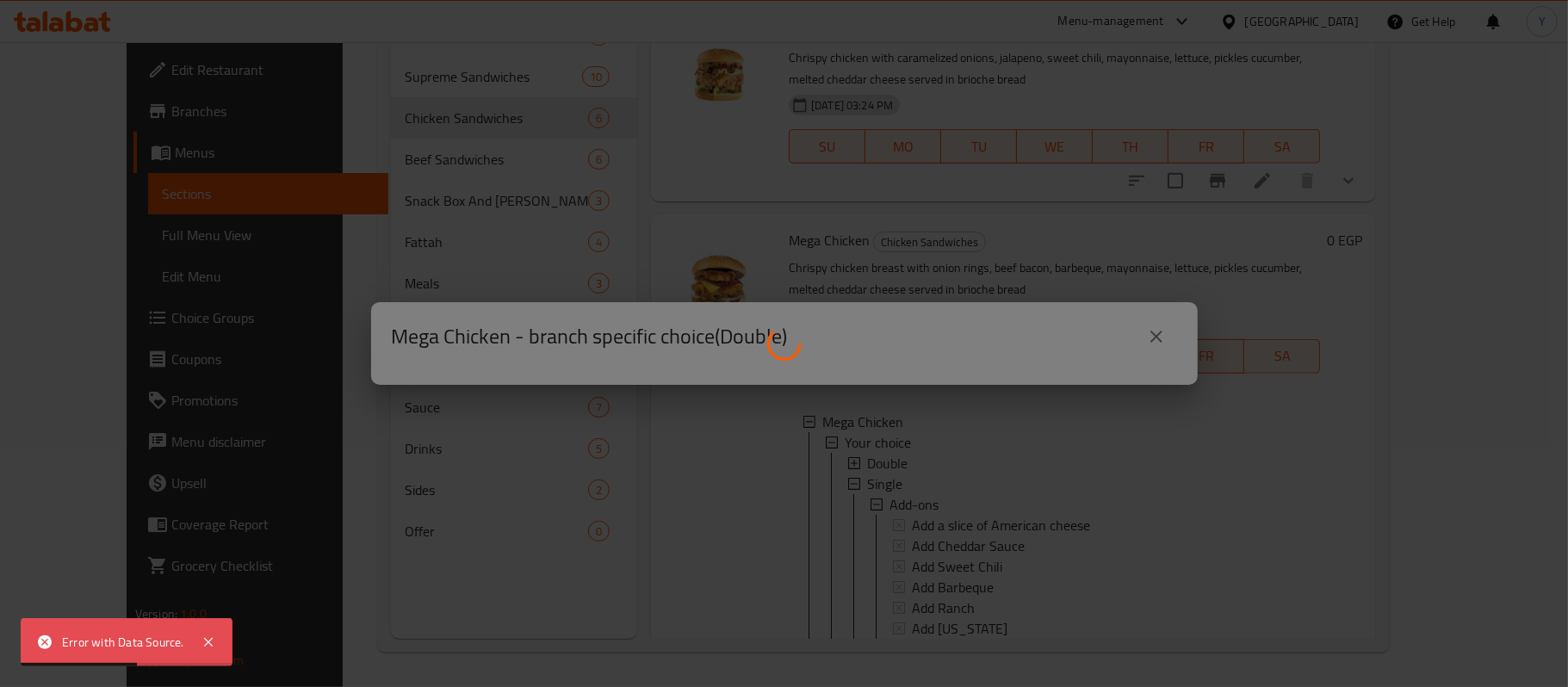
click at [1158, 341] on div at bounding box center [784, 343] width 1568 height 687
click at [1158, 330] on div at bounding box center [784, 343] width 1568 height 687
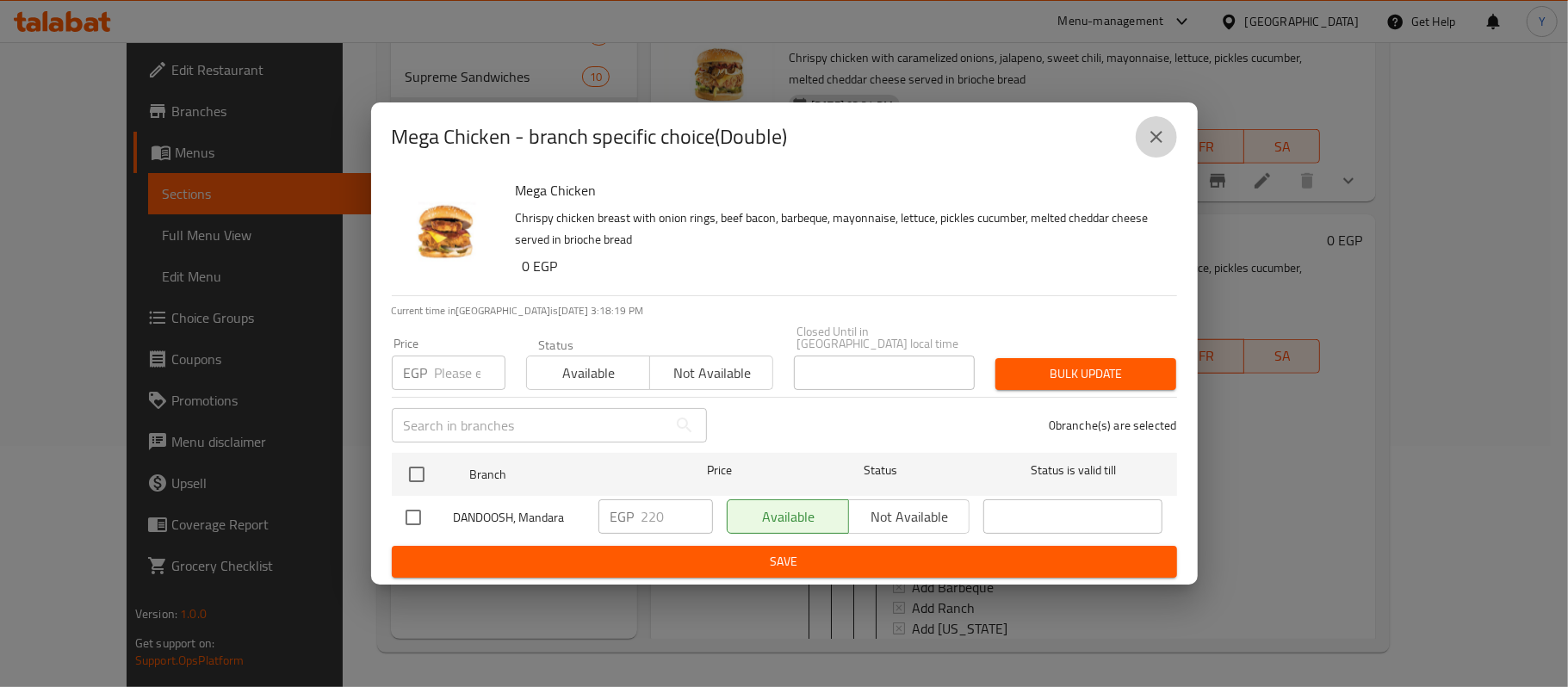
click at [1163, 146] on icon "close" at bounding box center [1156, 137] width 20 height 20
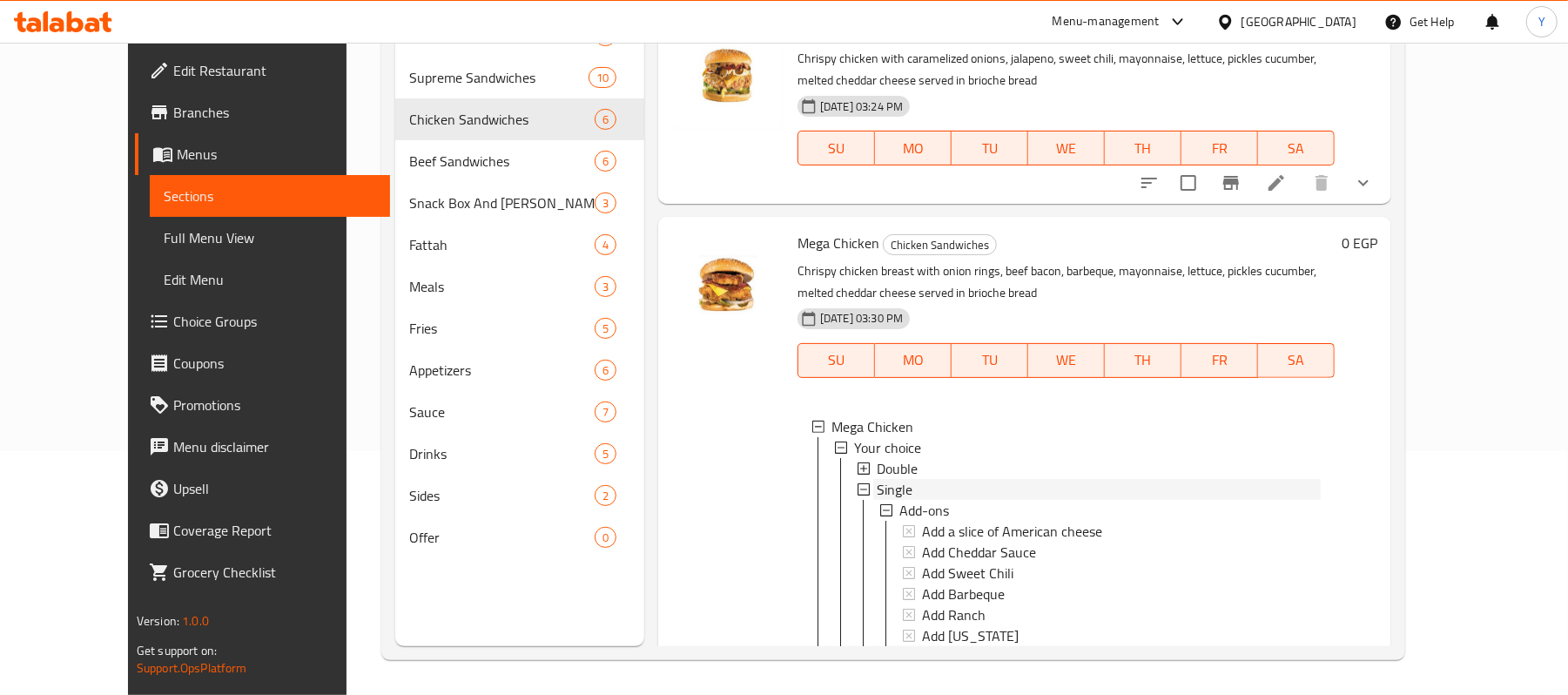
click at [876, 479] on span "Single" at bounding box center [894, 489] width 36 height 21
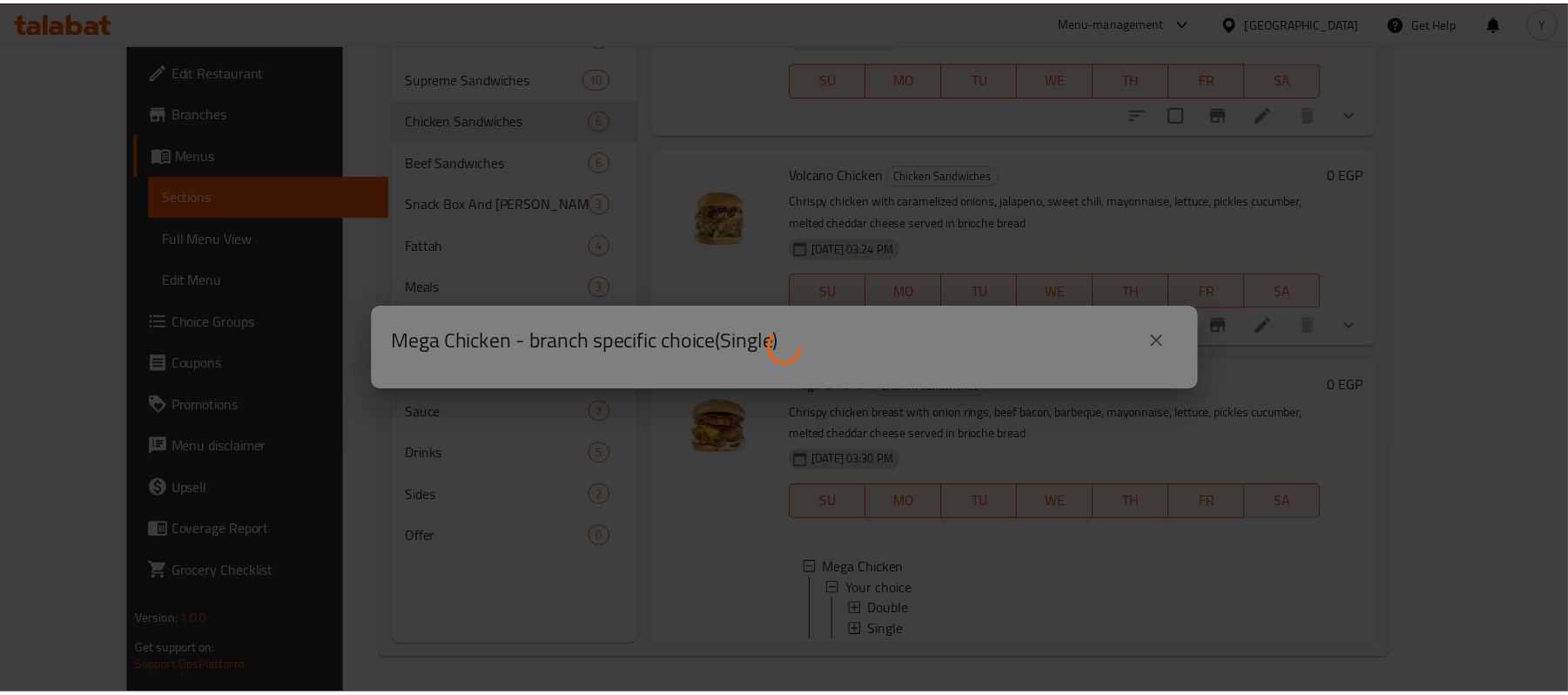
scroll to position [704, 0]
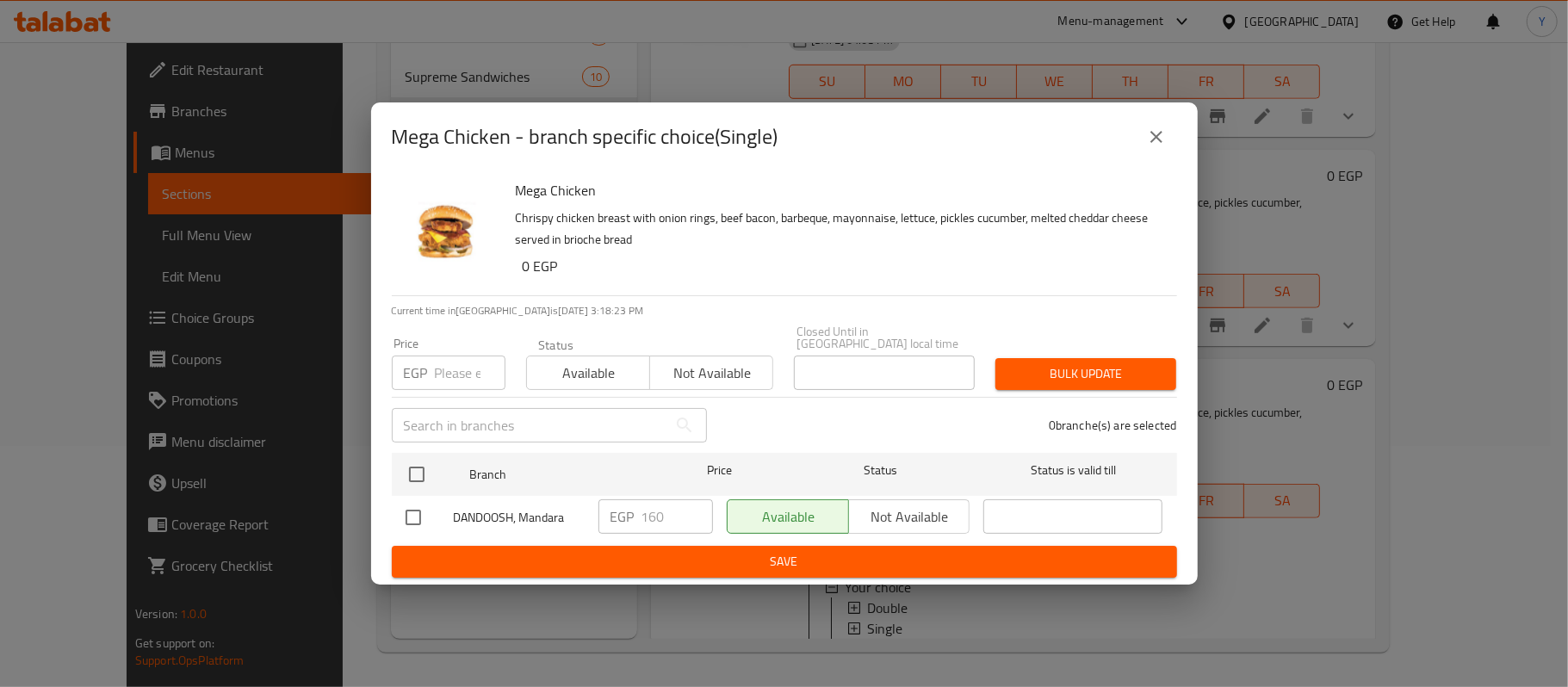
click at [1129, 148] on div "Mega Chicken - branch specific choice(Single)" at bounding box center [784, 137] width 785 height 42
click at [1152, 136] on icon "close" at bounding box center [1156, 137] width 20 height 20
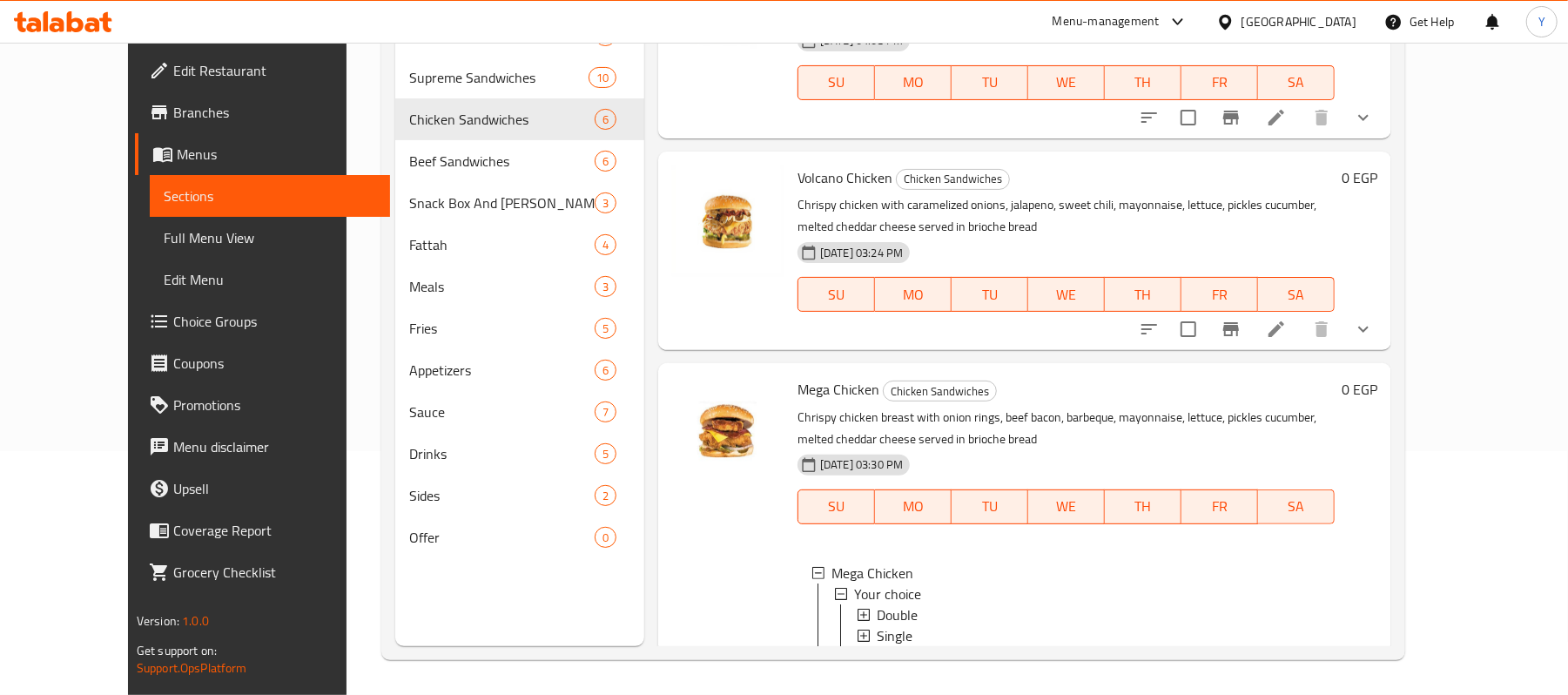
click at [885, 625] on div "Single" at bounding box center [1098, 635] width 444 height 21
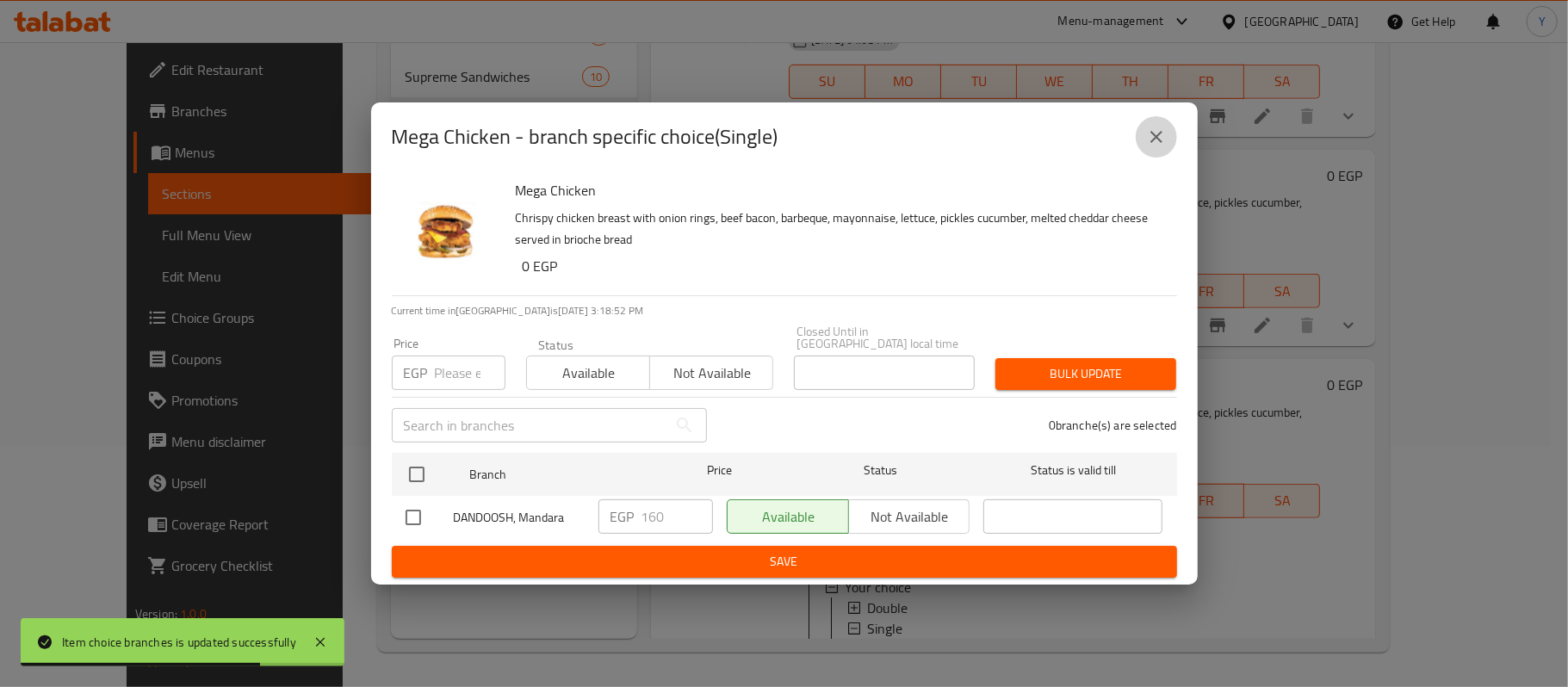
click at [1158, 146] on icon "close" at bounding box center [1156, 137] width 20 height 20
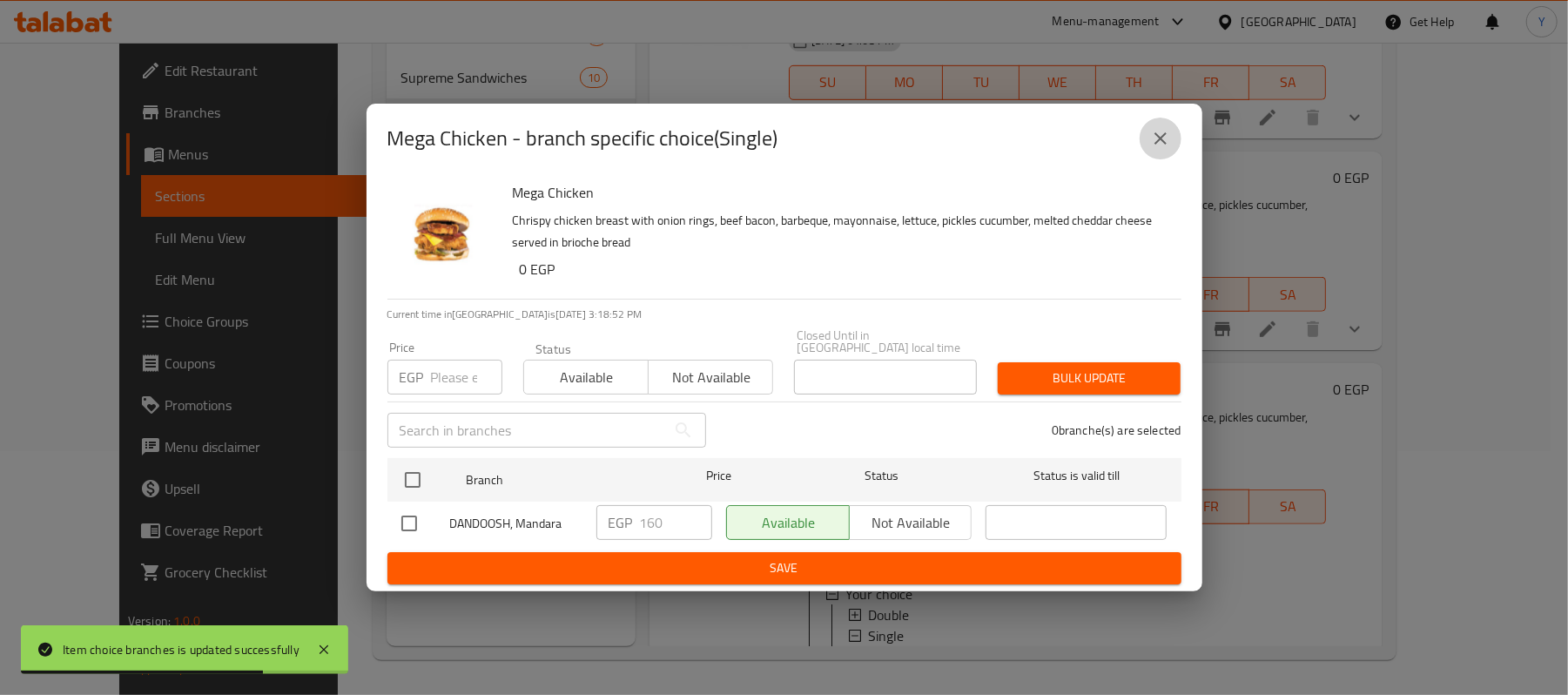
scroll to position [785, 0]
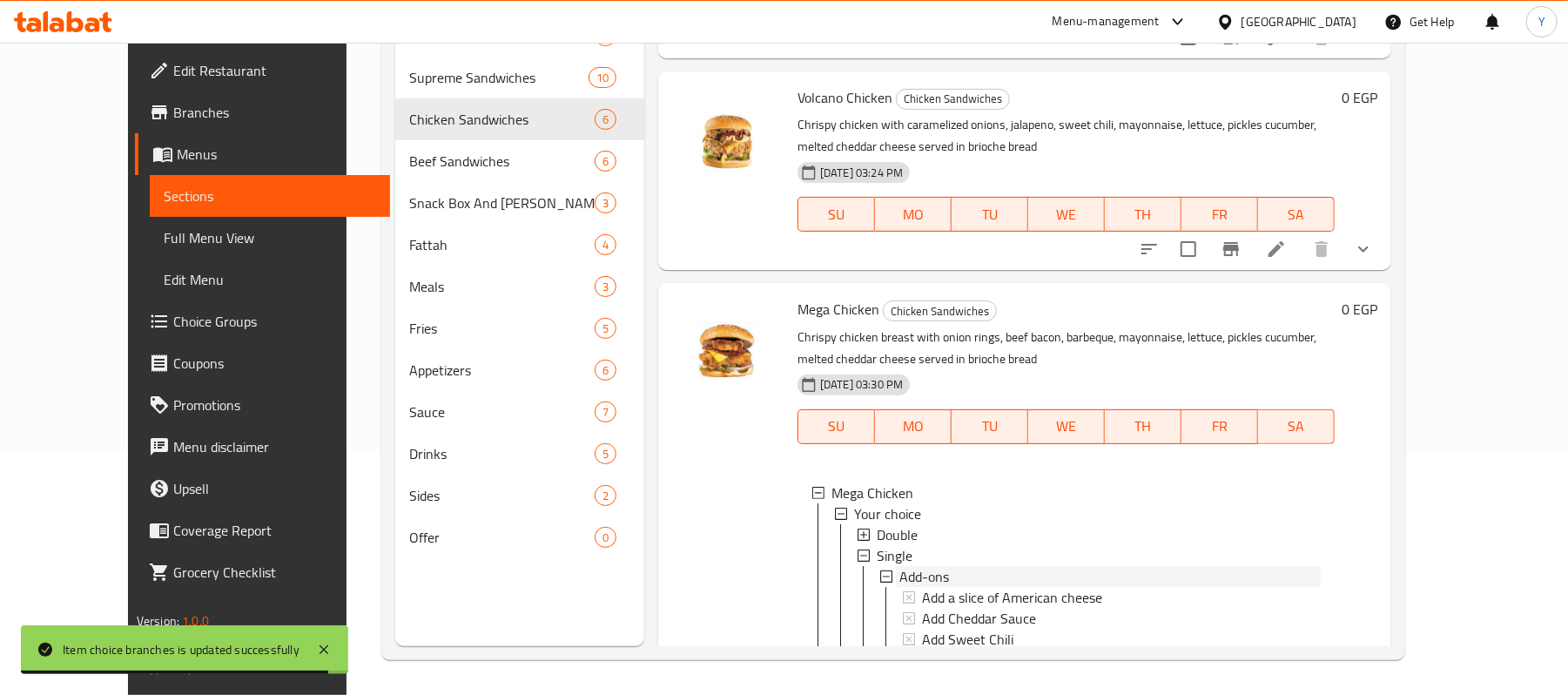
click at [917, 566] on span "Add-ons" at bounding box center [924, 576] width 50 height 21
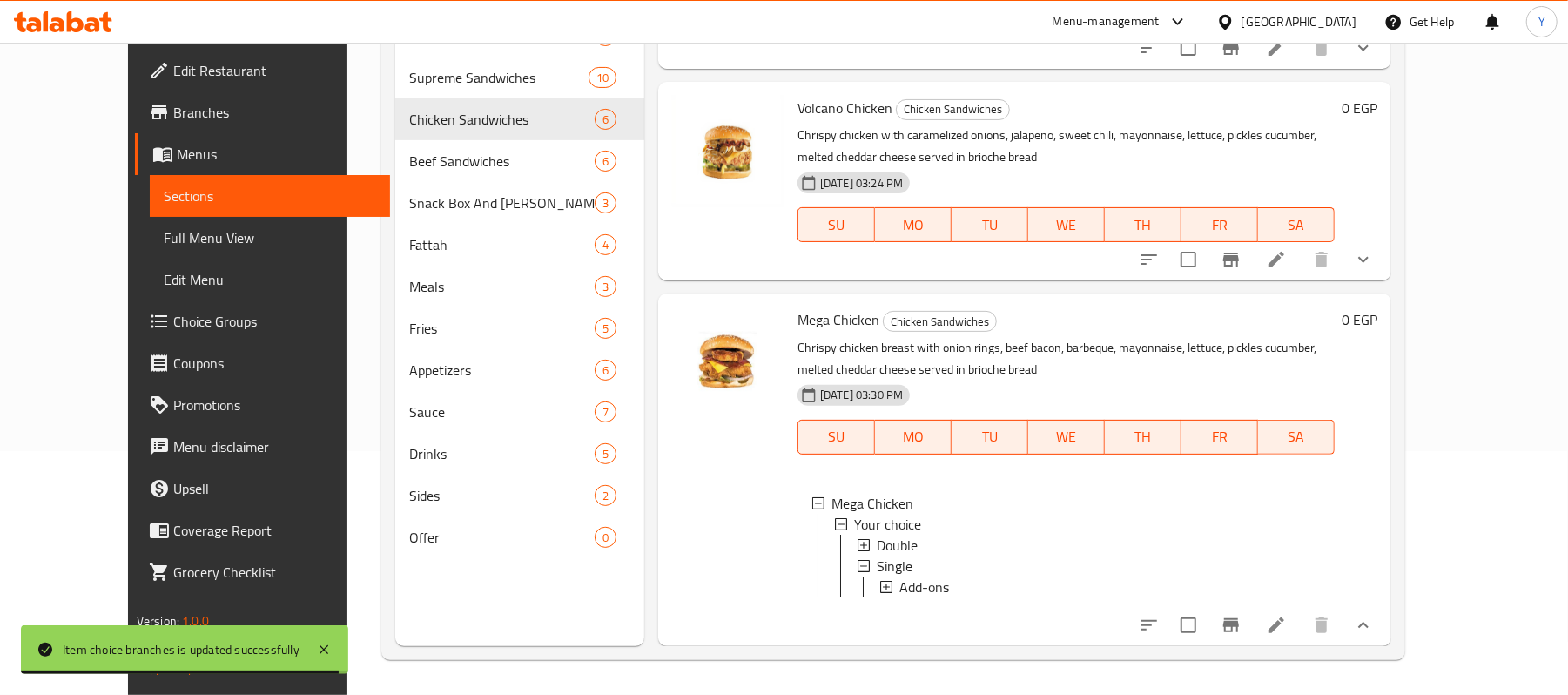
scroll to position [725, 0]
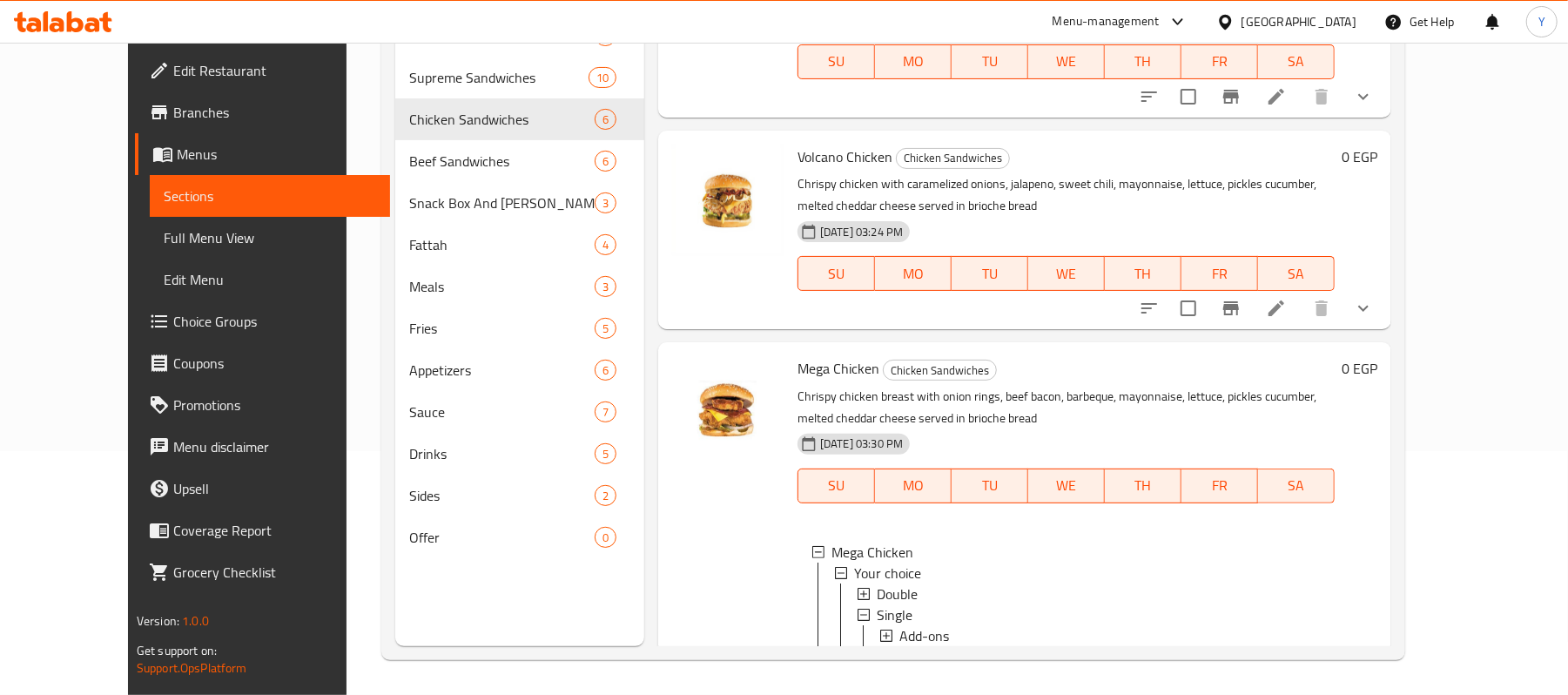
click at [911, 625] on span "Add-ons" at bounding box center [924, 635] width 50 height 21
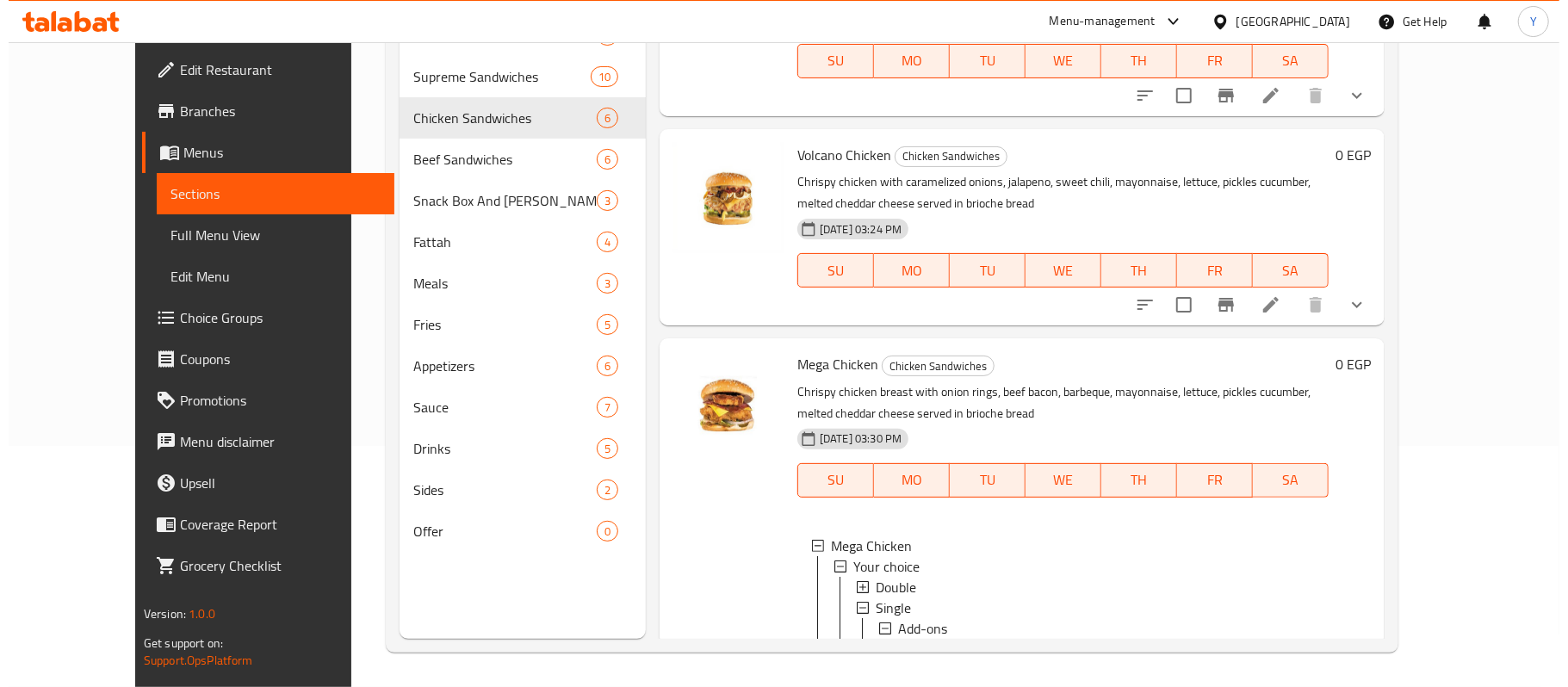
scroll to position [776, 0]
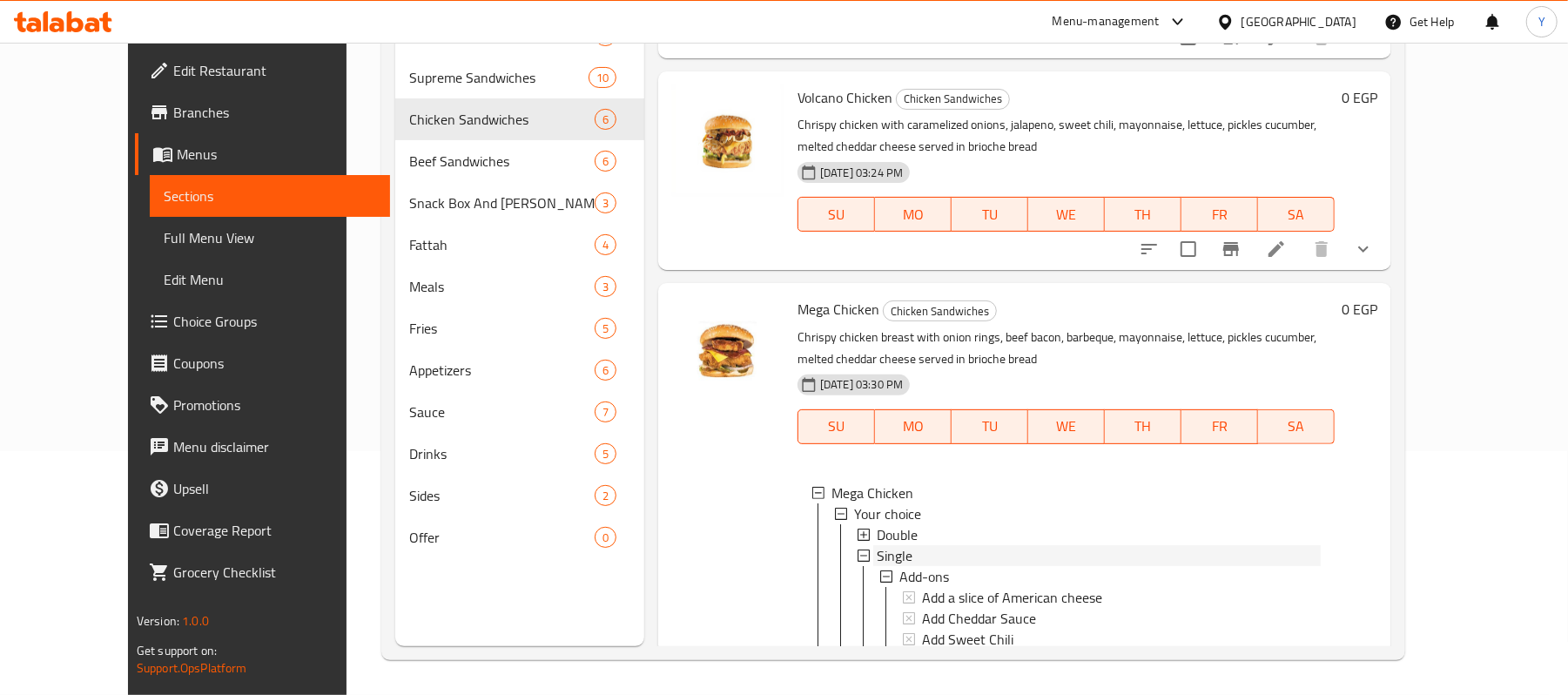
click at [928, 545] on div "Single" at bounding box center [1098, 556] width 444 height 21
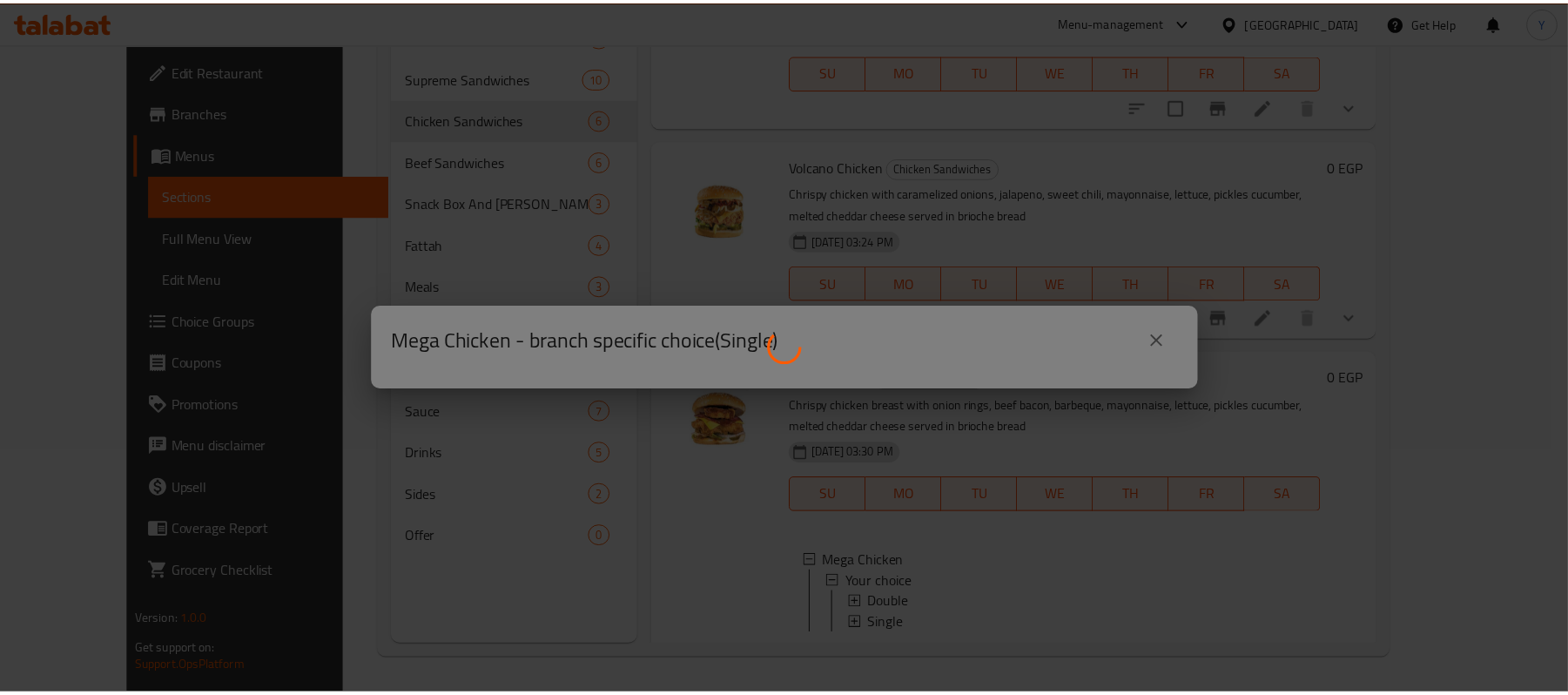
scroll to position [704, 0]
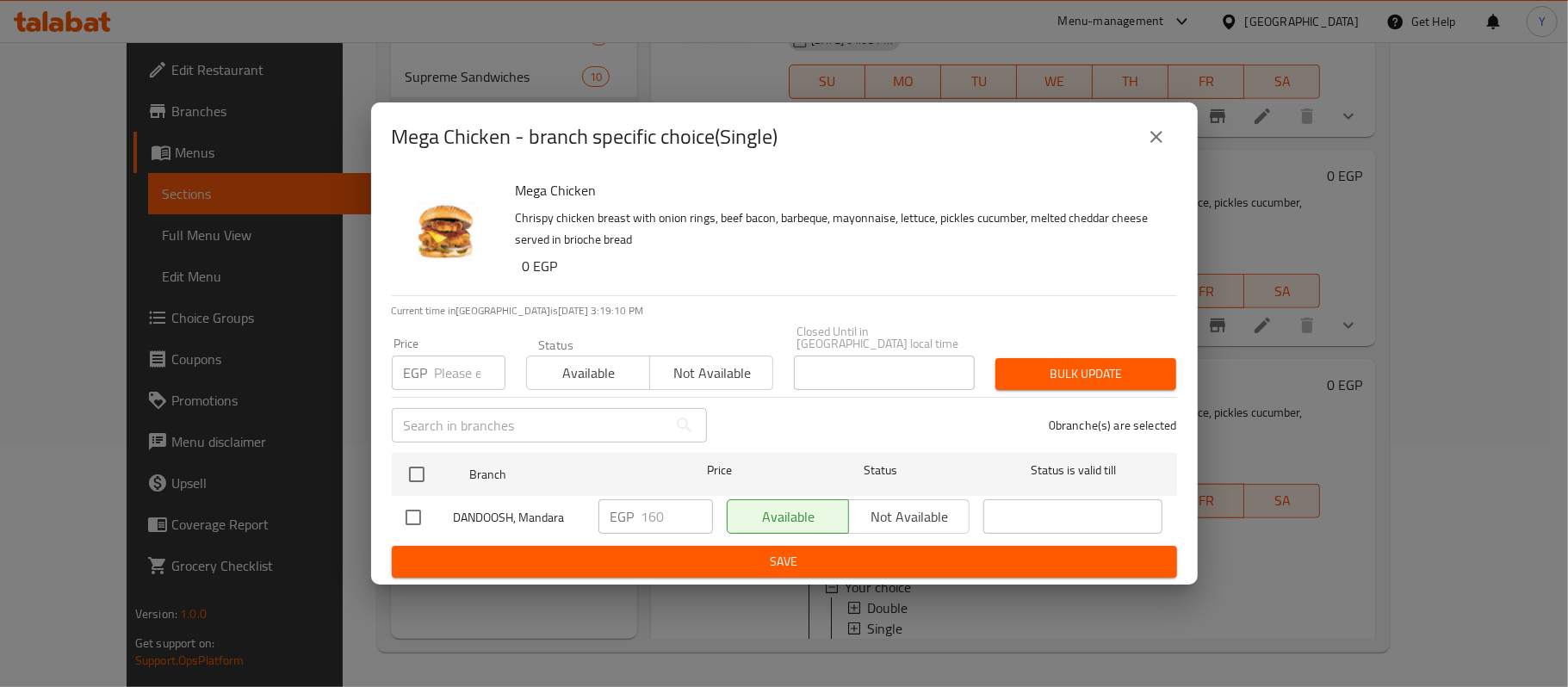
click at [1163, 131] on button "close" at bounding box center [1156, 137] width 42 height 42
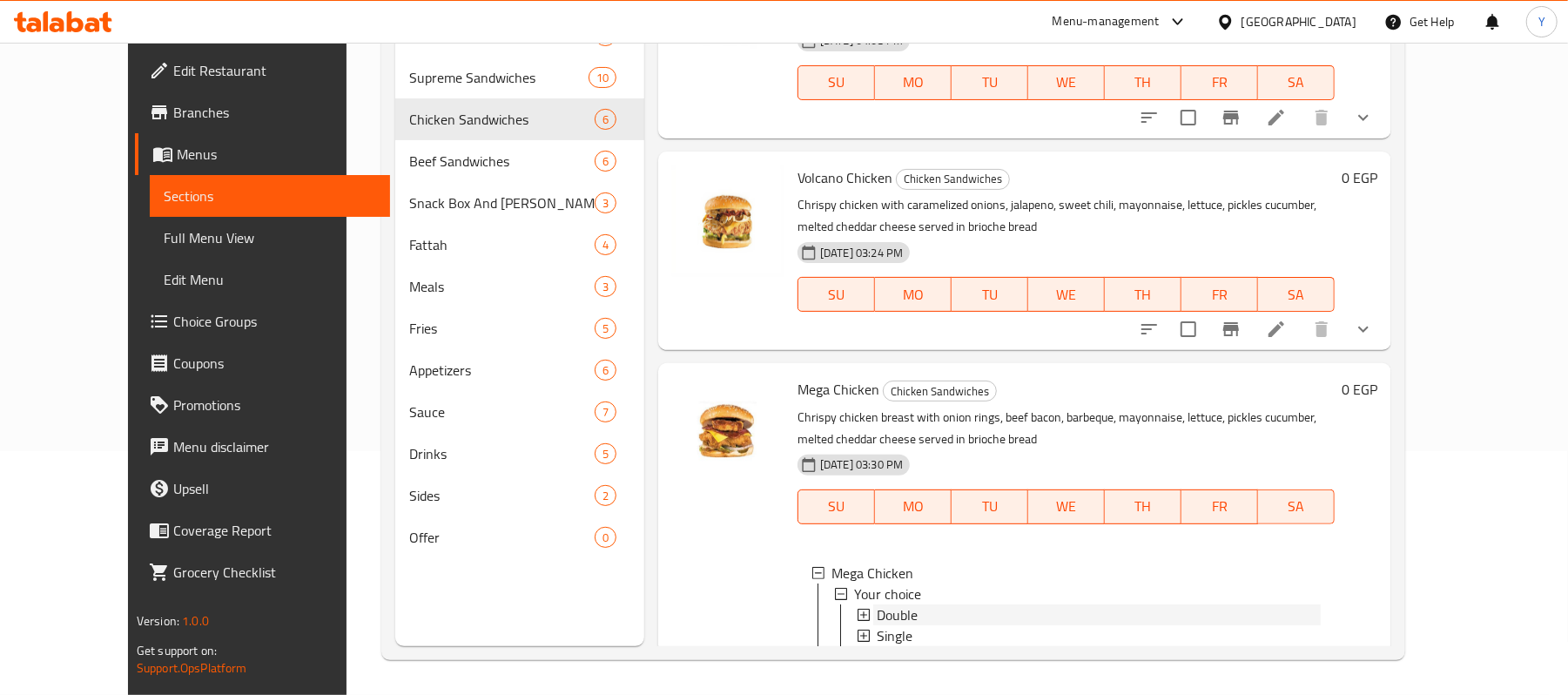
click at [876, 604] on span "Double" at bounding box center [897, 615] width 41 height 21
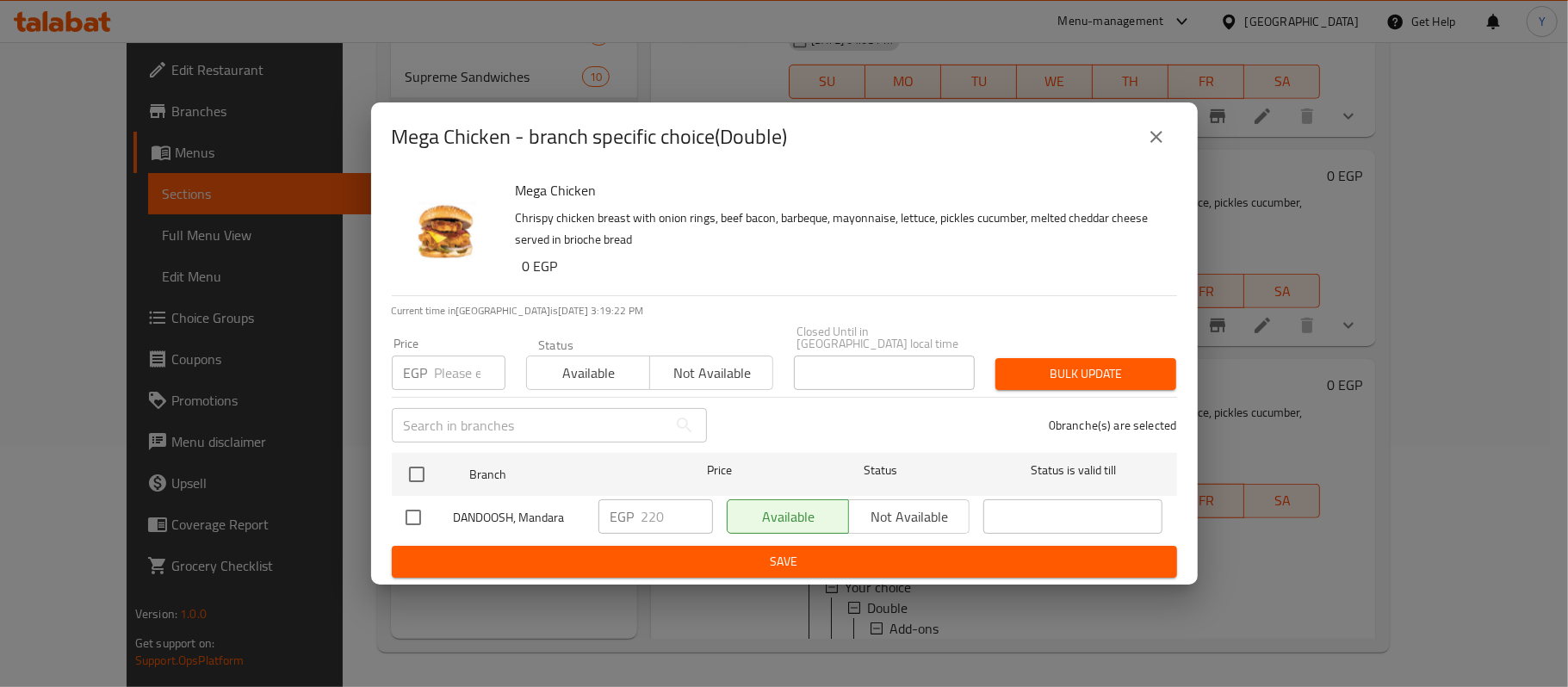
click at [1142, 156] on button "close" at bounding box center [1156, 137] width 42 height 42
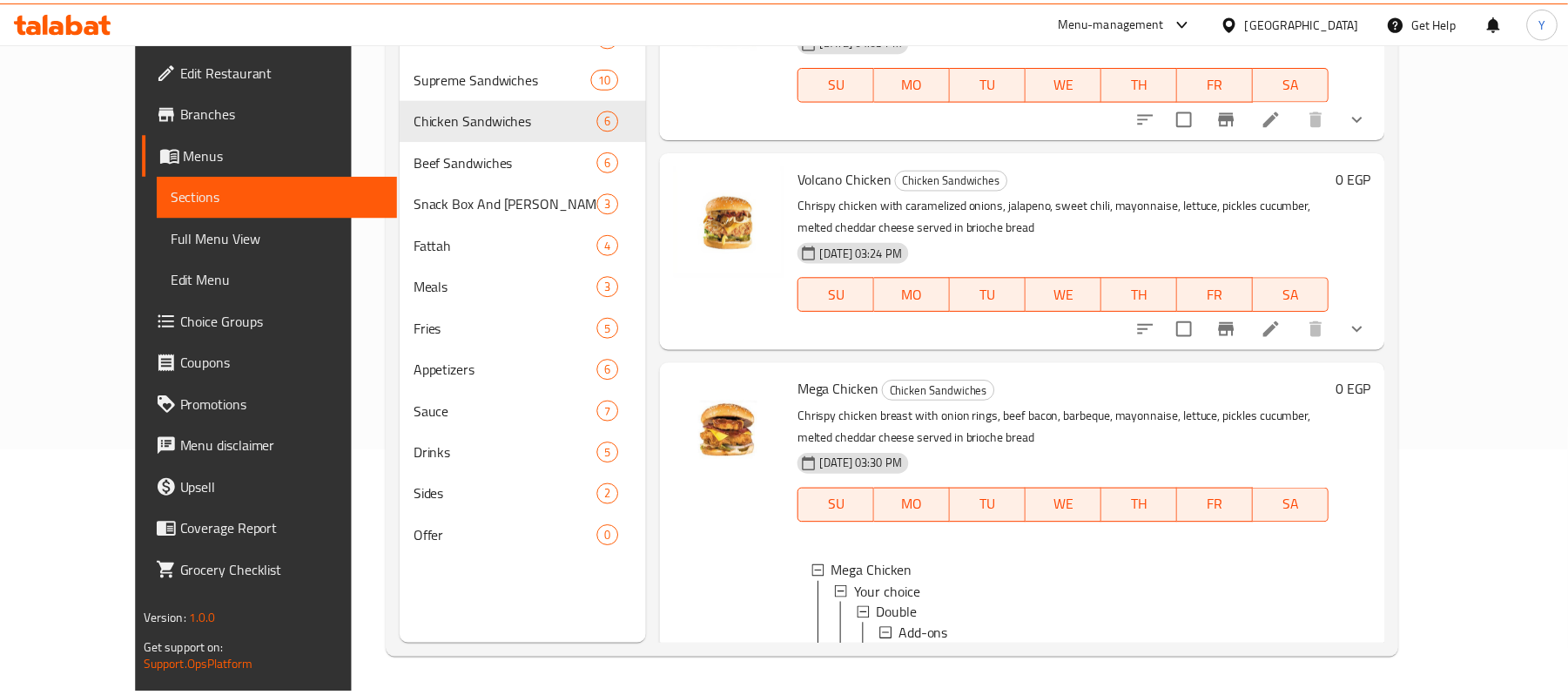
scroll to position [910, 0]
